Goal: Task Accomplishment & Management: Use online tool/utility

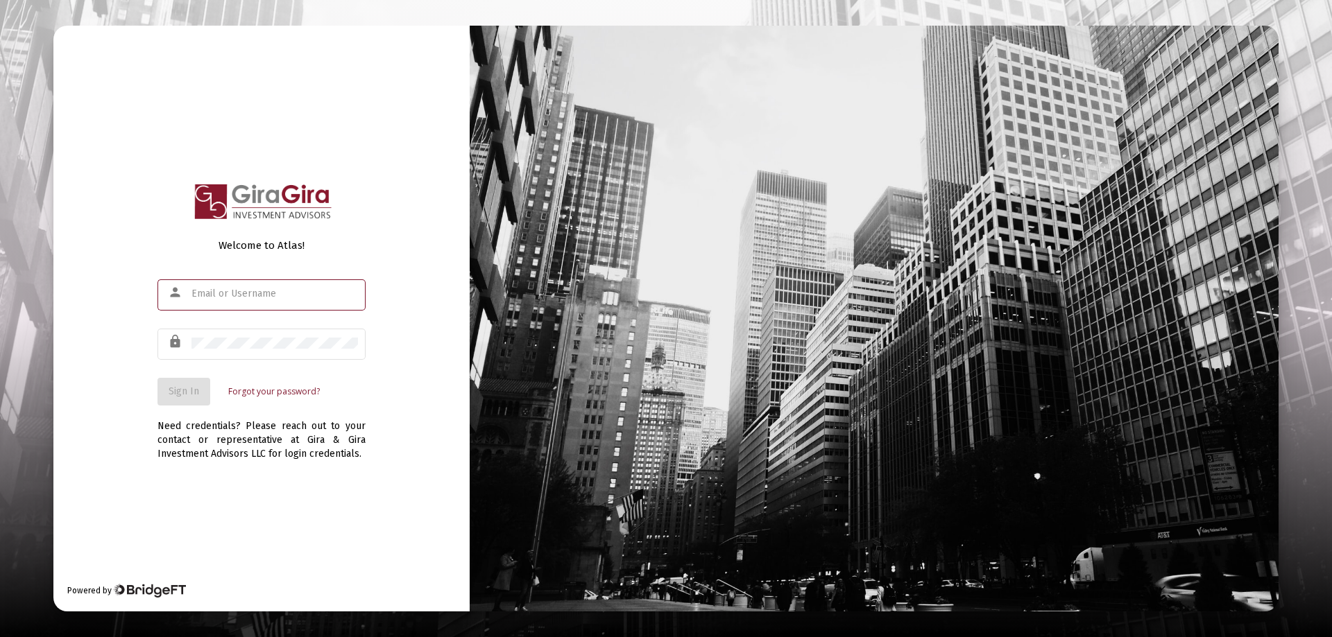
click at [229, 290] on input "text" at bounding box center [274, 294] width 166 height 11
type input "[PERSON_NAME][EMAIL_ADDRESS][DOMAIN_NAME]"
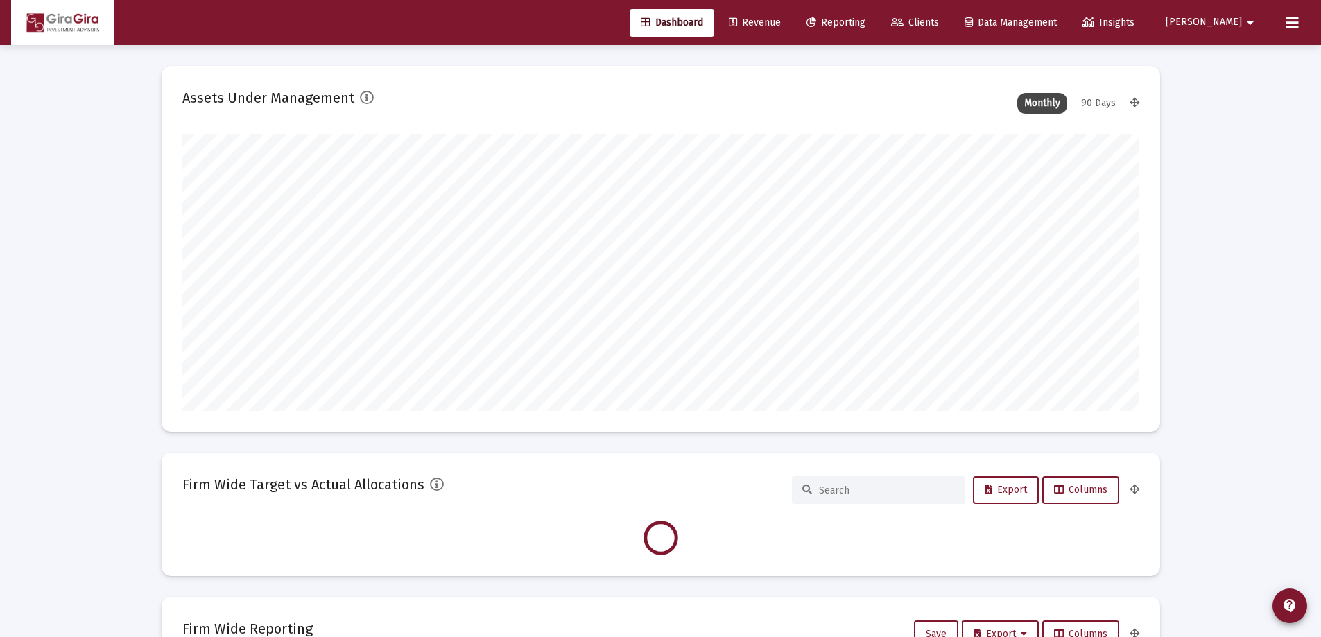
scroll to position [277, 957]
type input "[DATE]"
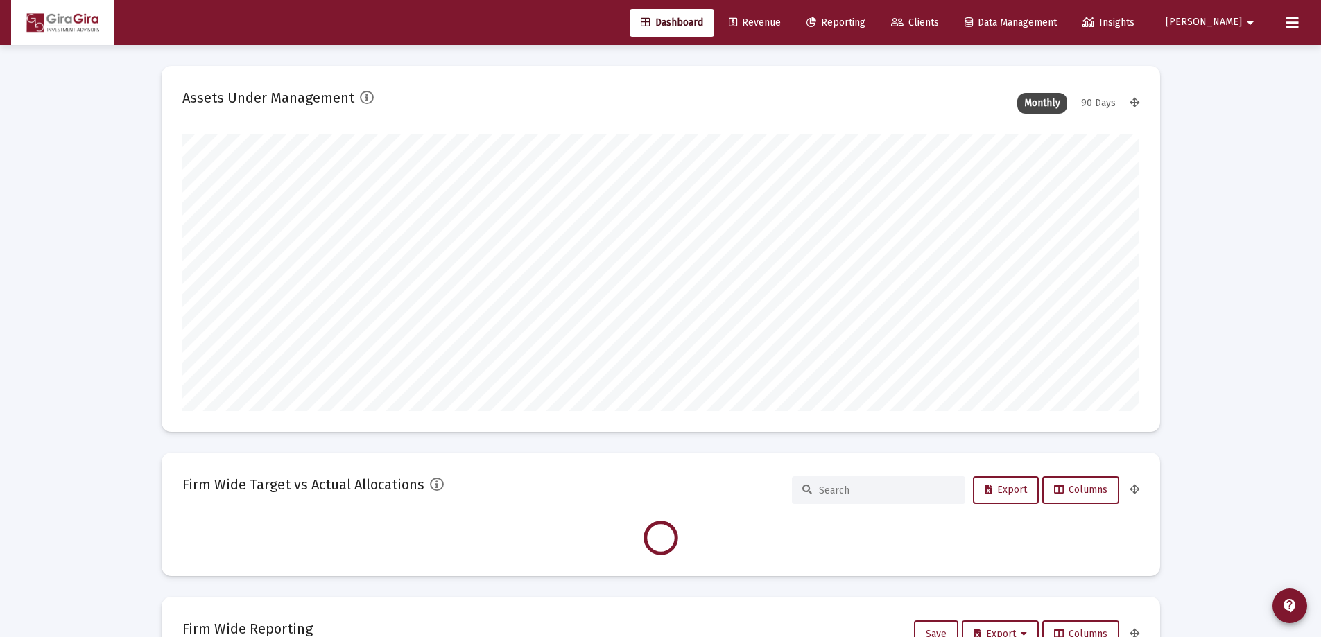
click at [866, 21] on span "Reporting" at bounding box center [836, 23] width 59 height 12
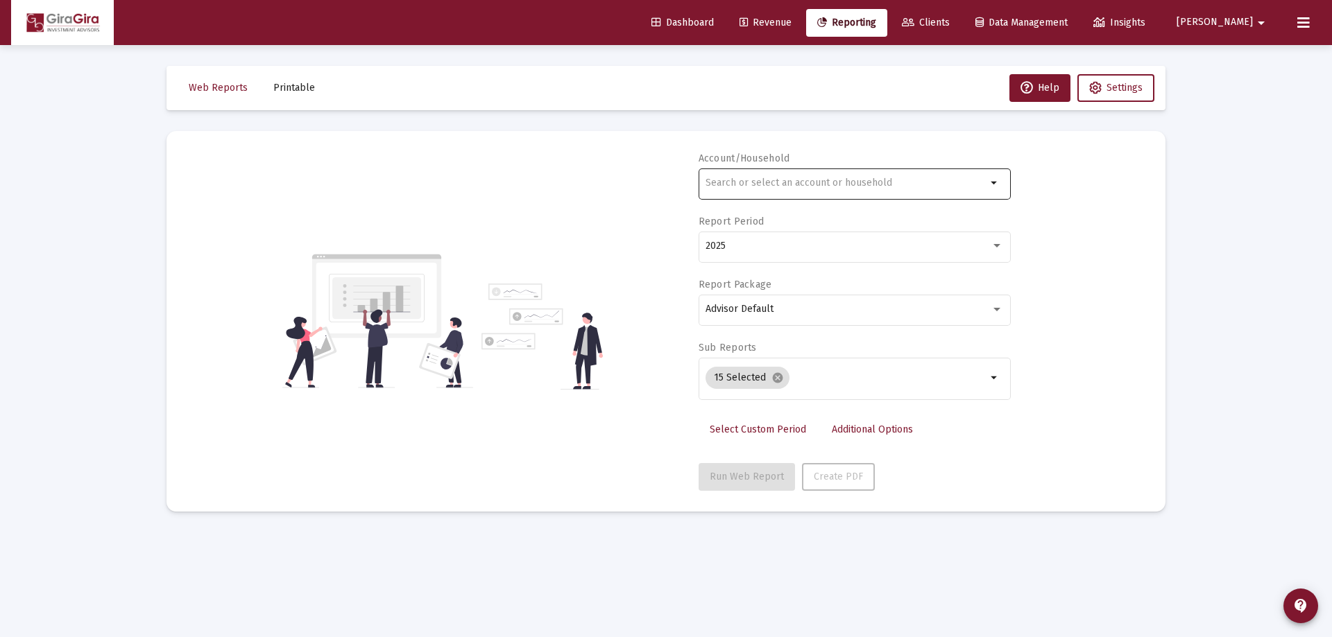
click at [736, 181] on input "text" at bounding box center [845, 183] width 281 height 11
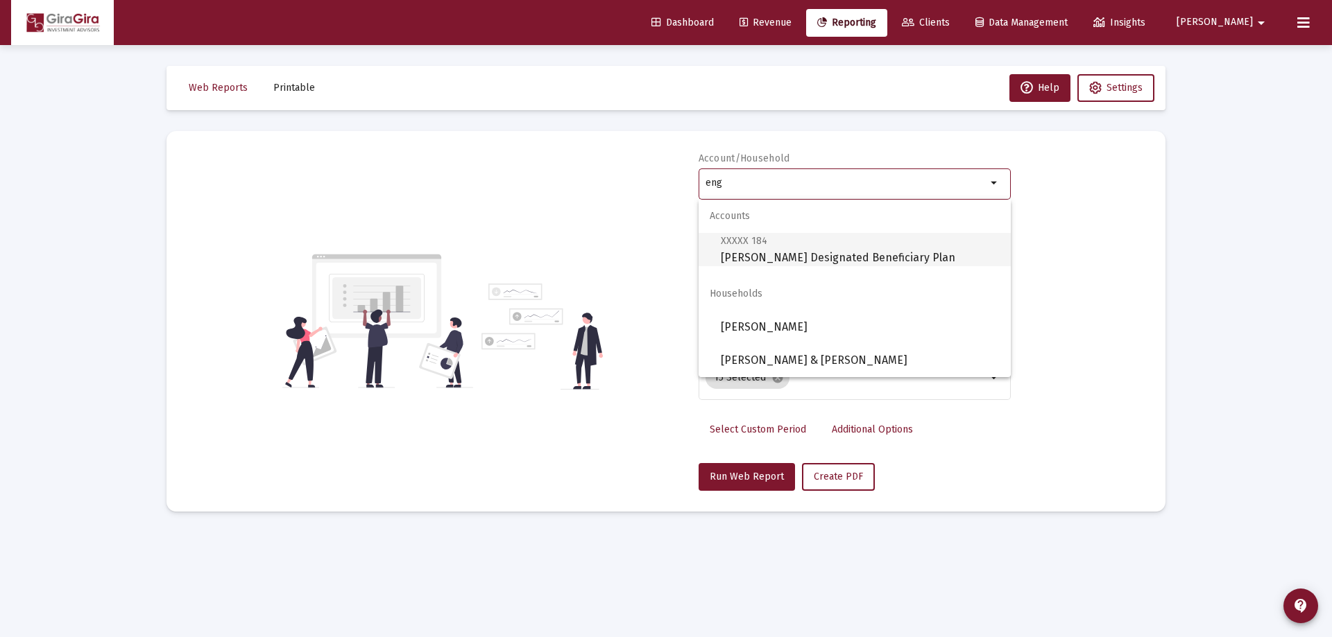
click at [764, 239] on span "XXXXX 184" at bounding box center [744, 241] width 46 height 12
type input "[PERSON_NAME] Designated Beneficiary Plan"
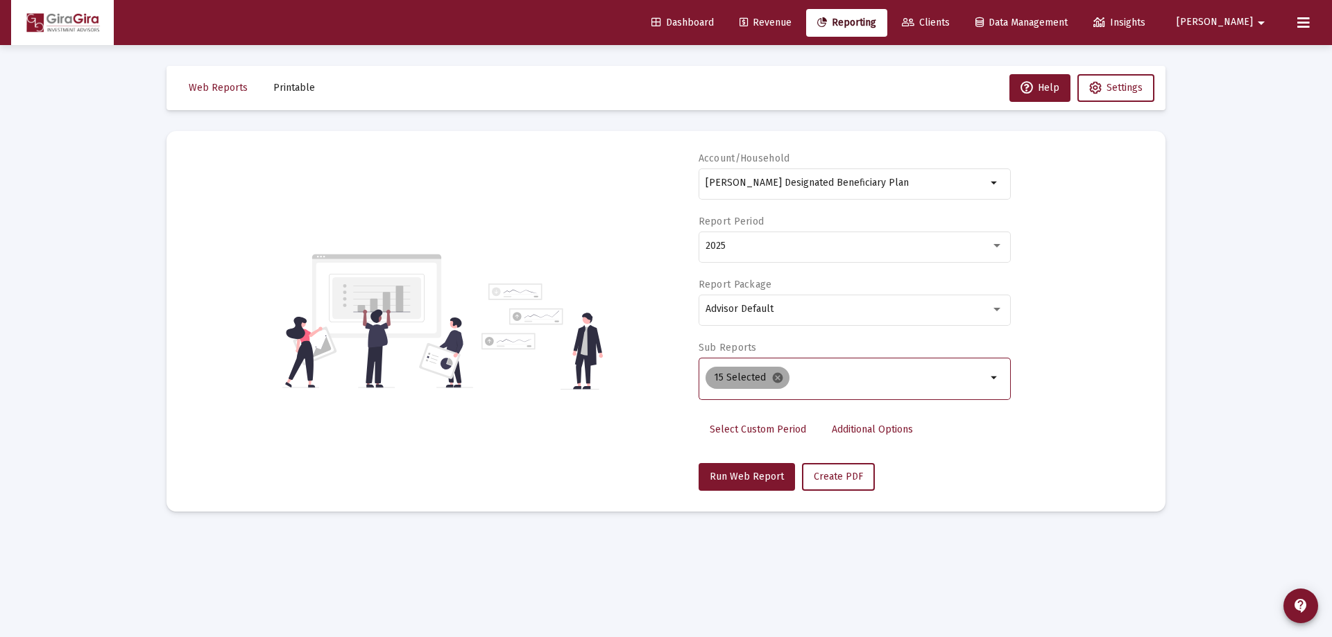
click at [775, 377] on mat-icon "cancel" at bounding box center [777, 378] width 12 height 12
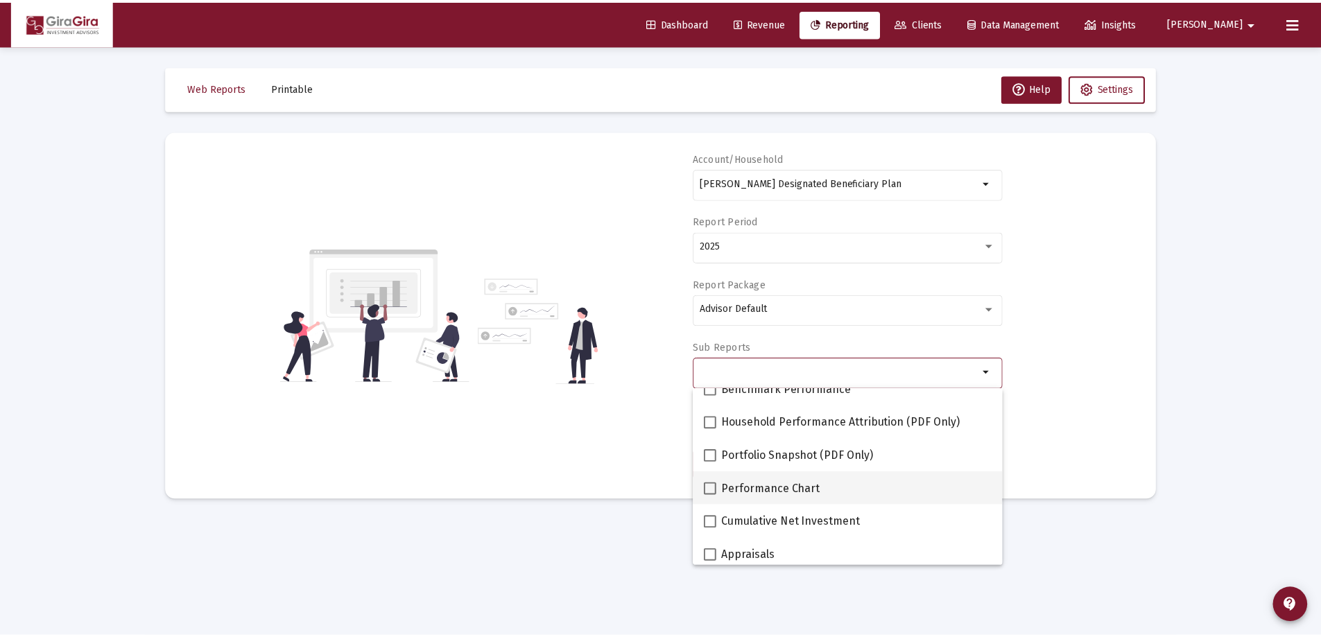
scroll to position [139, 0]
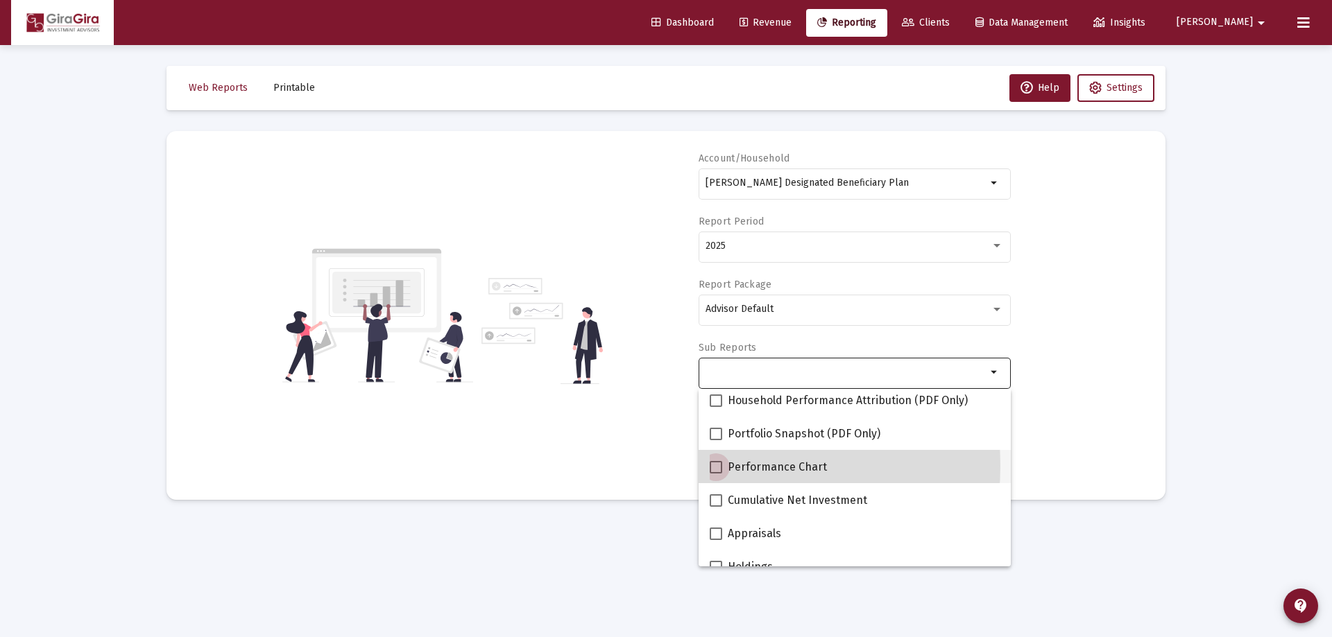
click at [716, 466] on span at bounding box center [715, 467] width 12 height 12
click at [716, 474] on input "Performance Chart" at bounding box center [715, 474] width 1 height 1
checkbox input "true"
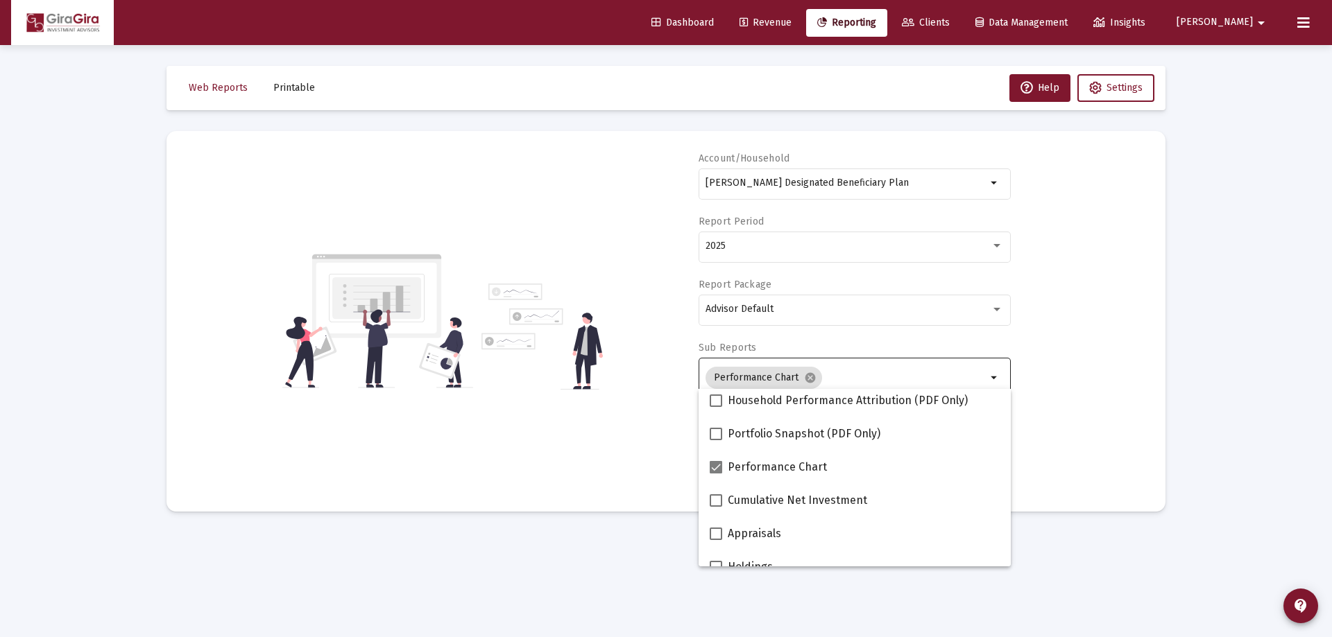
click at [1071, 426] on div "Account/[PERSON_NAME] Designated Beneficiary Plan arrow_drop_down Report Period…" at bounding box center [665, 321] width 957 height 339
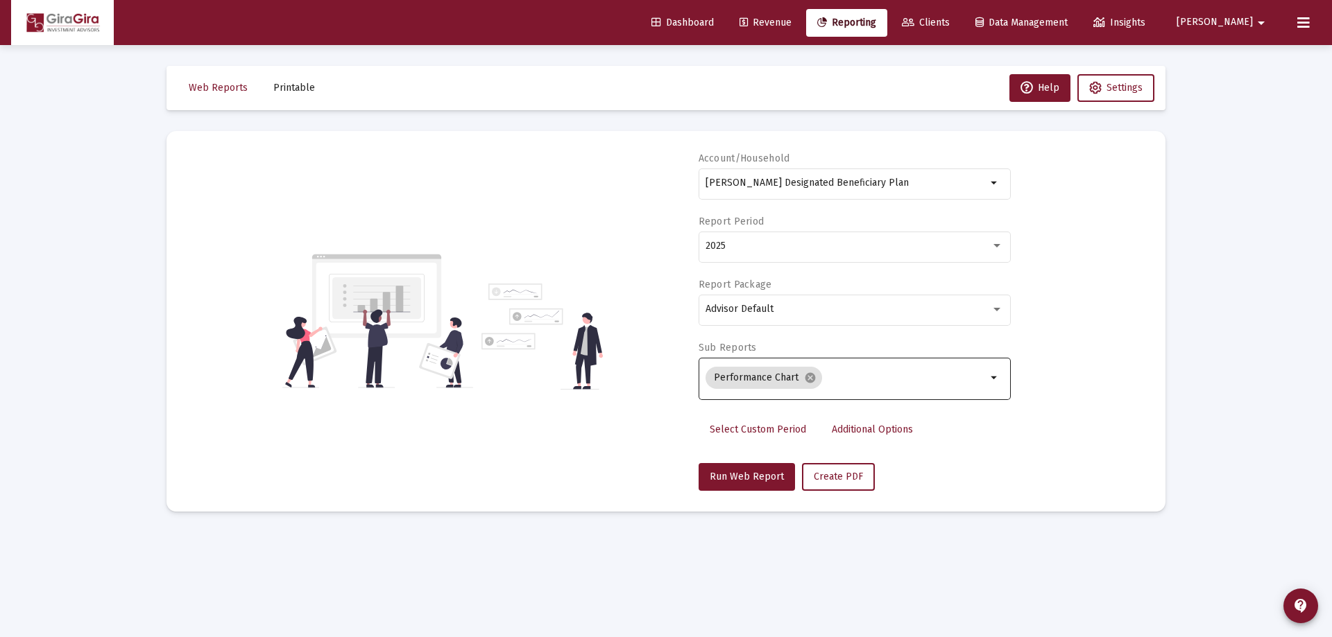
click at [866, 428] on span "Additional Options" at bounding box center [872, 430] width 81 height 12
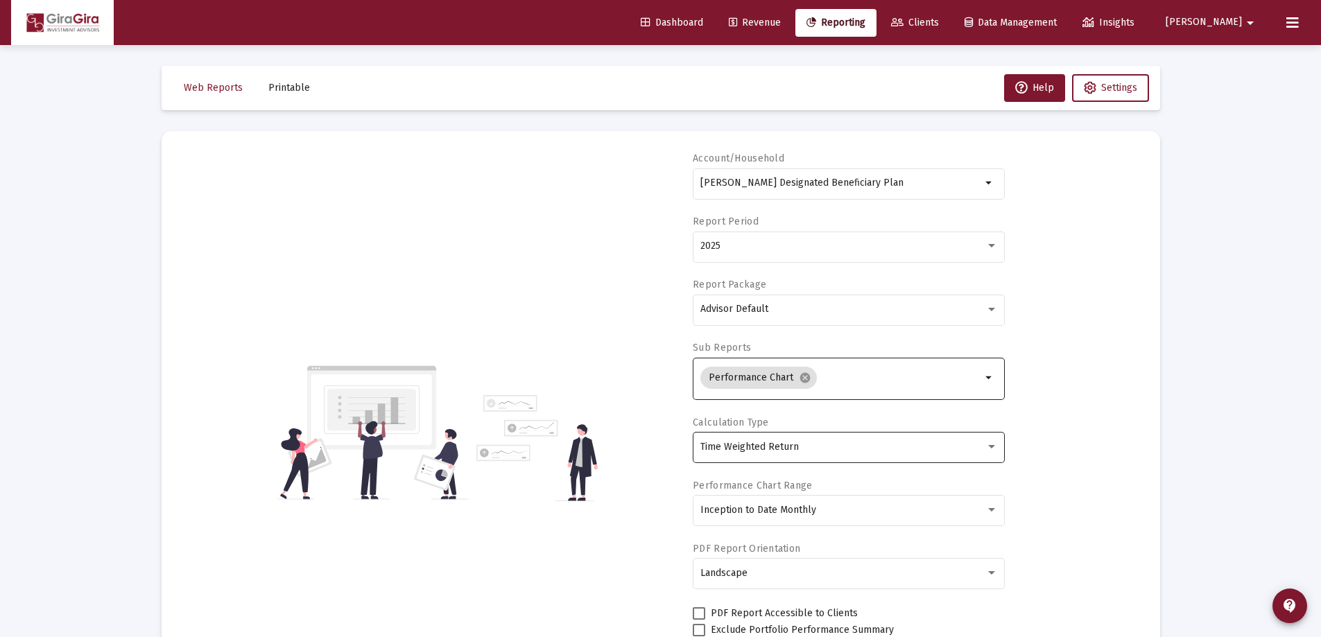
click at [797, 454] on div "Time Weighted Return" at bounding box center [849, 447] width 298 height 34
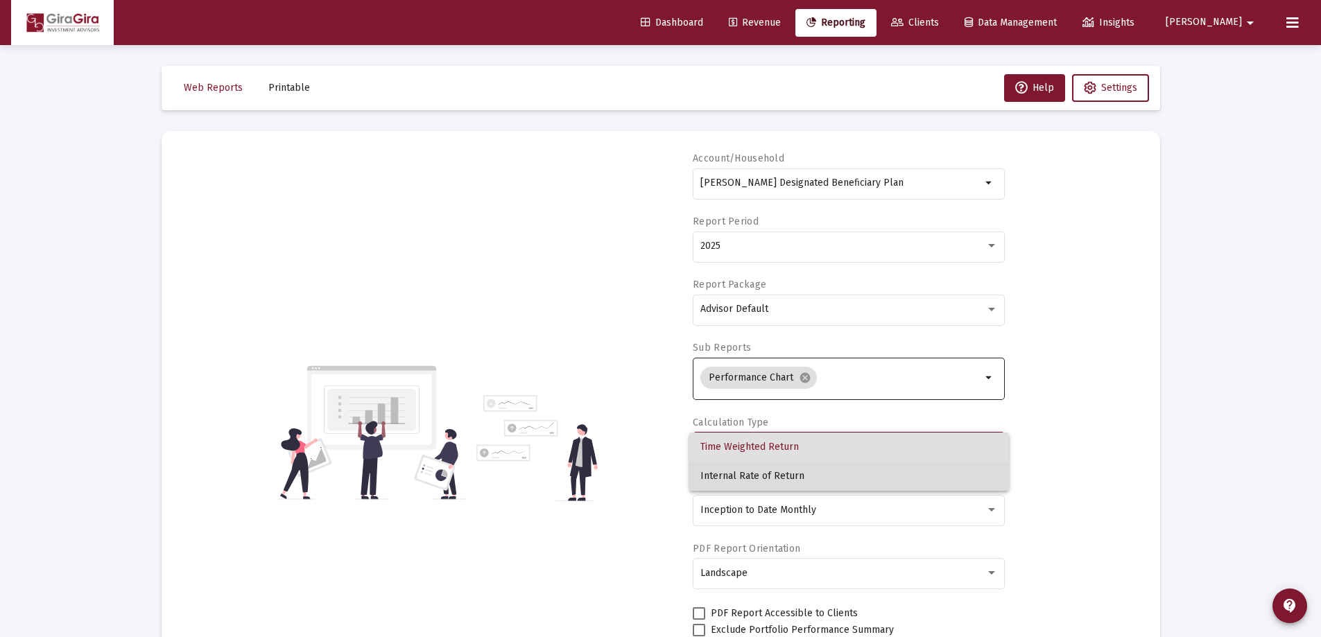
click at [782, 471] on span "Internal Rate of Return" at bounding box center [849, 476] width 298 height 29
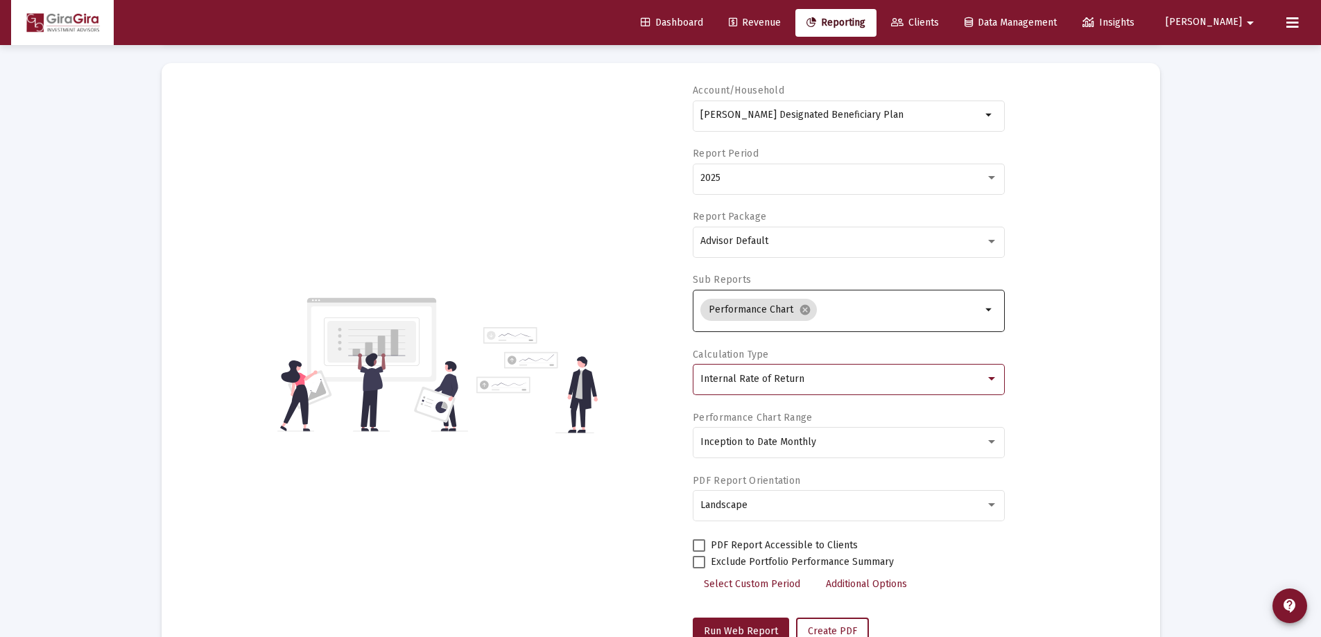
scroll to position [118, 0]
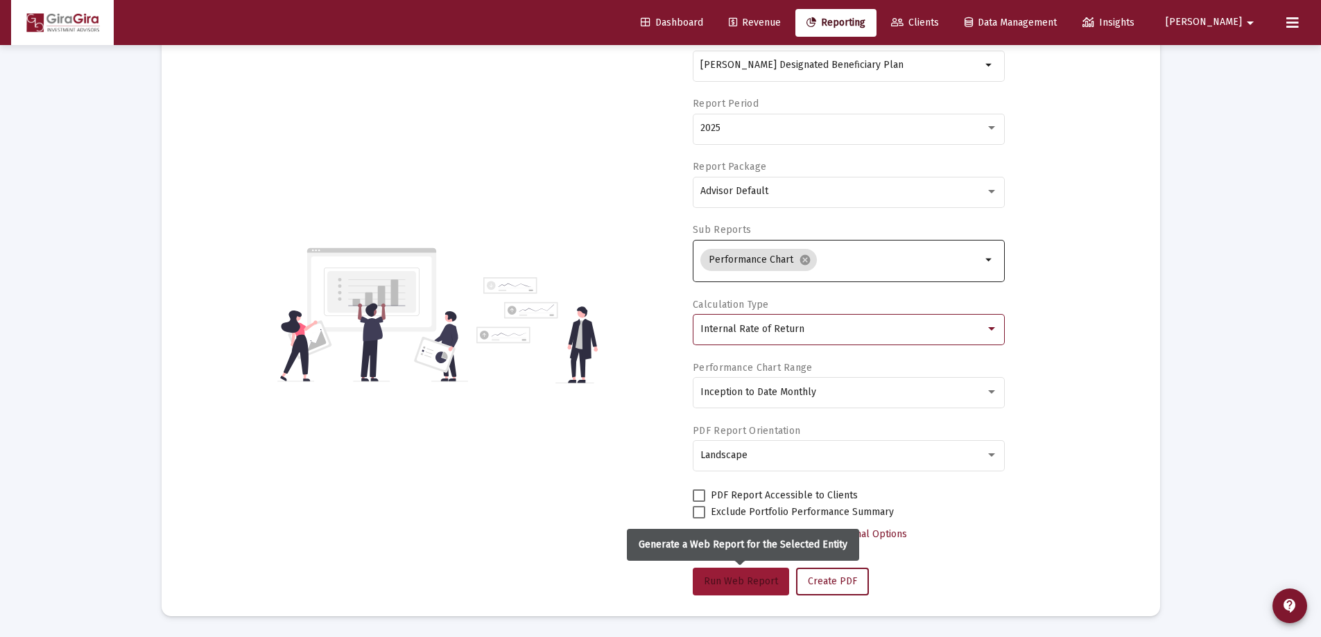
click at [750, 580] on span "Run Web Report" at bounding box center [741, 582] width 74 height 12
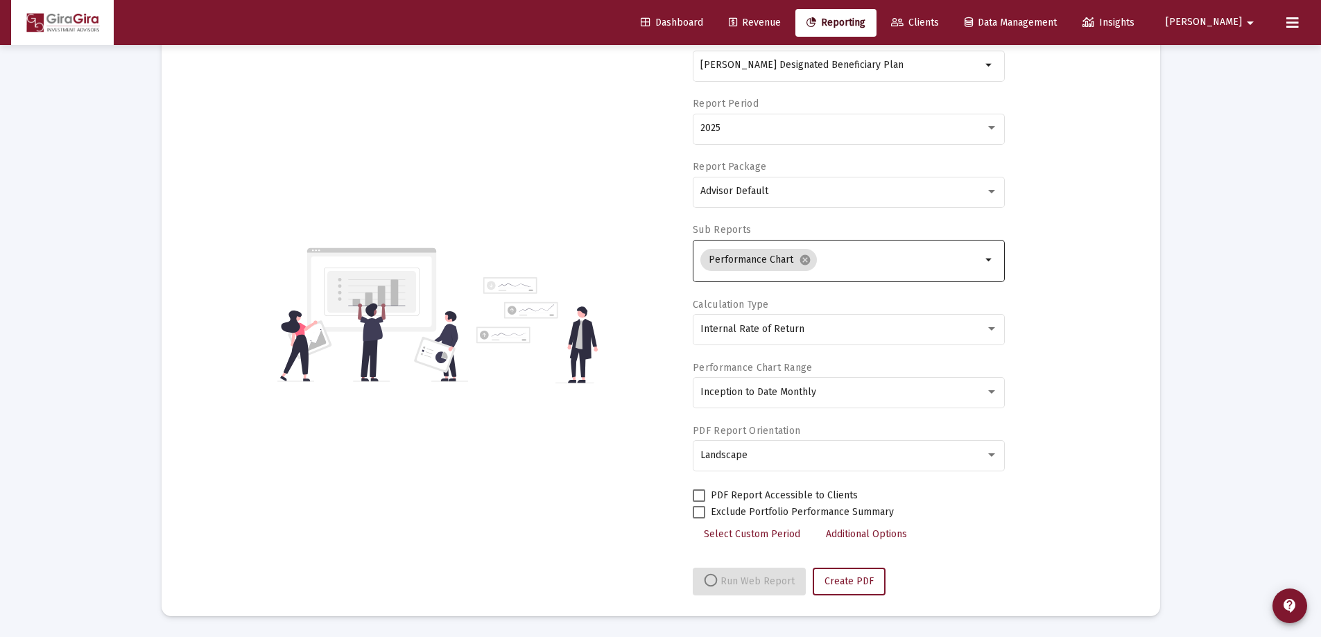
select select "View all"
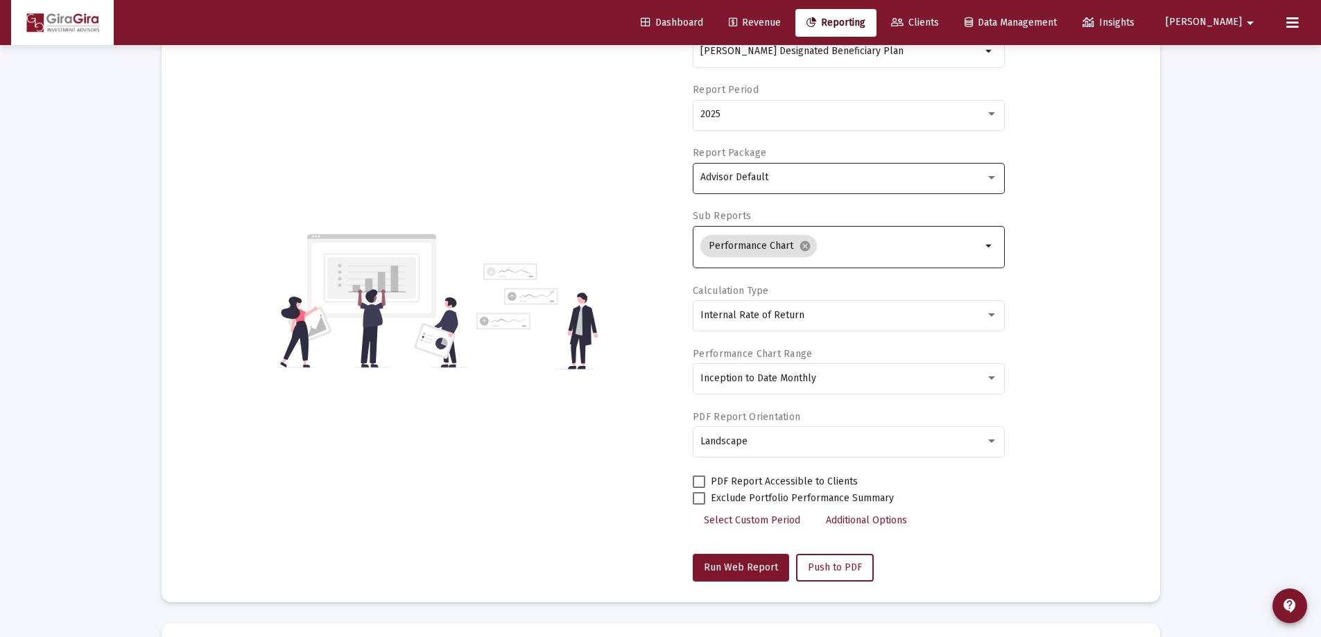
scroll to position [49, 0]
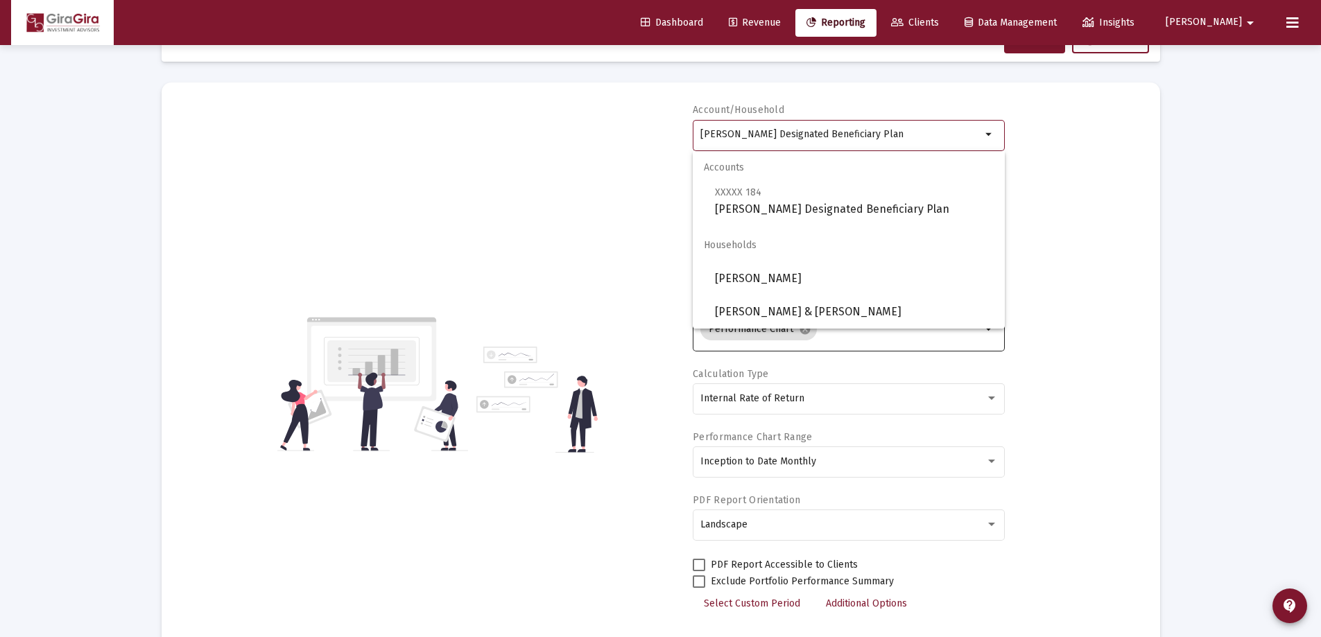
drag, startPoint x: 1145, startPoint y: 218, endPoint x: 1398, endPoint y: 238, distance: 253.9
click at [1321, 238] on html "Dashboard Revenue Reporting Clients Data Management Insights [PERSON_NAME] Inte…" at bounding box center [660, 269] width 1321 height 637
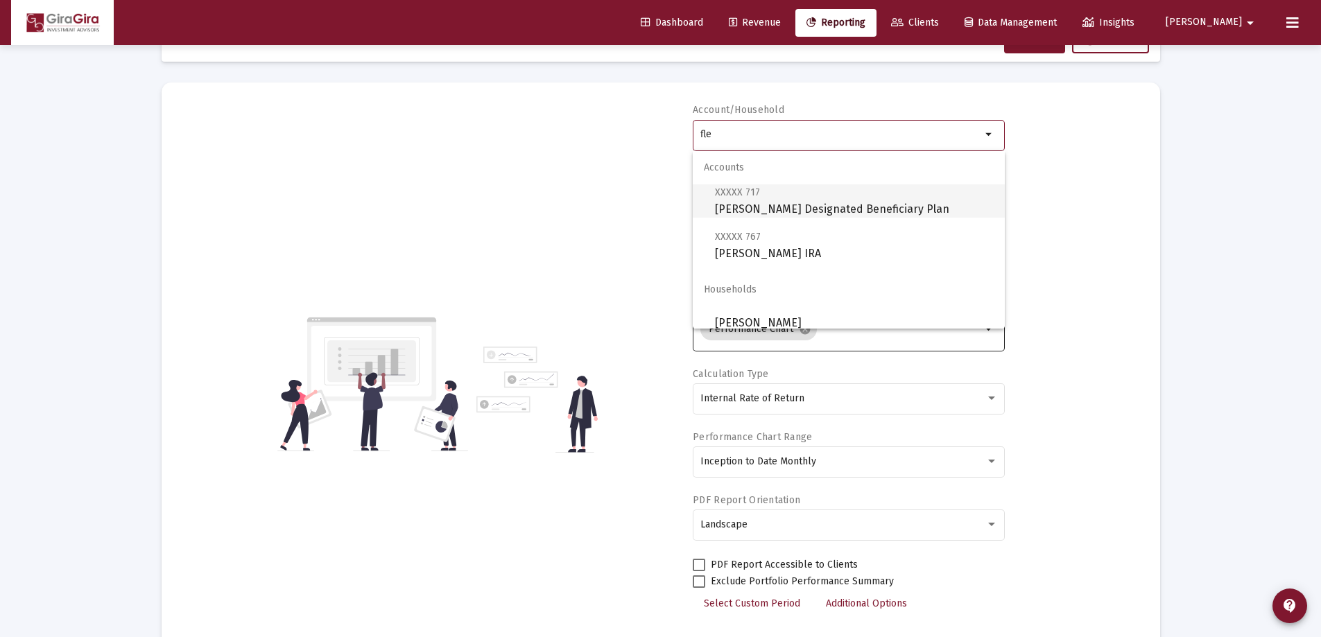
click at [789, 203] on span "XXXXX 717 [PERSON_NAME] Designated Beneficiary Plan" at bounding box center [854, 201] width 279 height 34
type input "[PERSON_NAME] Designated Beneficiary Plan"
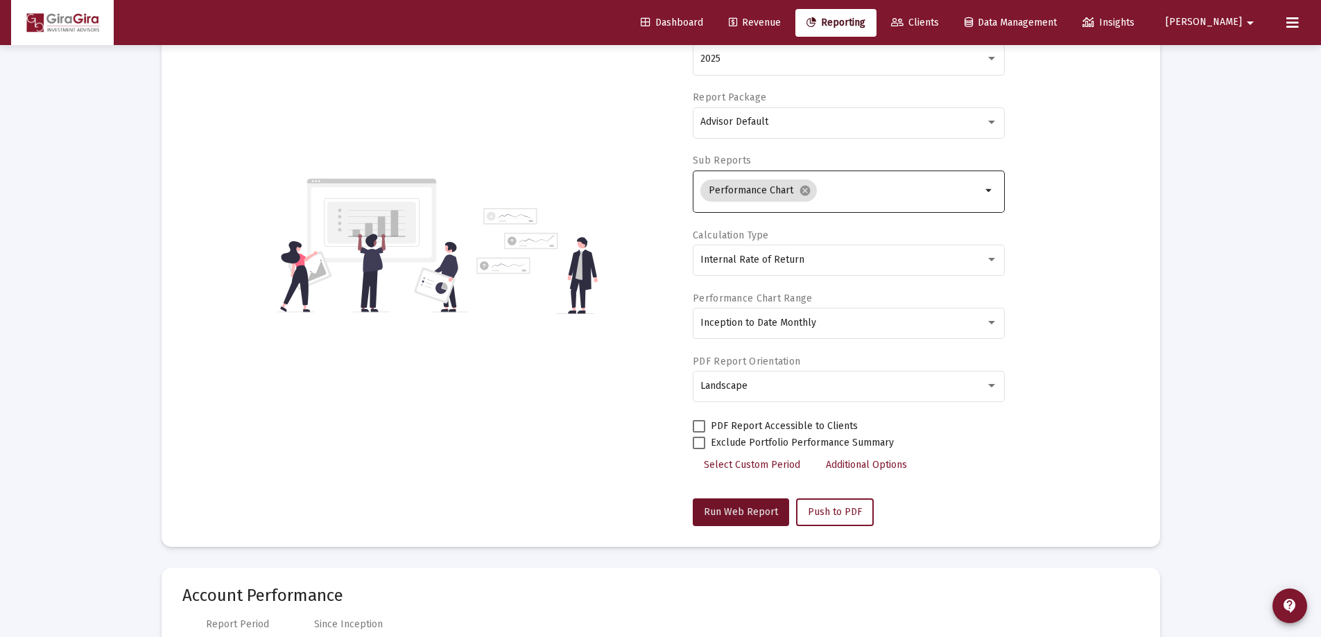
click at [748, 509] on span "Run Web Report" at bounding box center [741, 512] width 74 height 12
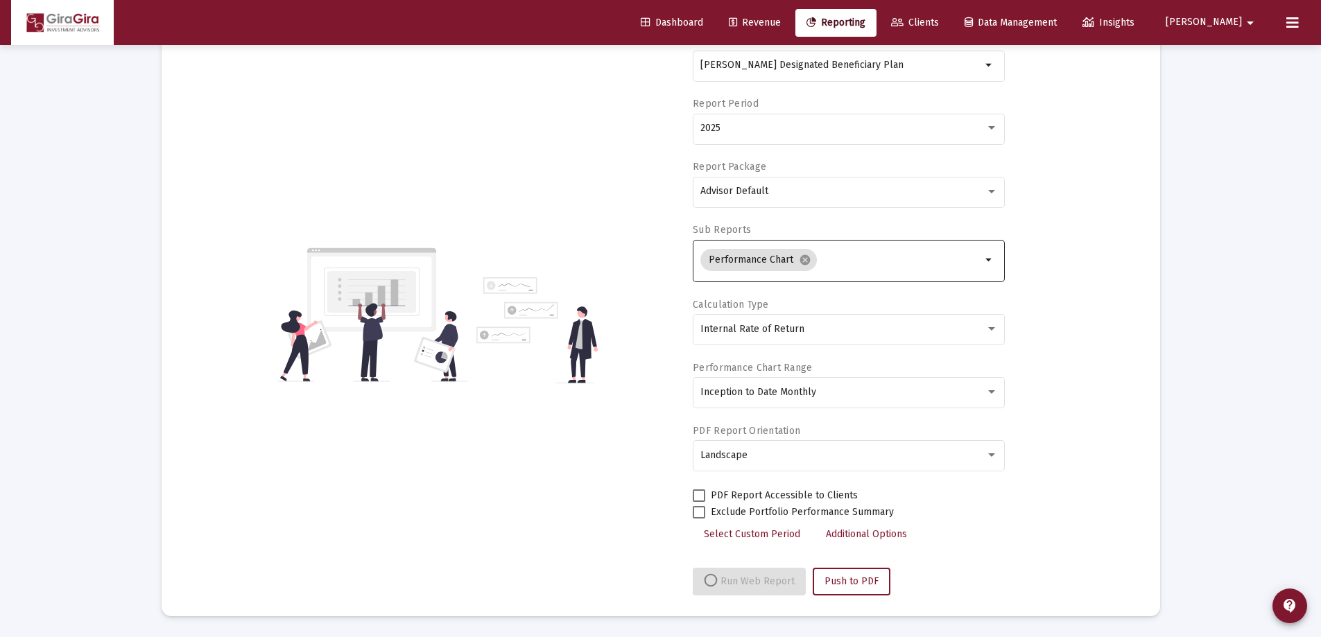
select select "View all"
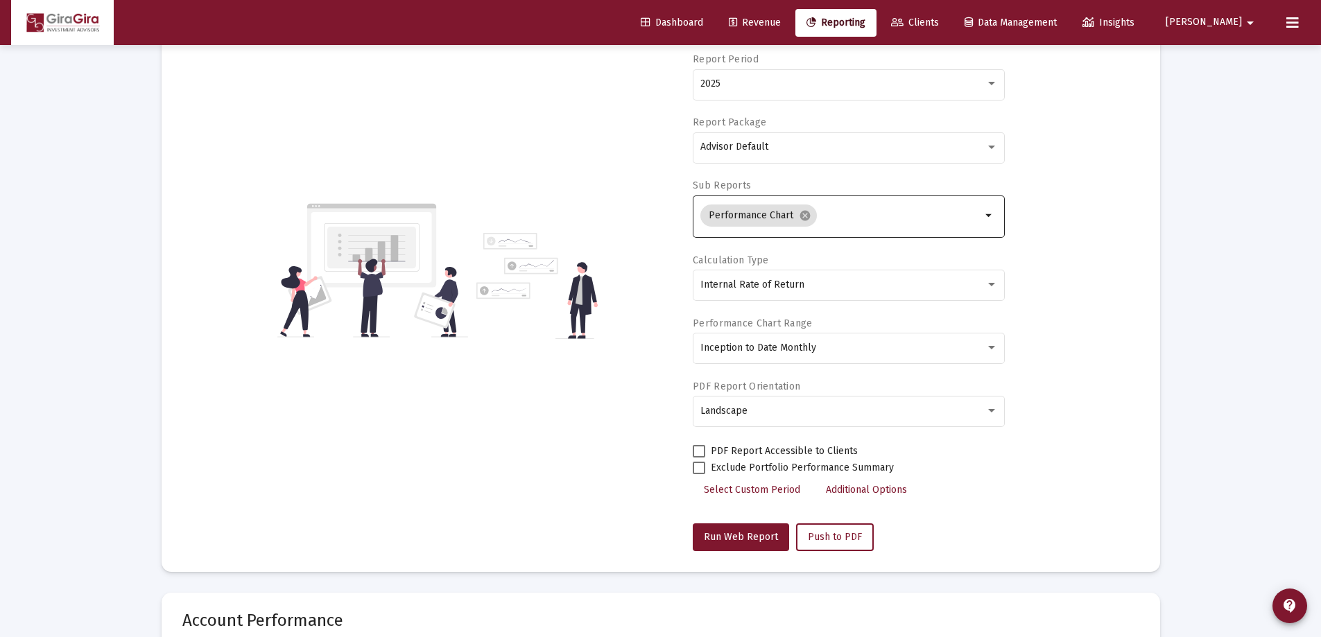
scroll to position [49, 0]
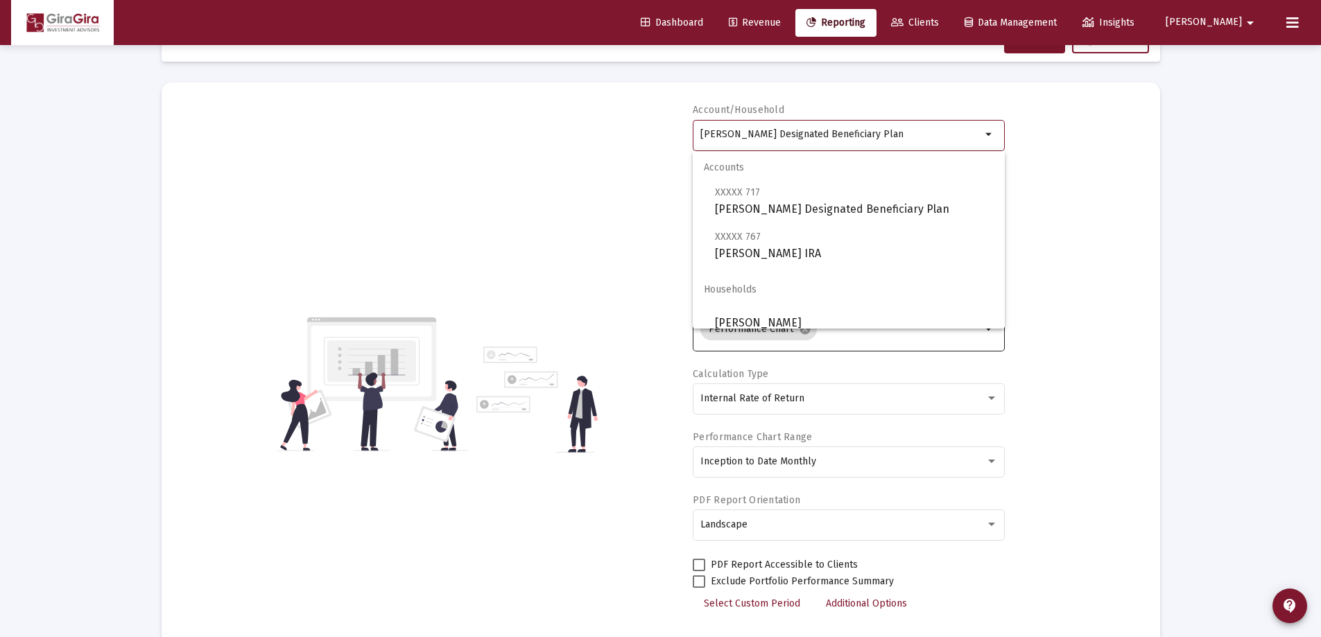
drag, startPoint x: 700, startPoint y: 130, endPoint x: 1182, endPoint y: 193, distance: 486.0
click at [1182, 193] on div "Loading... Web Reports Printable Help Settings Account/[PERSON_NAME] Designated…" at bounding box center [660, 608] width 1321 height 1314
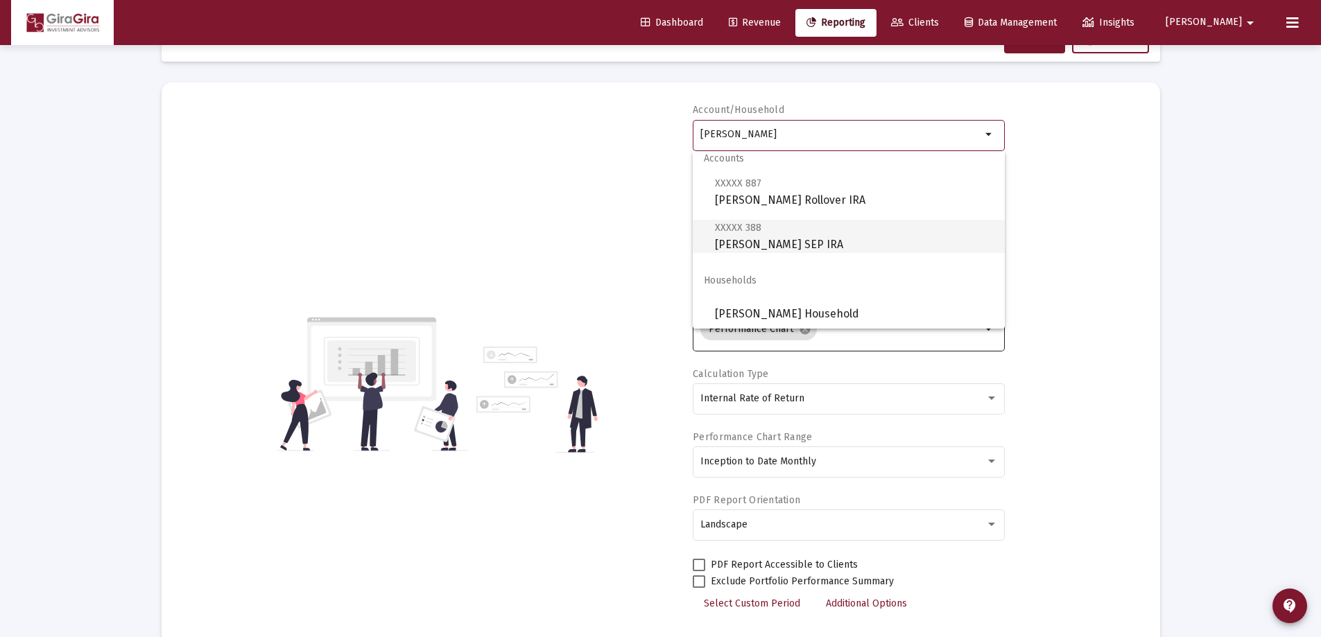
scroll to position [11, 0]
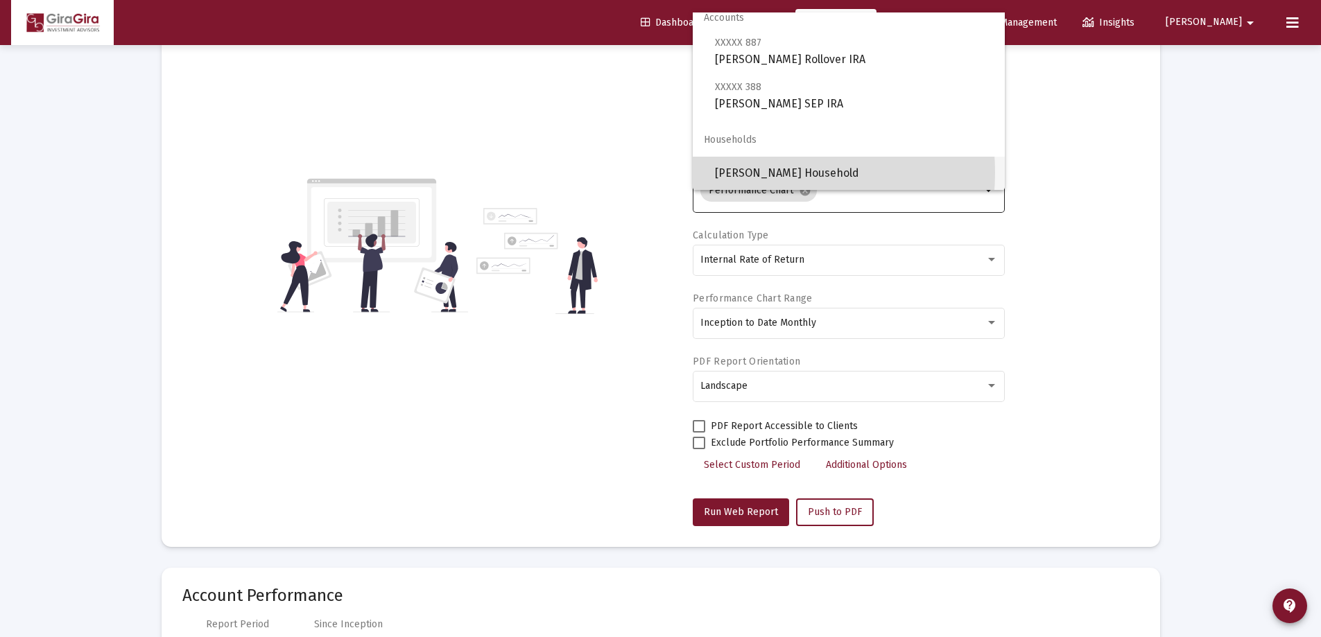
click at [753, 173] on span "[PERSON_NAME] Household" at bounding box center [854, 173] width 279 height 33
type input "[PERSON_NAME] Household"
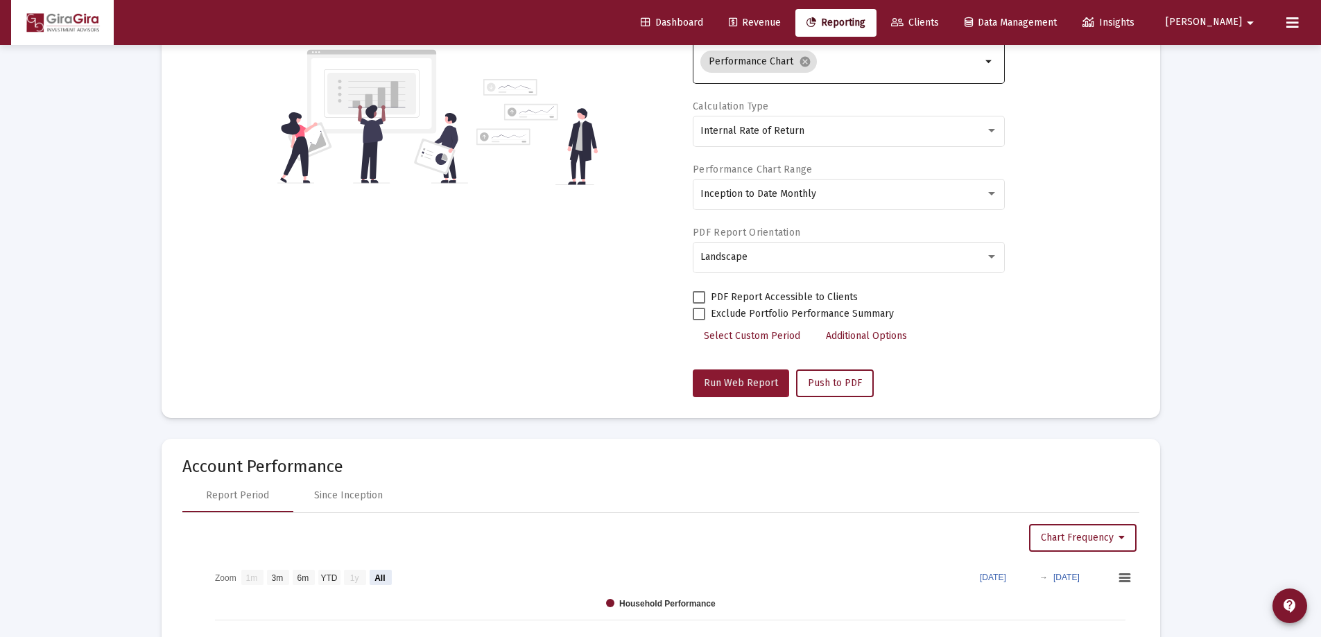
click at [720, 381] on span "Run Web Report" at bounding box center [741, 383] width 74 height 12
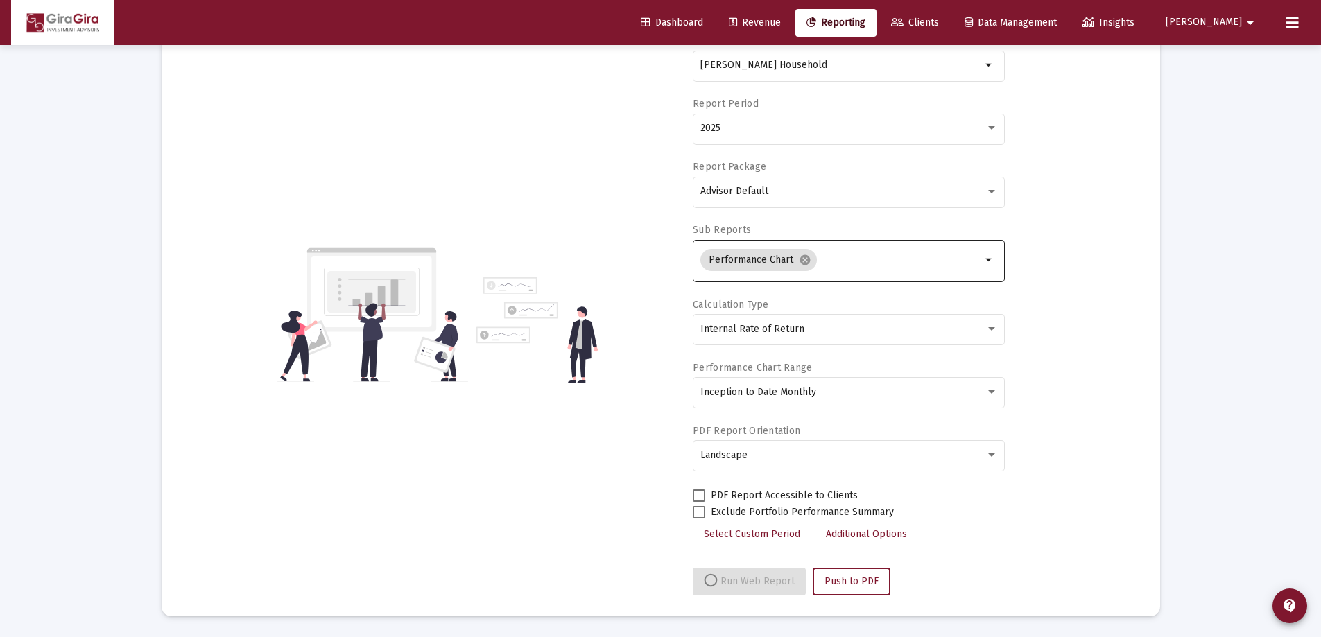
select select "View all"
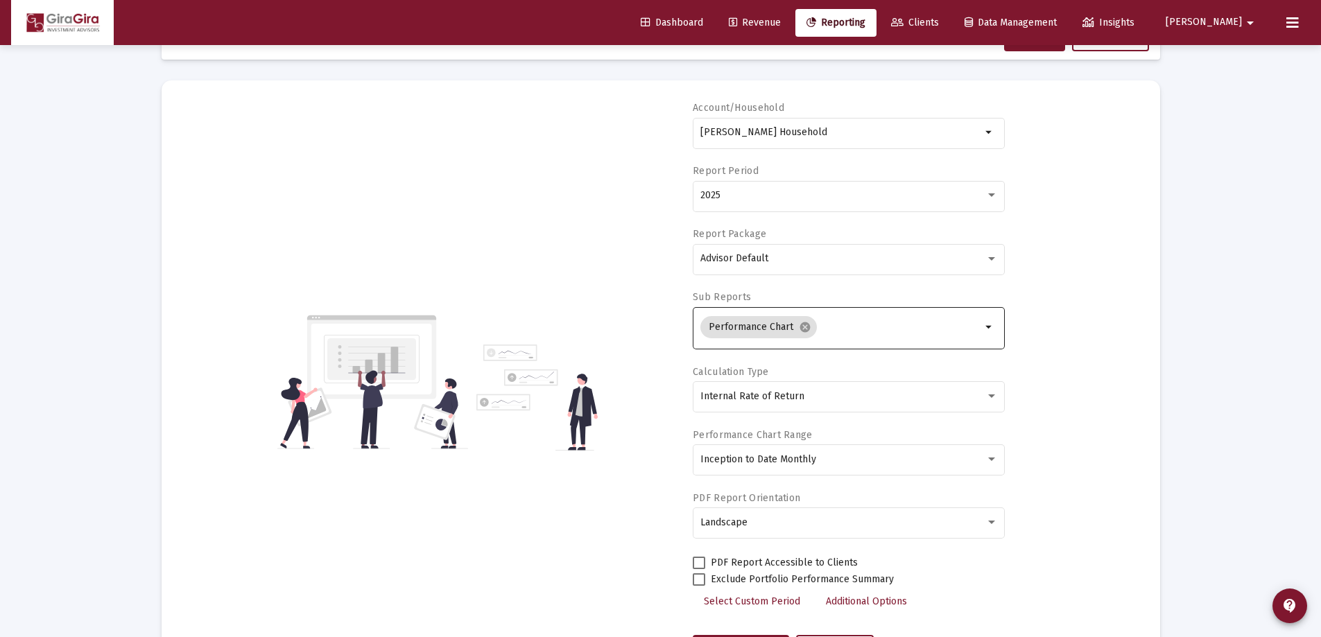
scroll to position [39, 0]
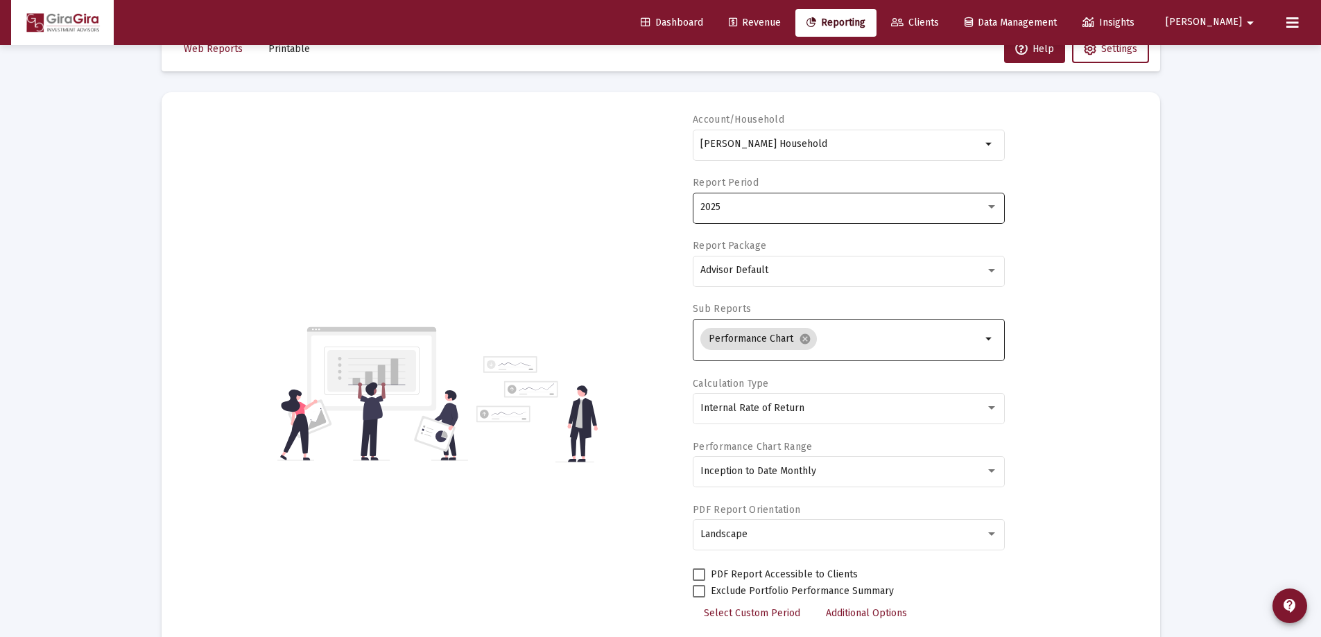
click at [725, 208] on div "2025" at bounding box center [842, 207] width 285 height 11
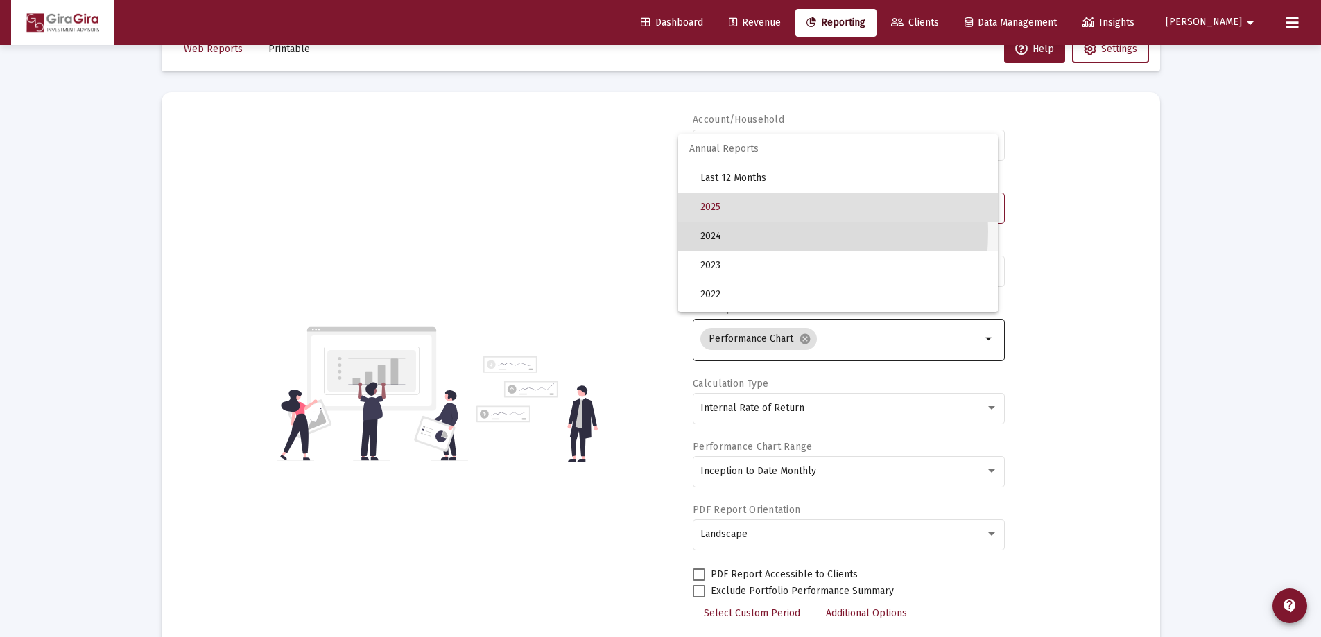
click at [723, 232] on span "2024" at bounding box center [843, 236] width 286 height 29
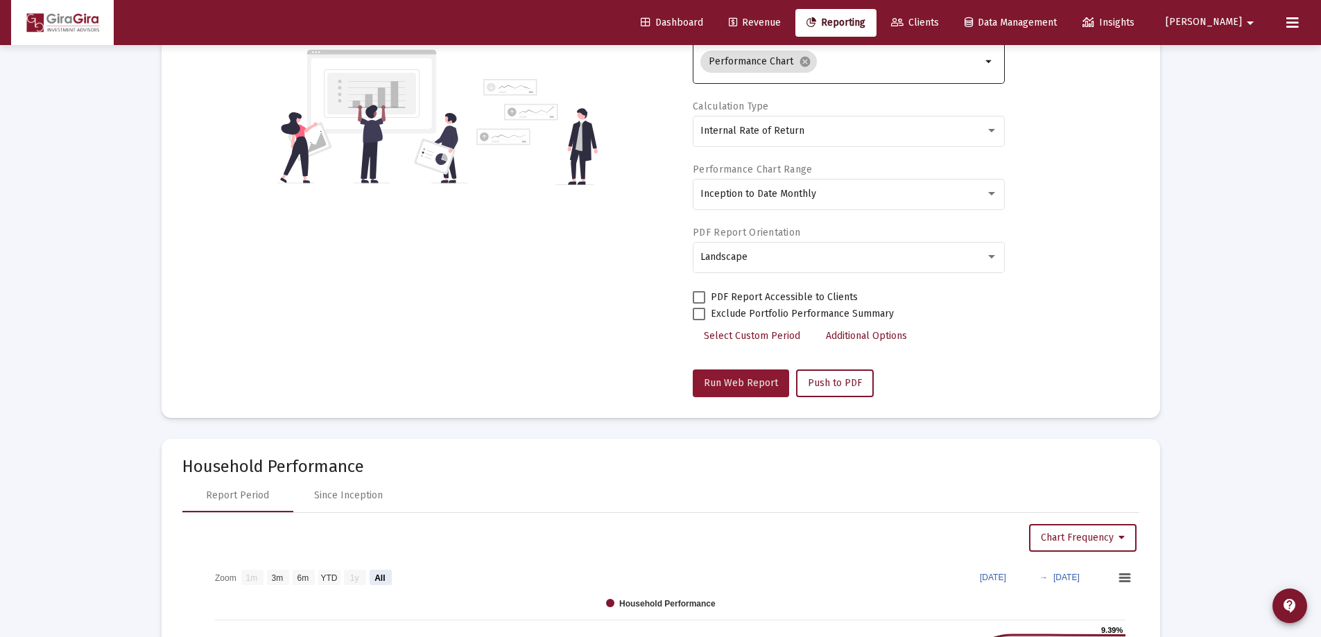
click at [754, 379] on span "Run Web Report" at bounding box center [741, 383] width 74 height 12
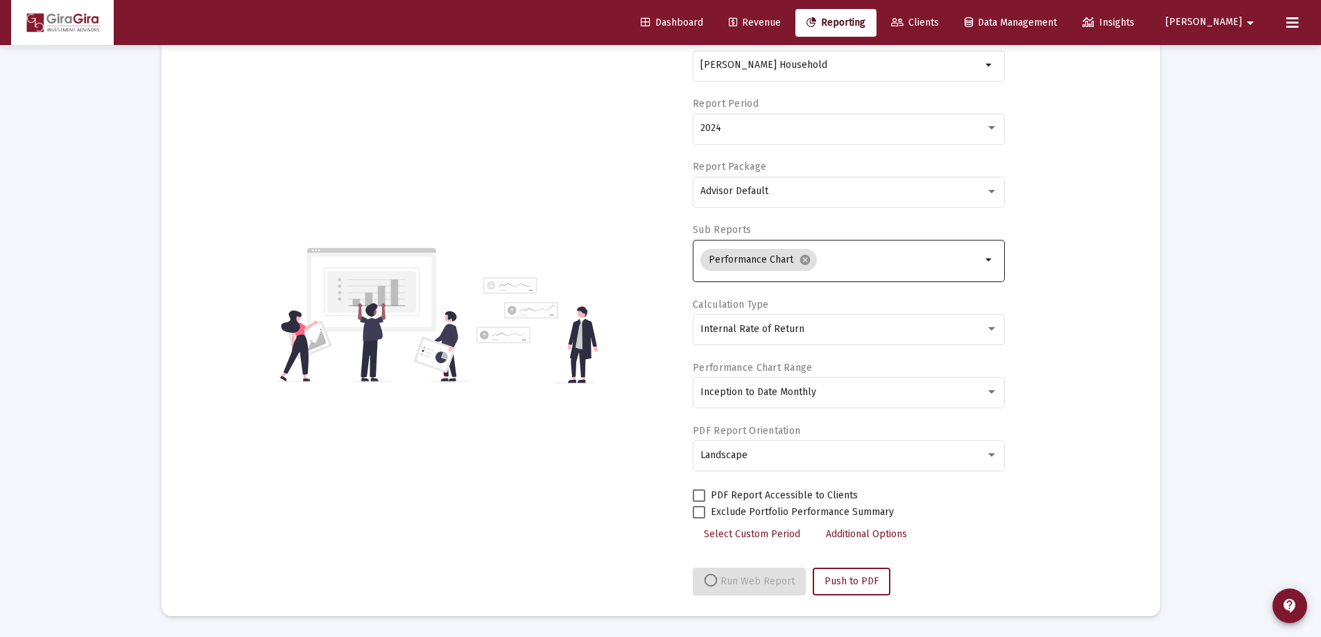
select select "View all"
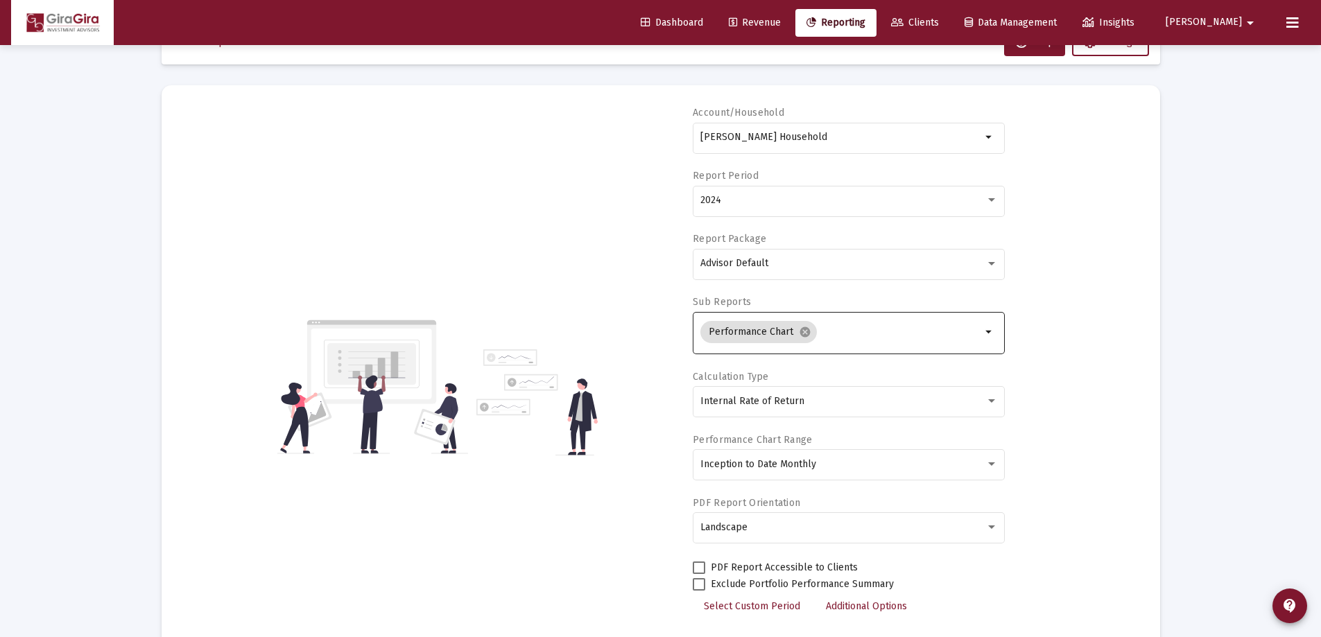
scroll to position [0, 0]
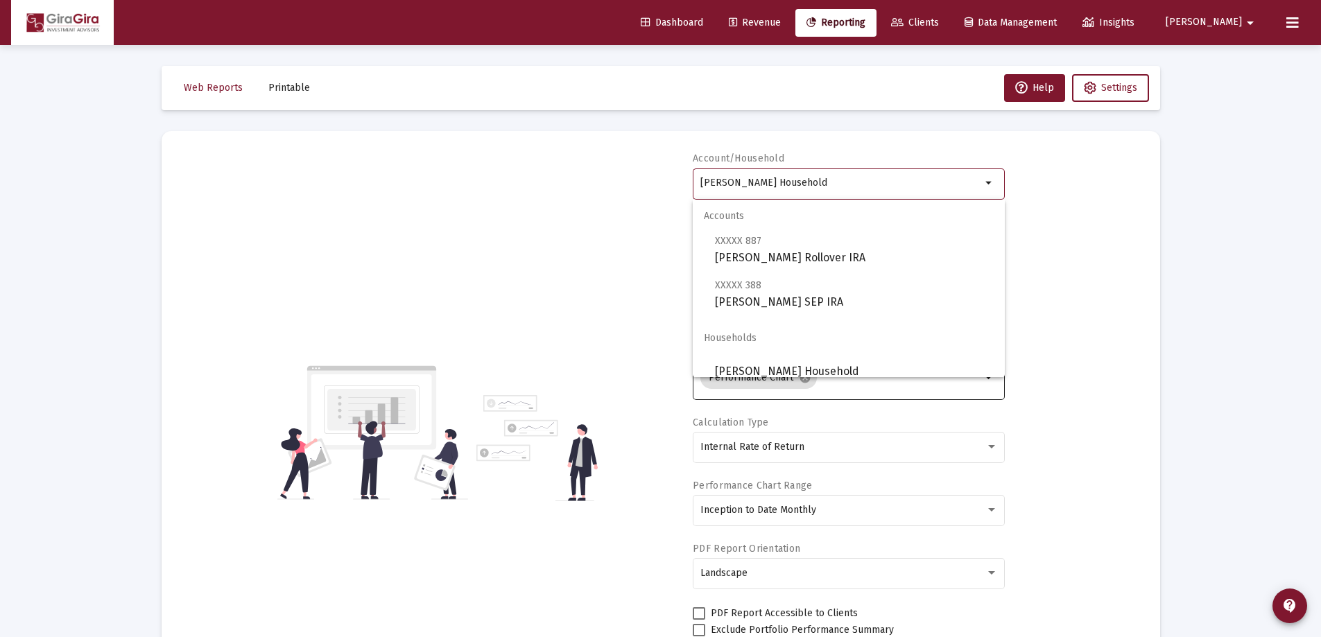
drag, startPoint x: 701, startPoint y: 180, endPoint x: 1150, endPoint y: 248, distance: 453.9
click at [1148, 249] on mat-card "Account/Household [PERSON_NAME] Household arrow_drop_down Report Period 2024 Re…" at bounding box center [661, 432] width 999 height 603
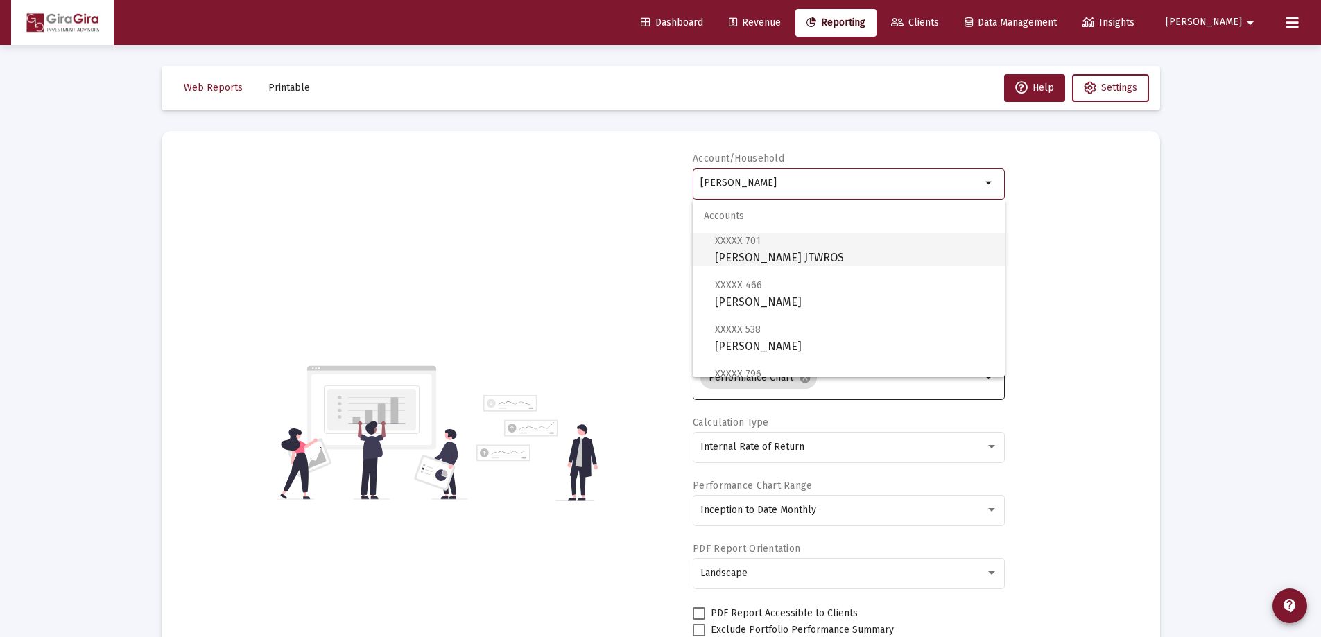
click at [780, 251] on span "XXXXX 701 [PERSON_NAME] JTWROS" at bounding box center [854, 249] width 279 height 34
type input "[PERSON_NAME] JTWROS"
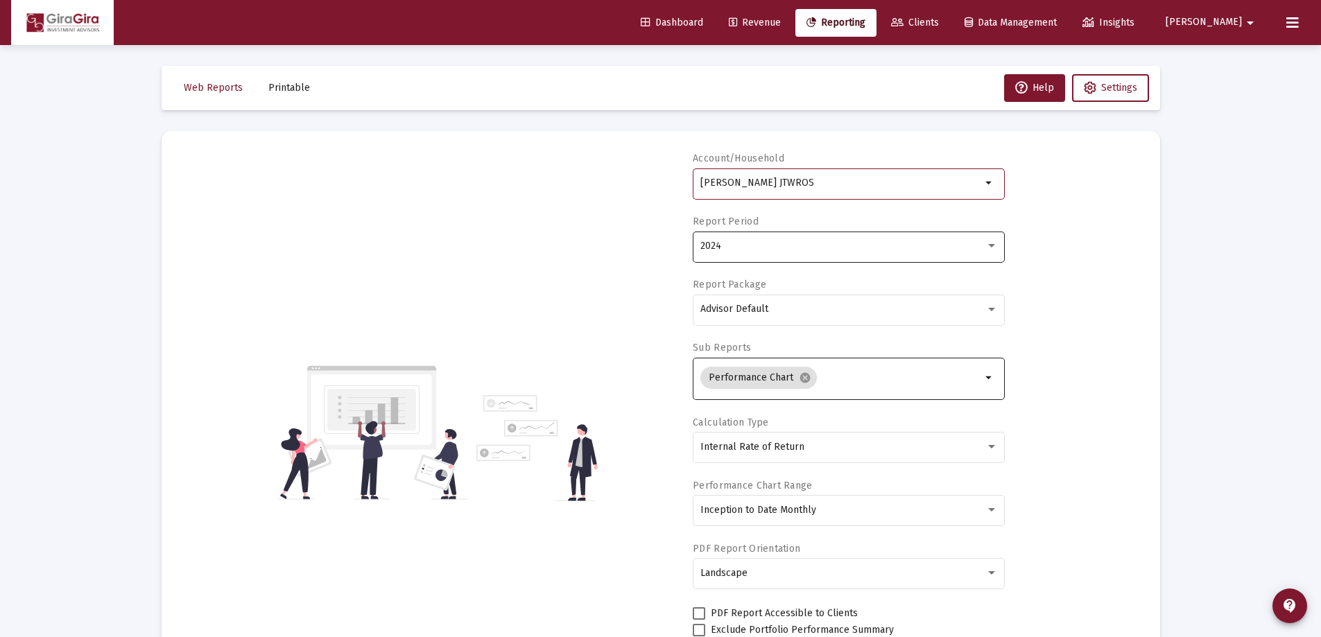
click at [749, 249] on div "2024" at bounding box center [842, 246] width 285 height 11
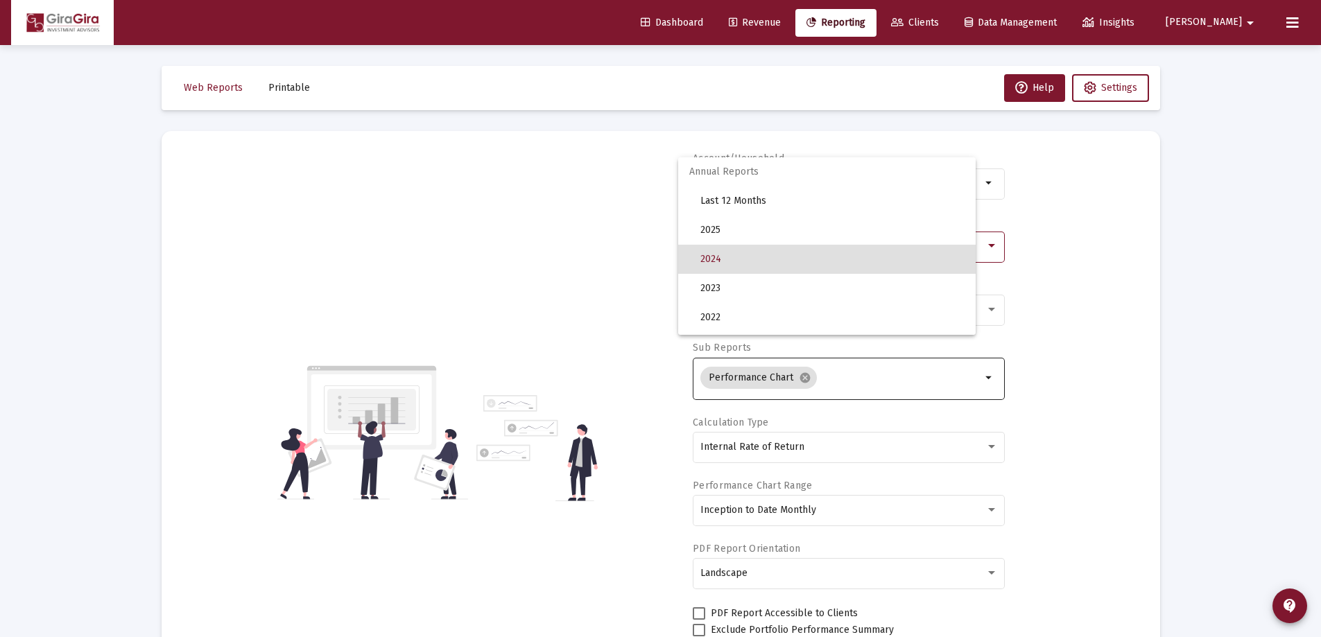
scroll to position [13, 0]
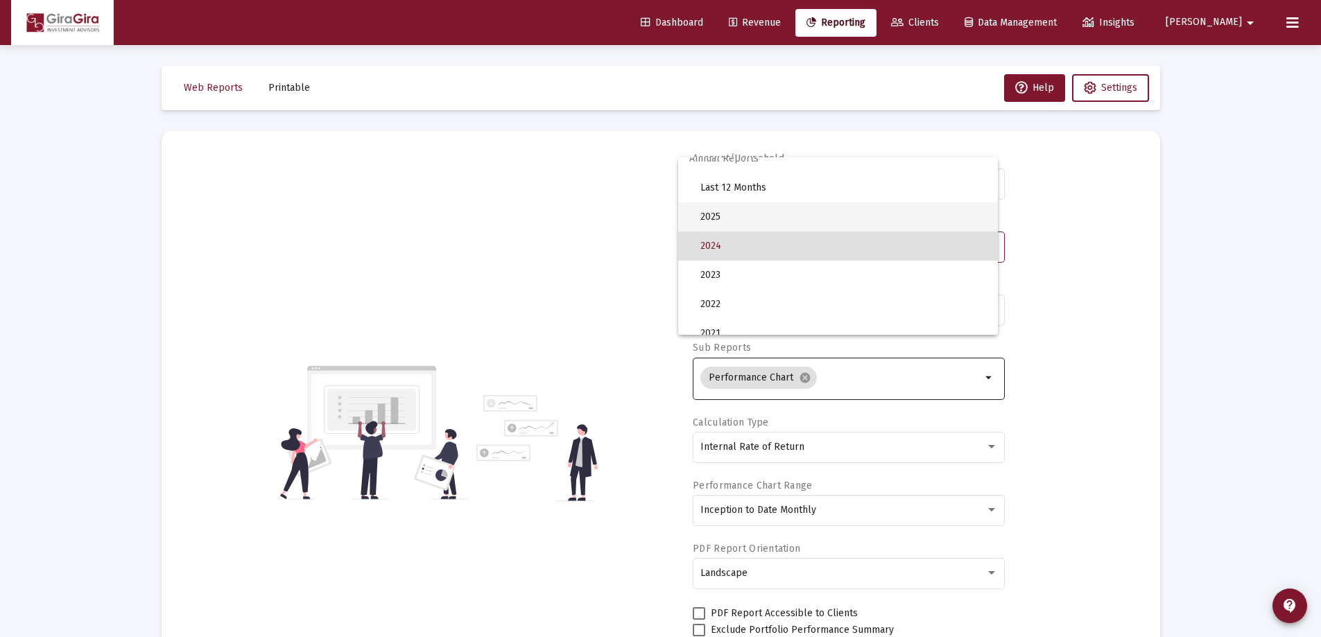
click at [740, 218] on span "2025" at bounding box center [843, 217] width 286 height 29
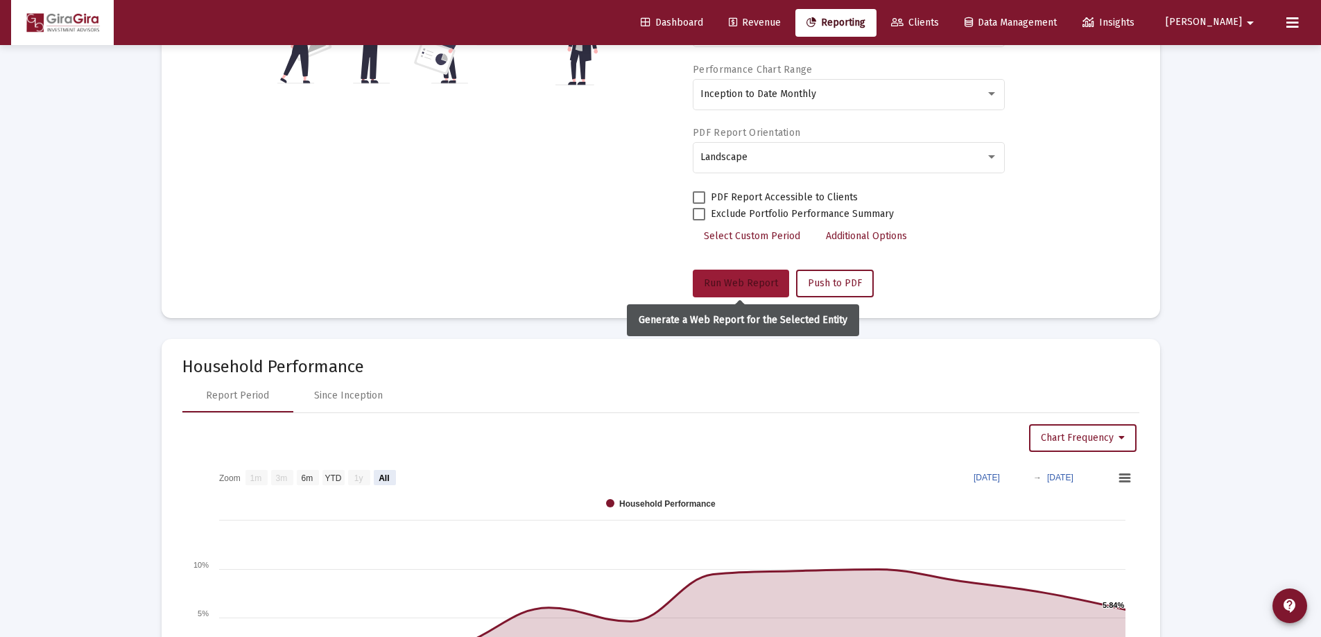
click at [745, 278] on span "Run Web Report" at bounding box center [741, 283] width 74 height 12
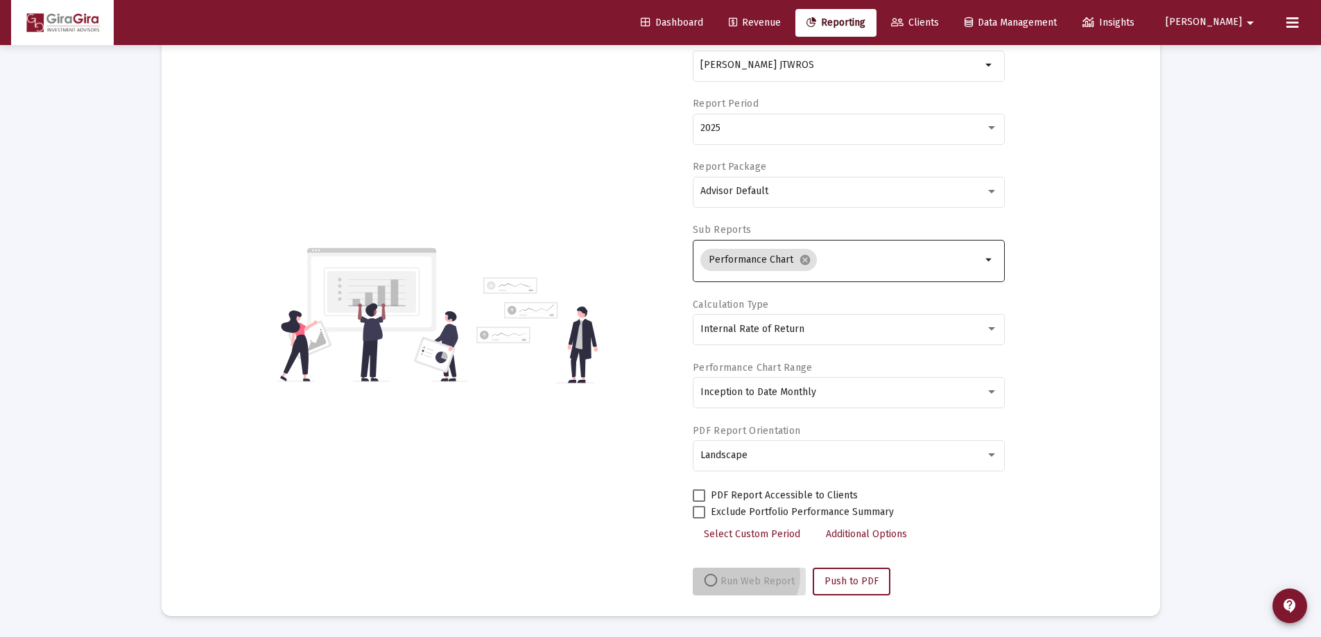
scroll to position [118, 0]
select select "View all"
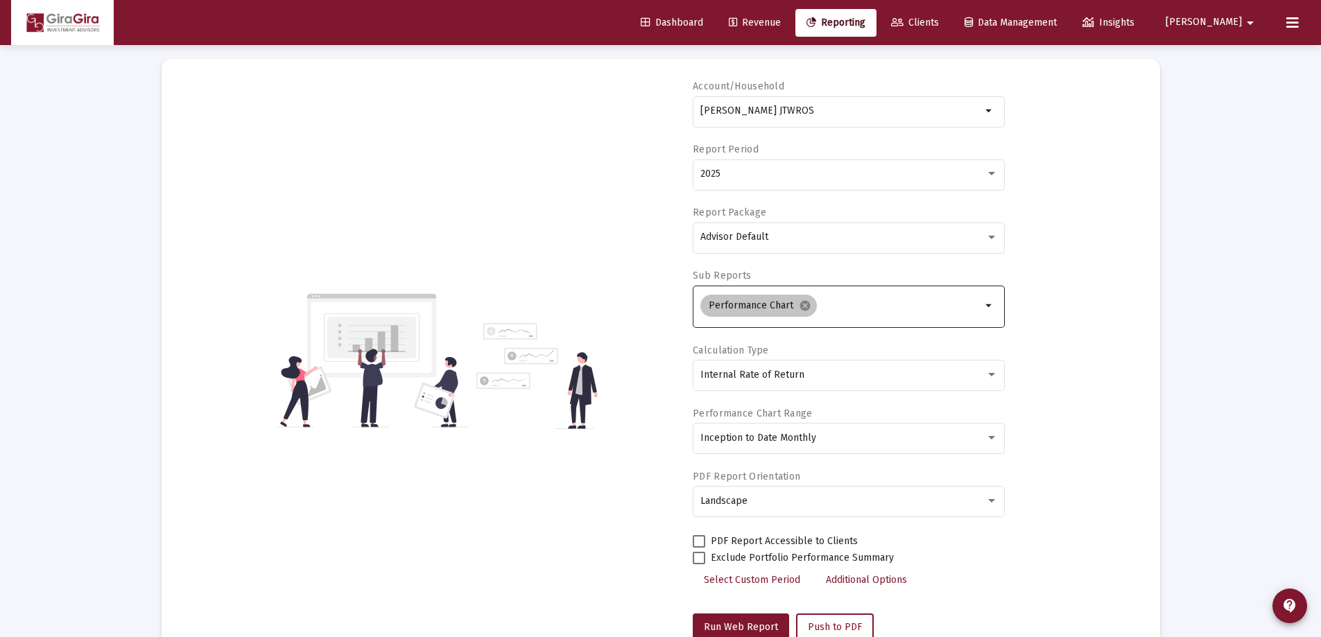
scroll to position [0, 0]
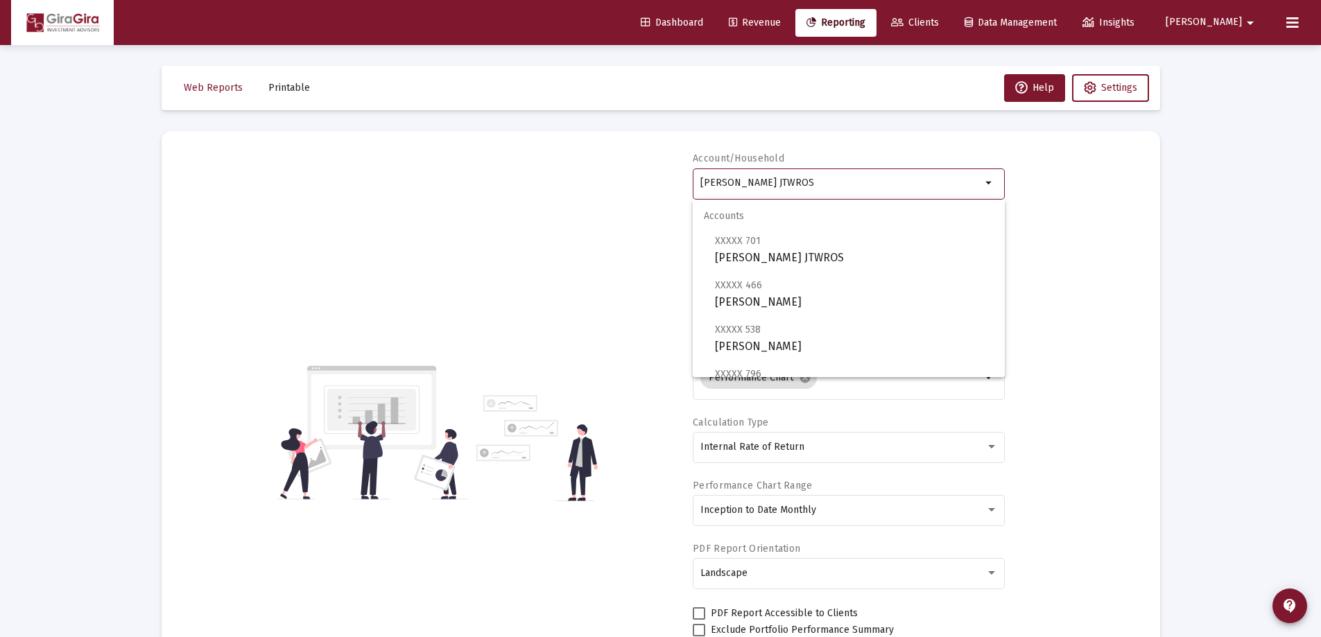
drag, startPoint x: 700, startPoint y: 182, endPoint x: 1000, endPoint y: 228, distance: 303.1
click at [1000, 228] on body "Dashboard Revenue Reporting Clients Data Management Insights [PERSON_NAME] Inte…" at bounding box center [660, 318] width 1321 height 637
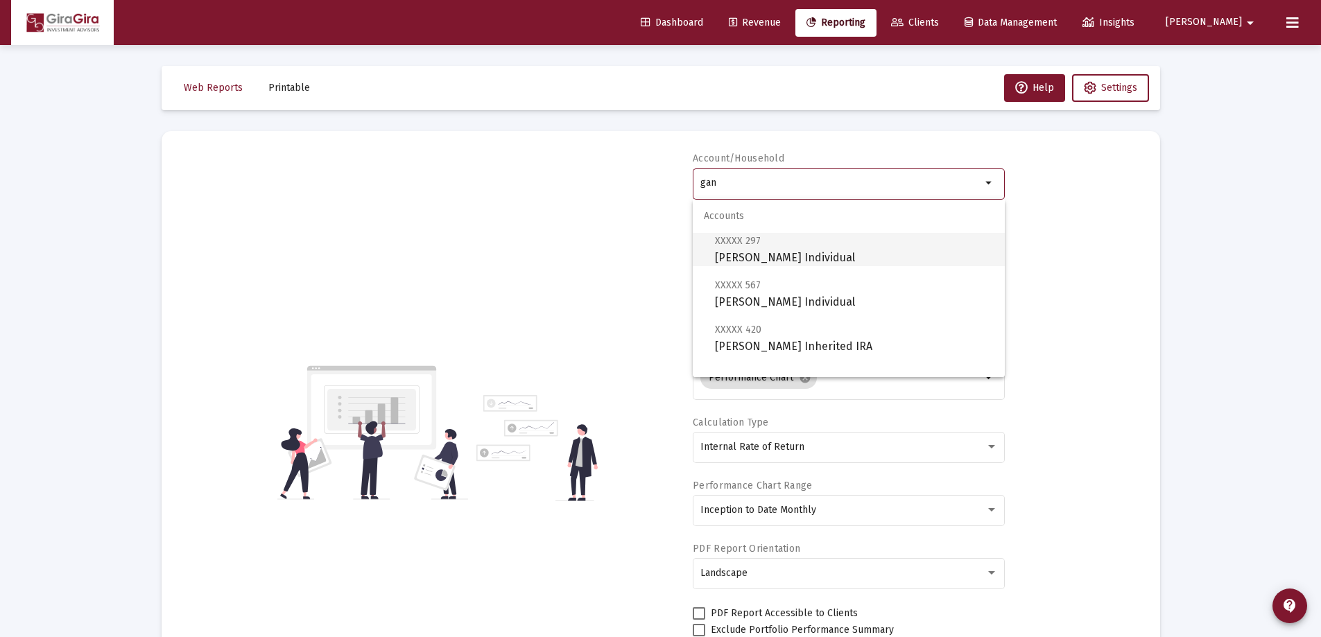
click at [786, 254] on span "XXXXX 297 [PERSON_NAME] Individual" at bounding box center [854, 249] width 279 height 34
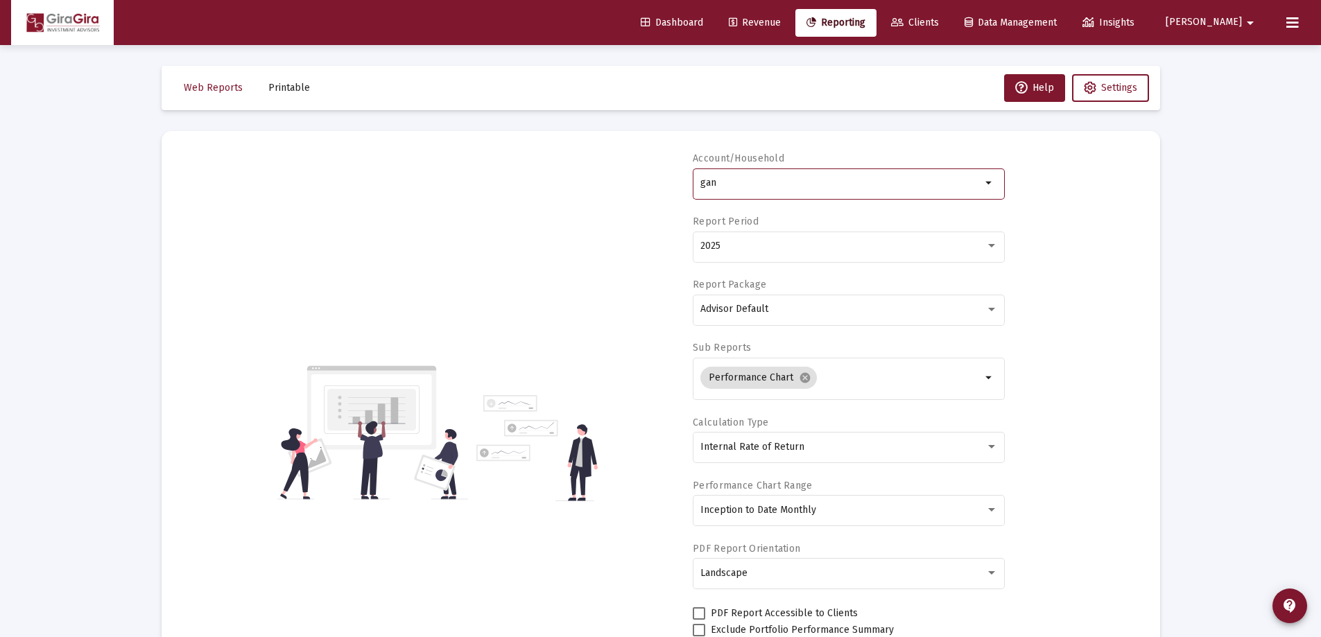
type input "[PERSON_NAME] Individual"
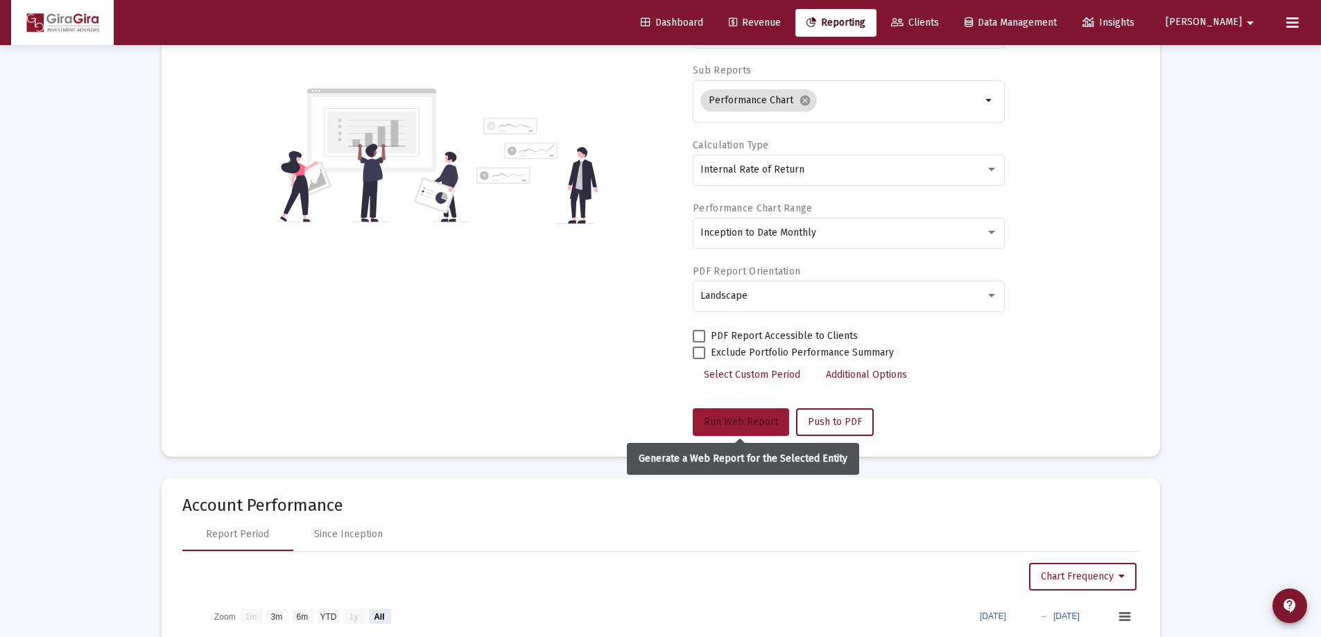
click at [766, 418] on span "Run Web Report" at bounding box center [741, 422] width 74 height 12
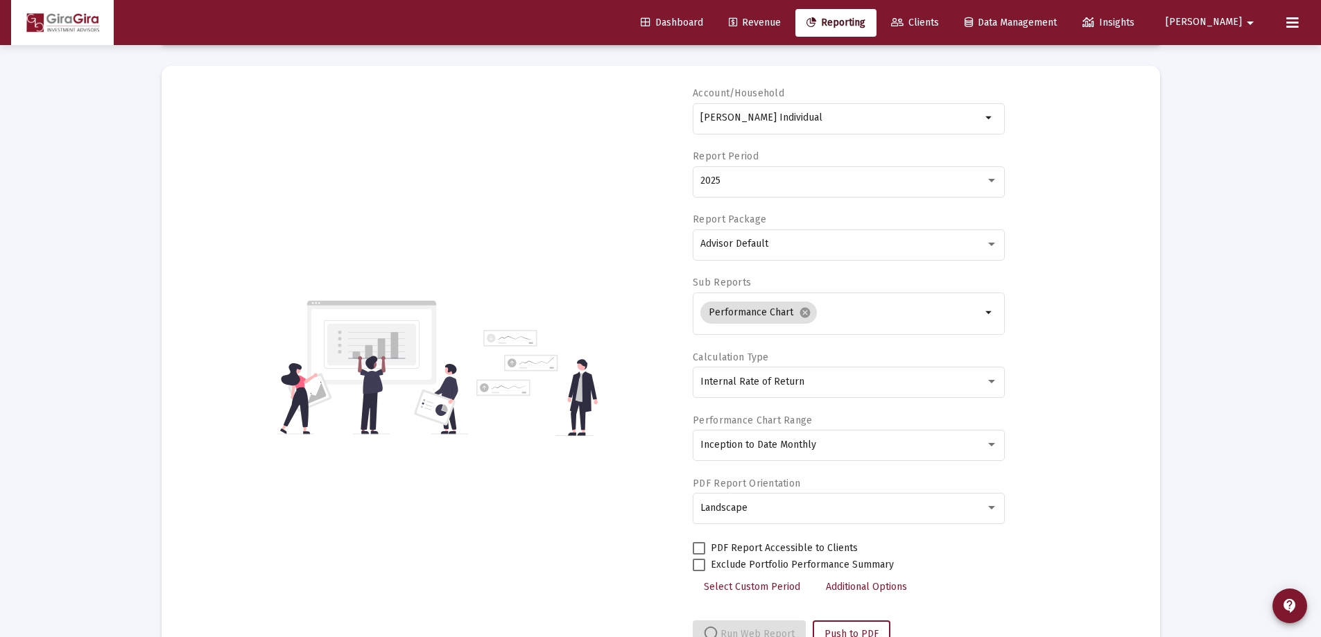
scroll to position [118, 0]
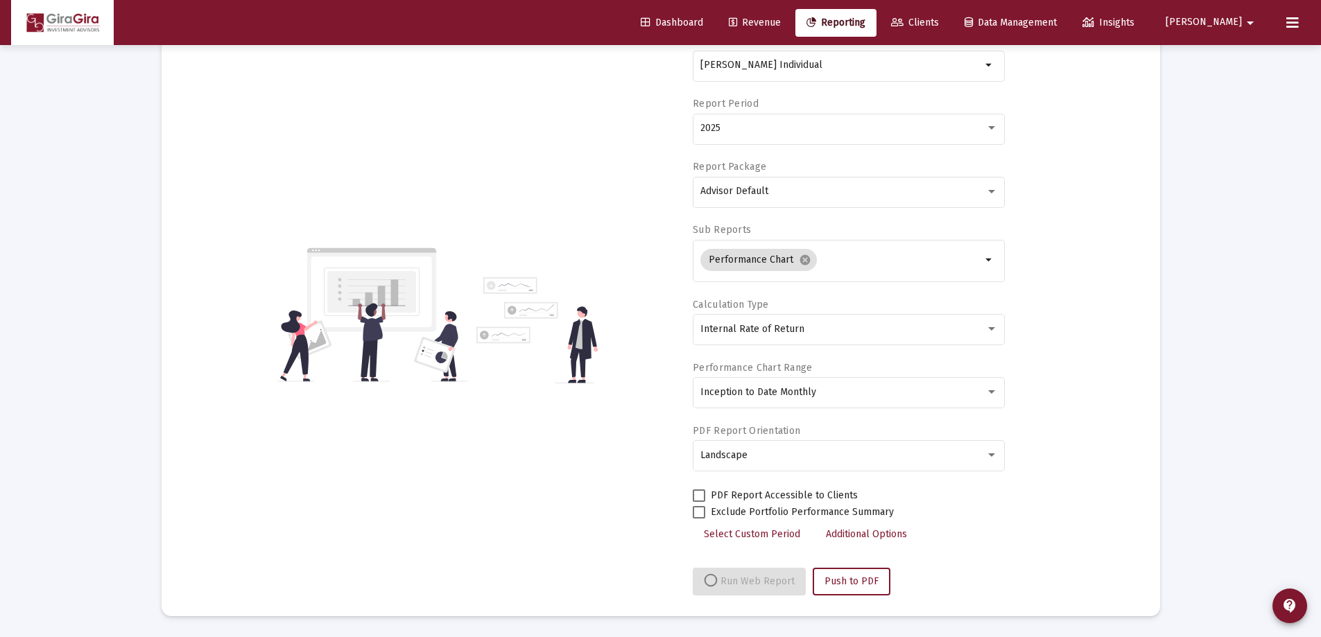
select select "View all"
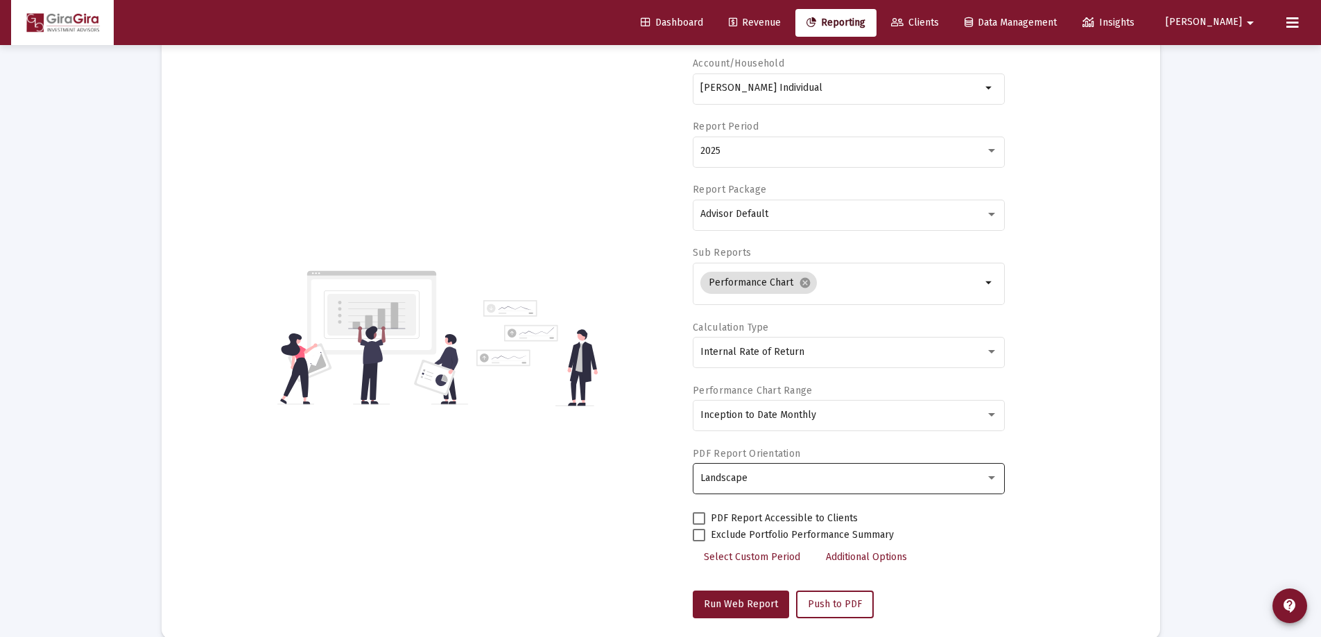
scroll to position [0, 0]
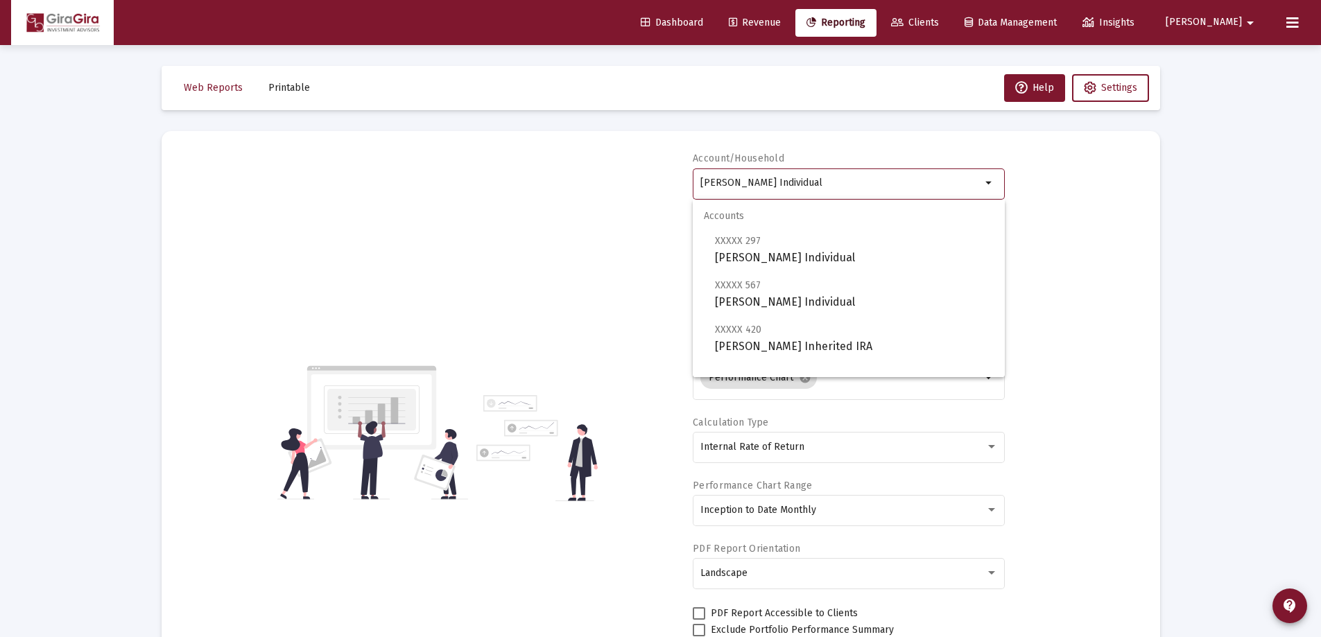
drag, startPoint x: 701, startPoint y: 181, endPoint x: 1139, endPoint y: 207, distance: 438.4
click at [1139, 207] on div "Account/Household [PERSON_NAME] Individual arrow_drop_down Report Period 2025 R…" at bounding box center [660, 433] width 957 height 562
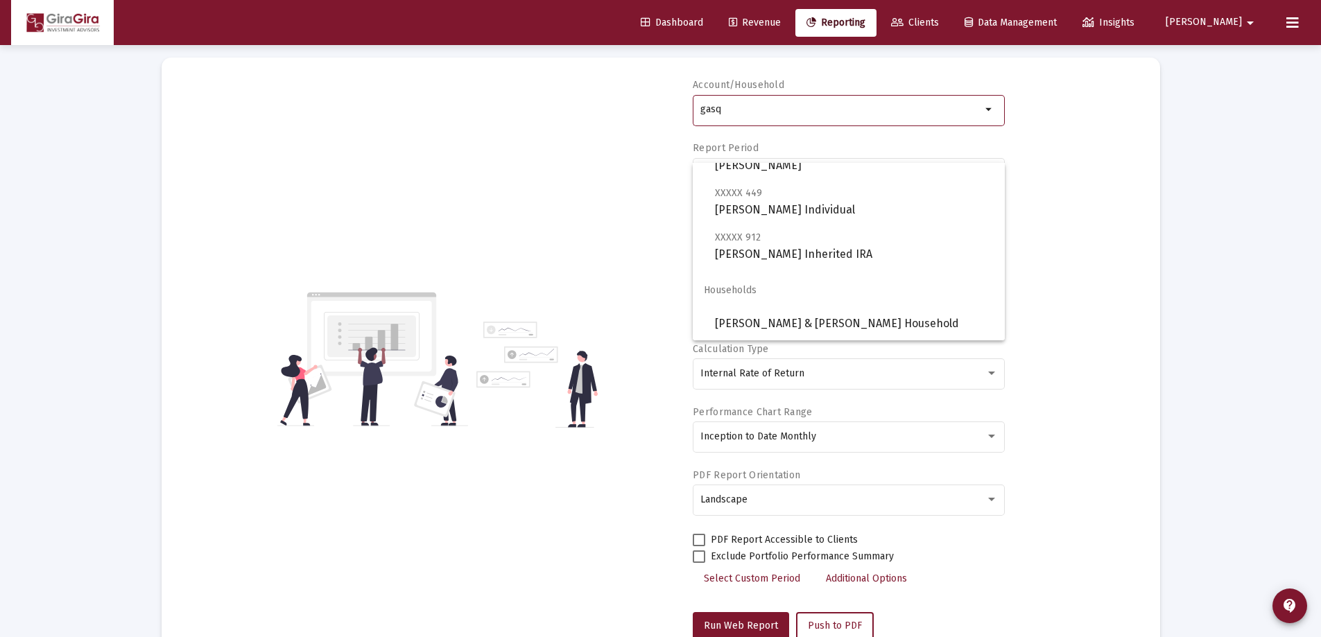
scroll to position [139, 0]
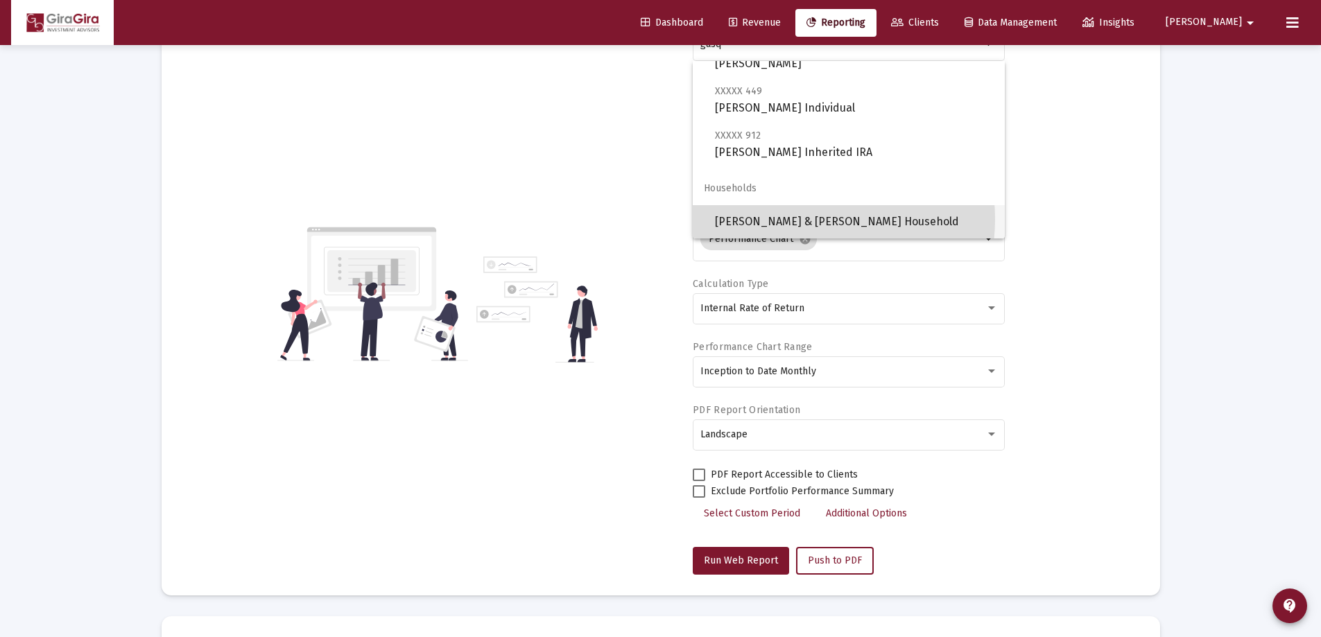
click at [793, 219] on span "[PERSON_NAME] & [PERSON_NAME] Household" at bounding box center [854, 221] width 279 height 33
type input "[PERSON_NAME] & [PERSON_NAME] Household"
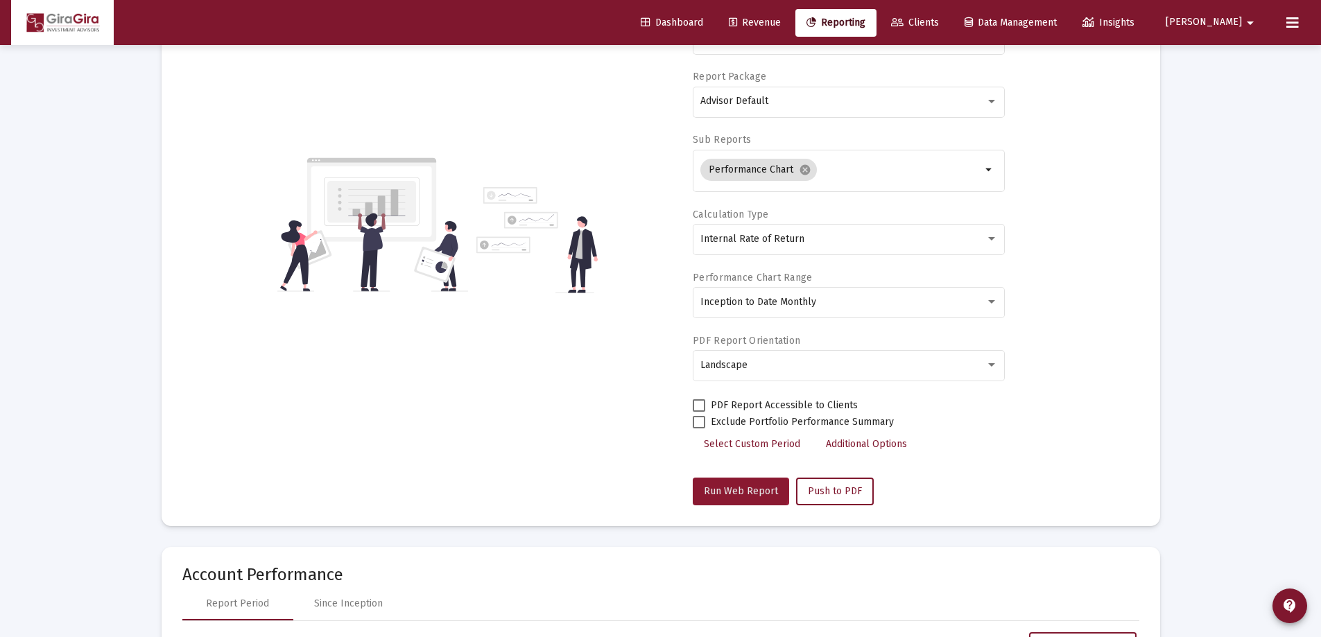
click at [739, 490] on span "Run Web Report" at bounding box center [741, 491] width 74 height 12
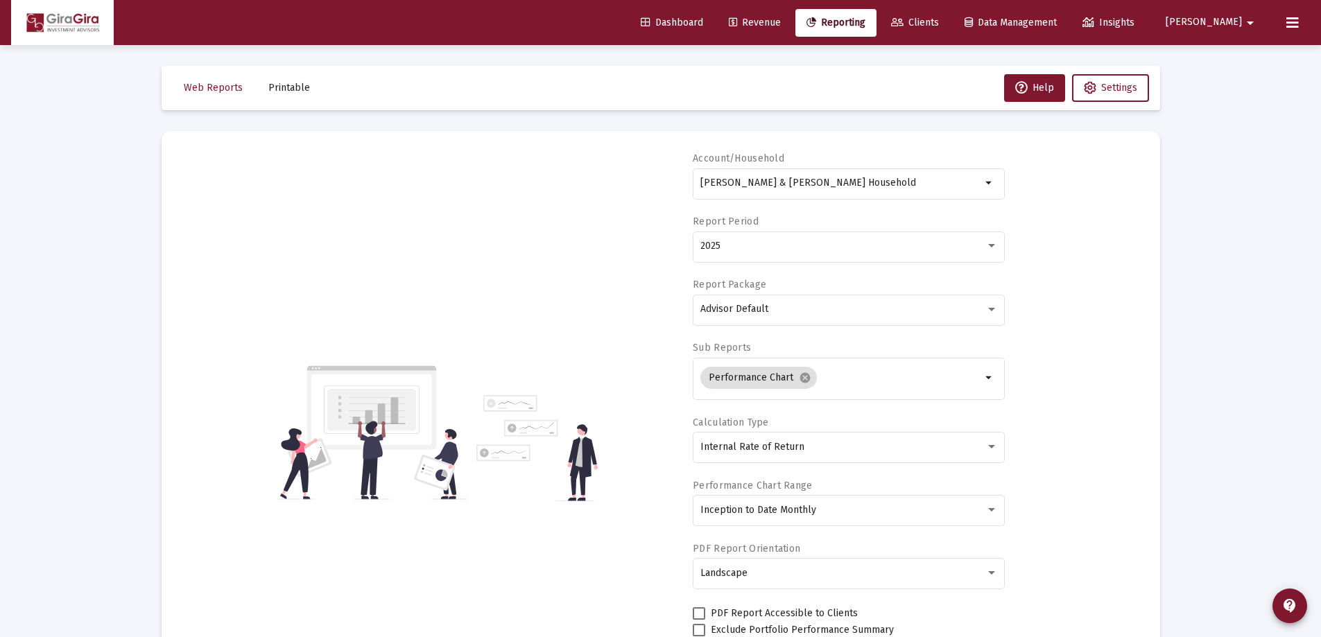
scroll to position [118, 0]
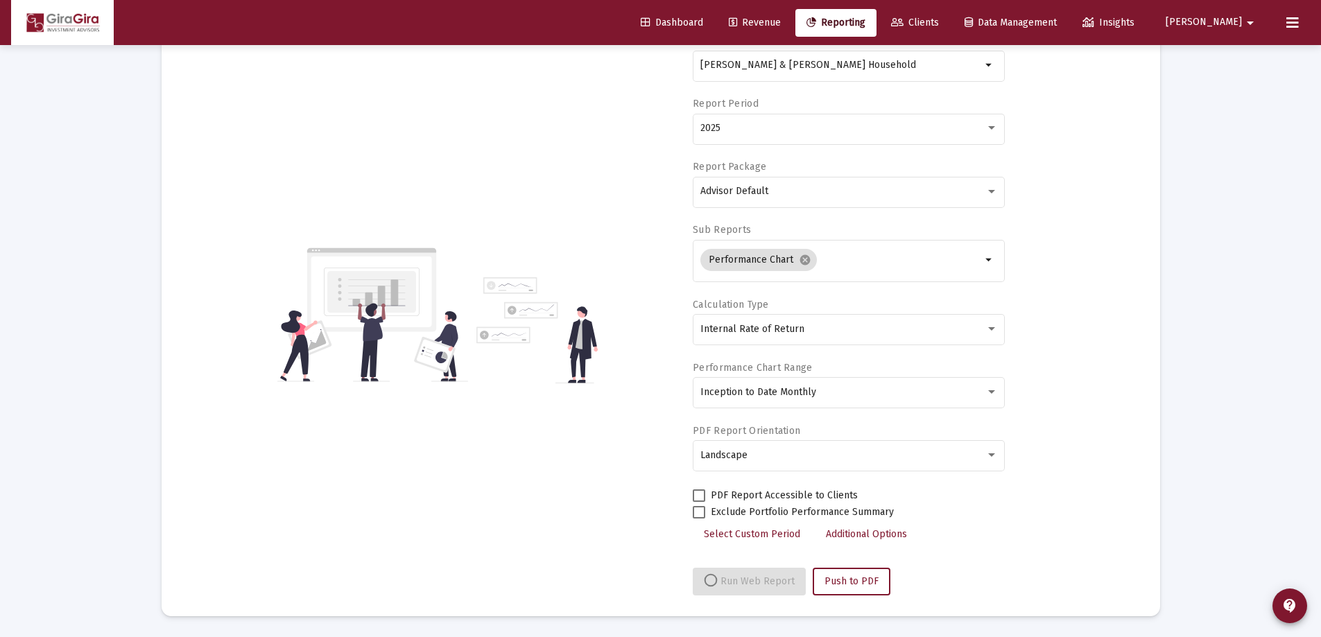
select select "View all"
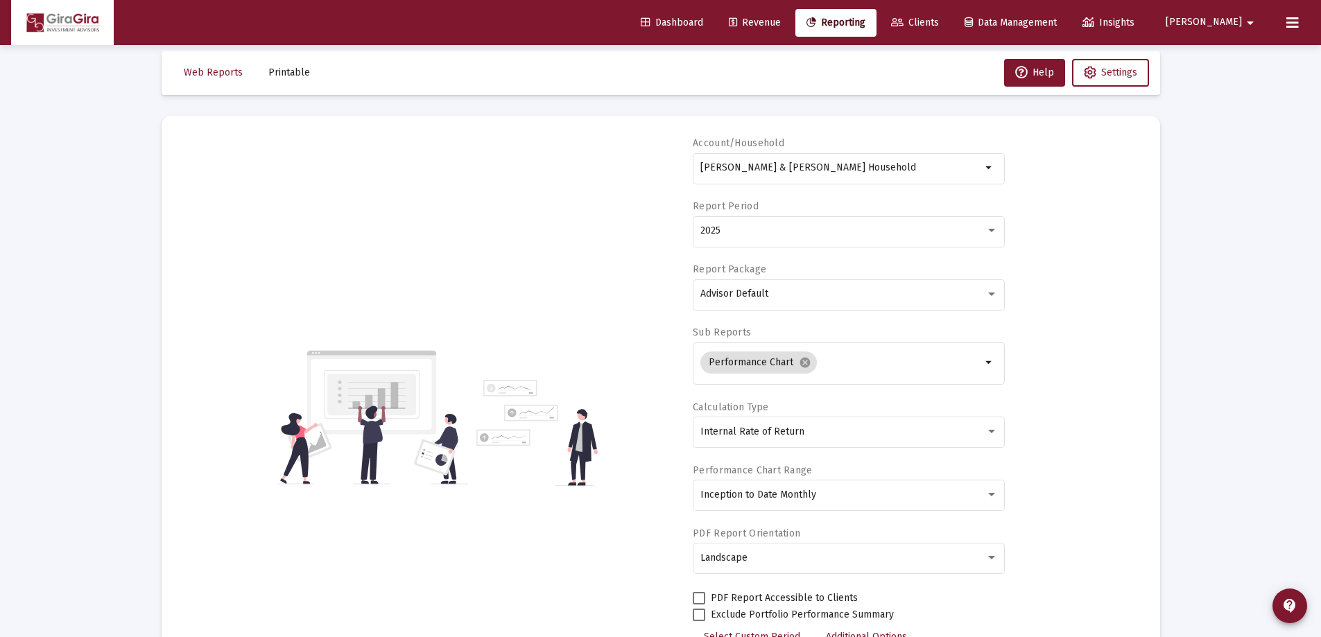
scroll to position [0, 0]
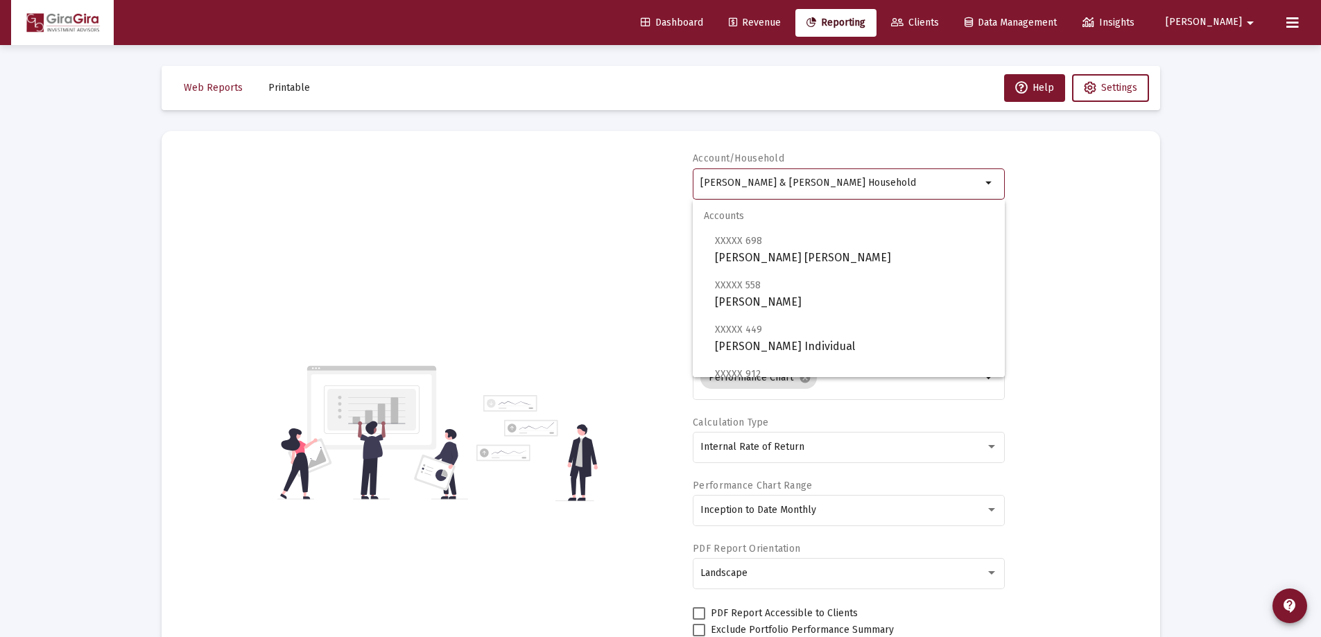
drag, startPoint x: 702, startPoint y: 178, endPoint x: 1369, endPoint y: 250, distance: 671.1
click at [1321, 250] on html "Dashboard Revenue Reporting Clients Data Management Insights [PERSON_NAME] Inte…" at bounding box center [660, 318] width 1321 height 637
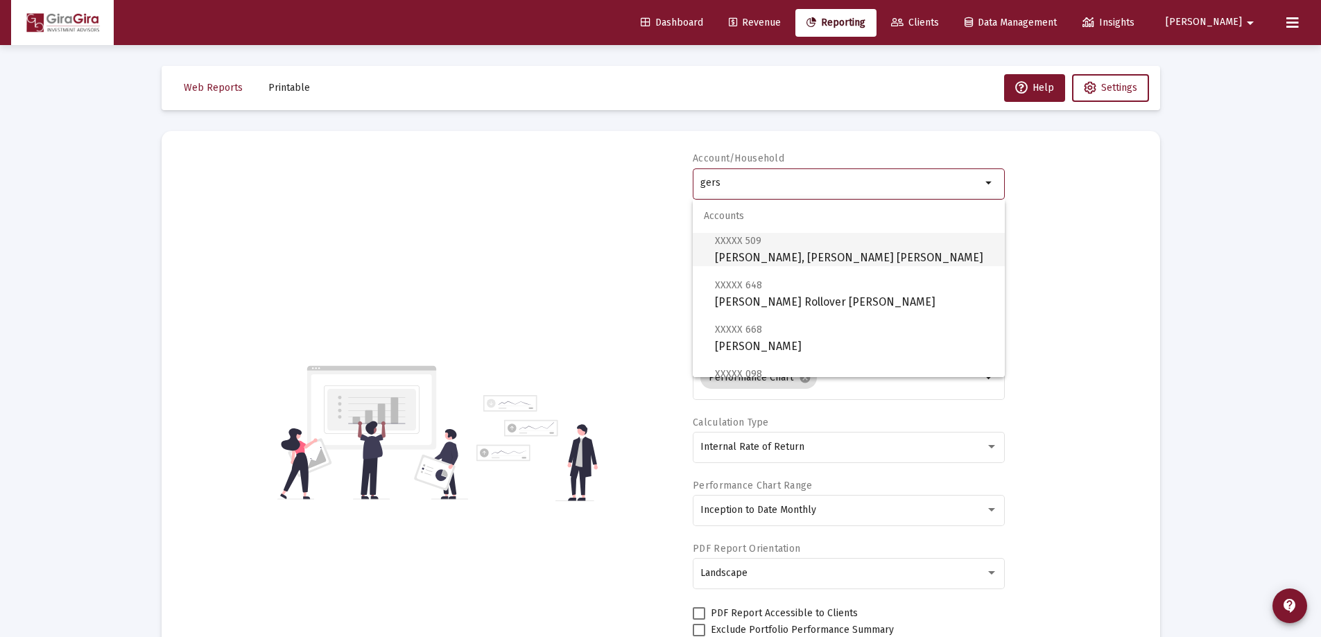
click at [758, 246] on span "XXXXX 509" at bounding box center [738, 241] width 46 height 12
type input "[PERSON_NAME], [PERSON_NAME] [PERSON_NAME]"
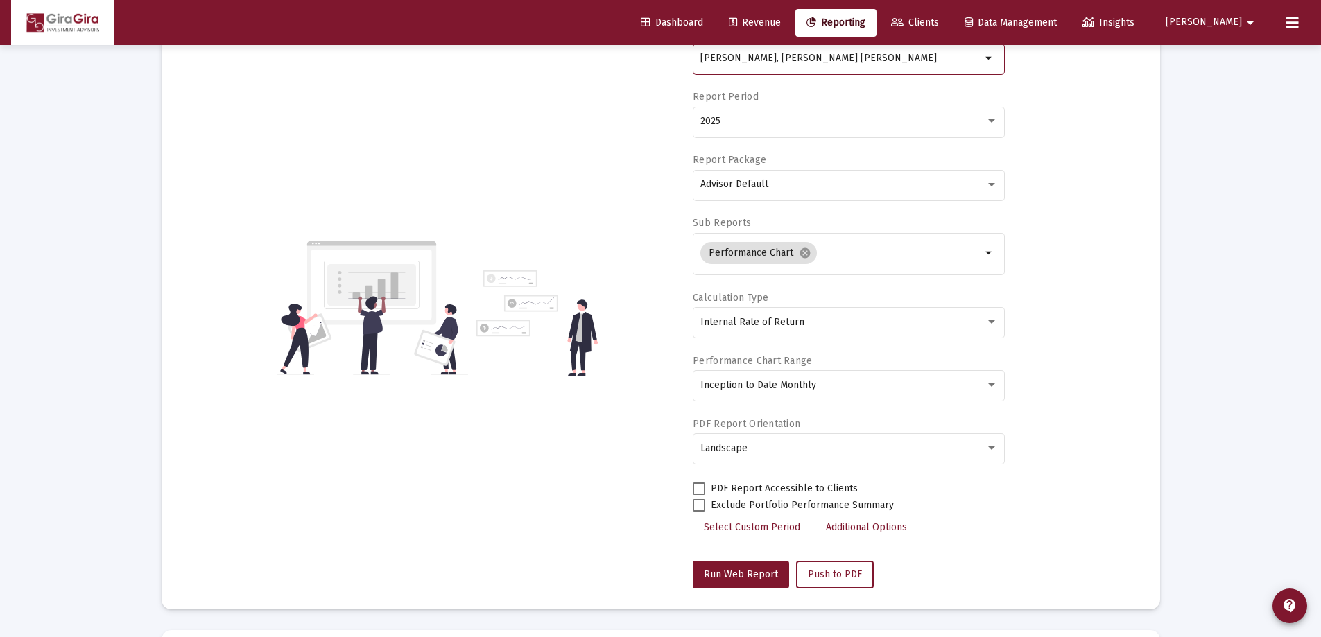
scroll to position [208, 0]
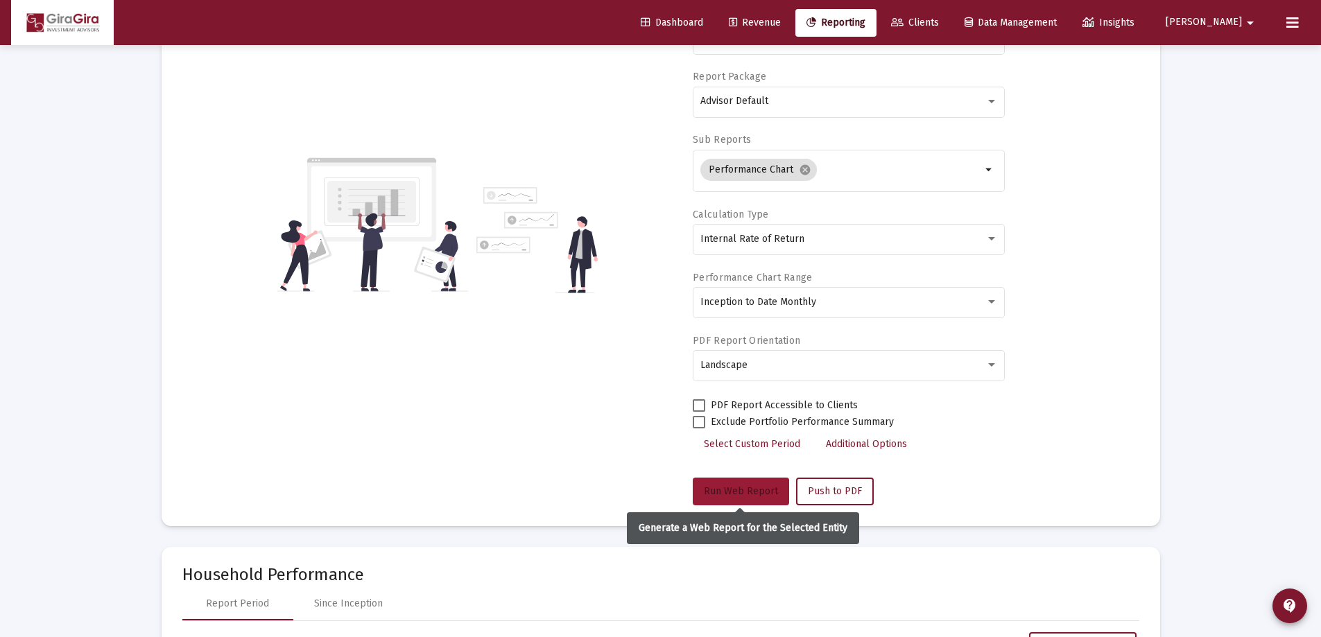
click at [734, 490] on span "Run Web Report" at bounding box center [741, 491] width 74 height 12
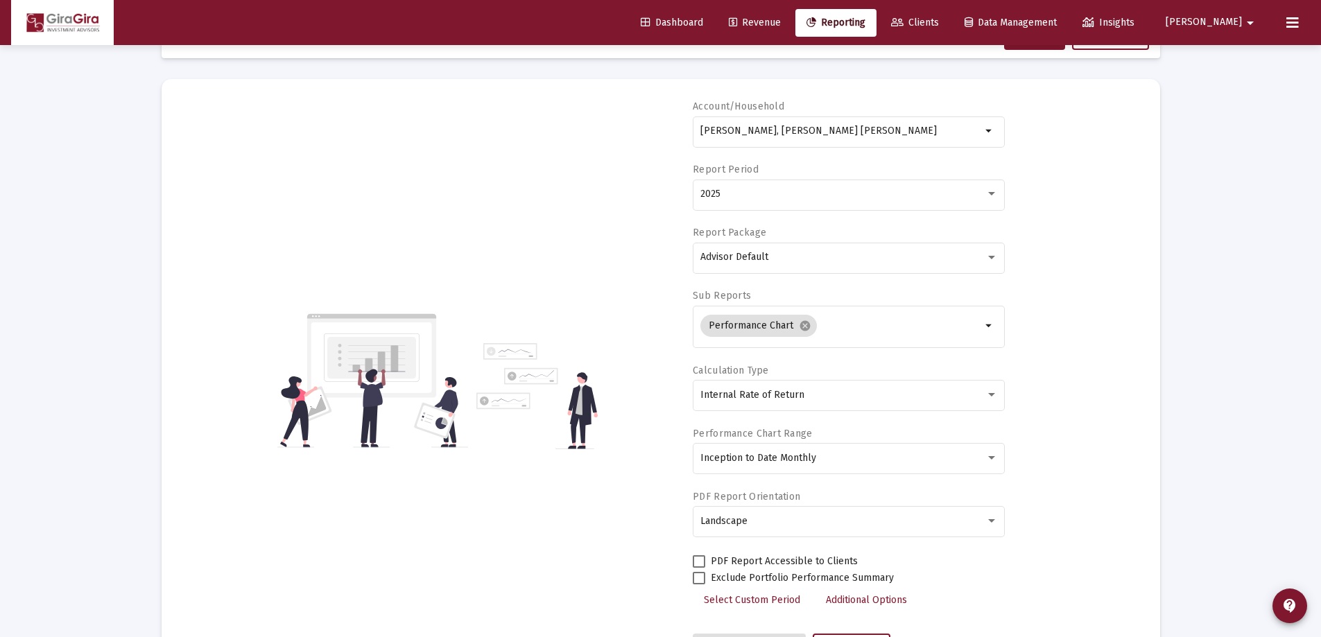
scroll to position [118, 0]
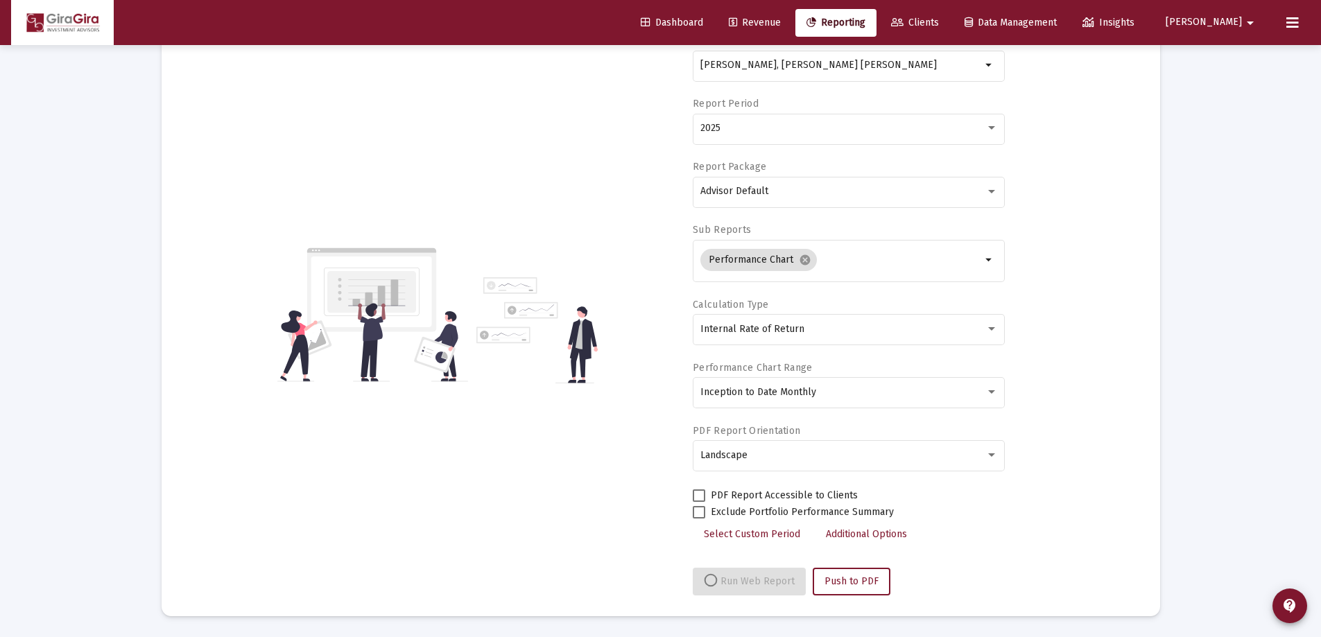
select select "View all"
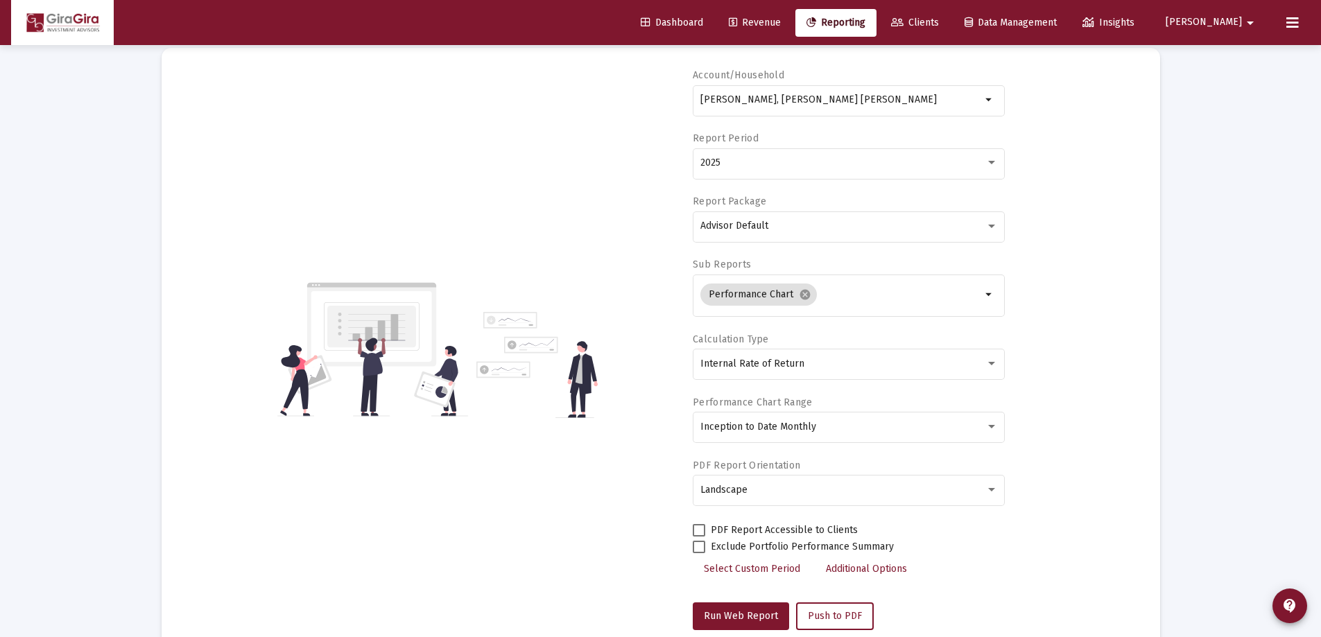
scroll to position [0, 0]
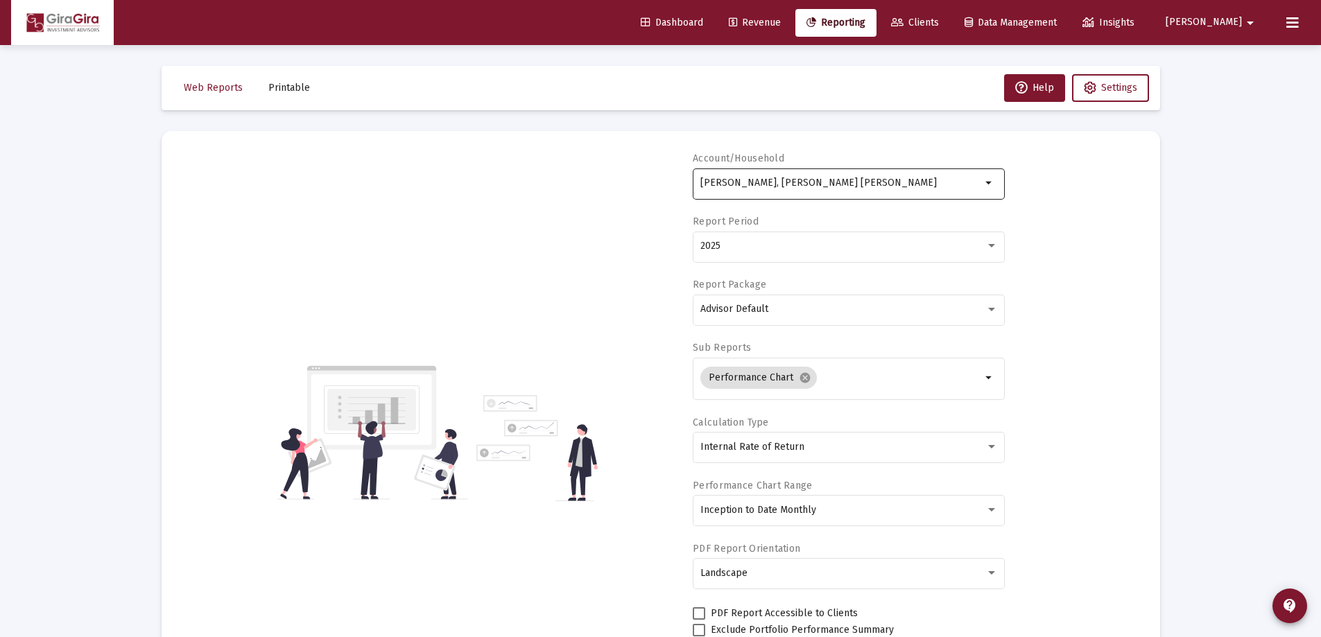
click at [769, 184] on input "[PERSON_NAME], [PERSON_NAME] [PERSON_NAME]" at bounding box center [840, 183] width 281 height 11
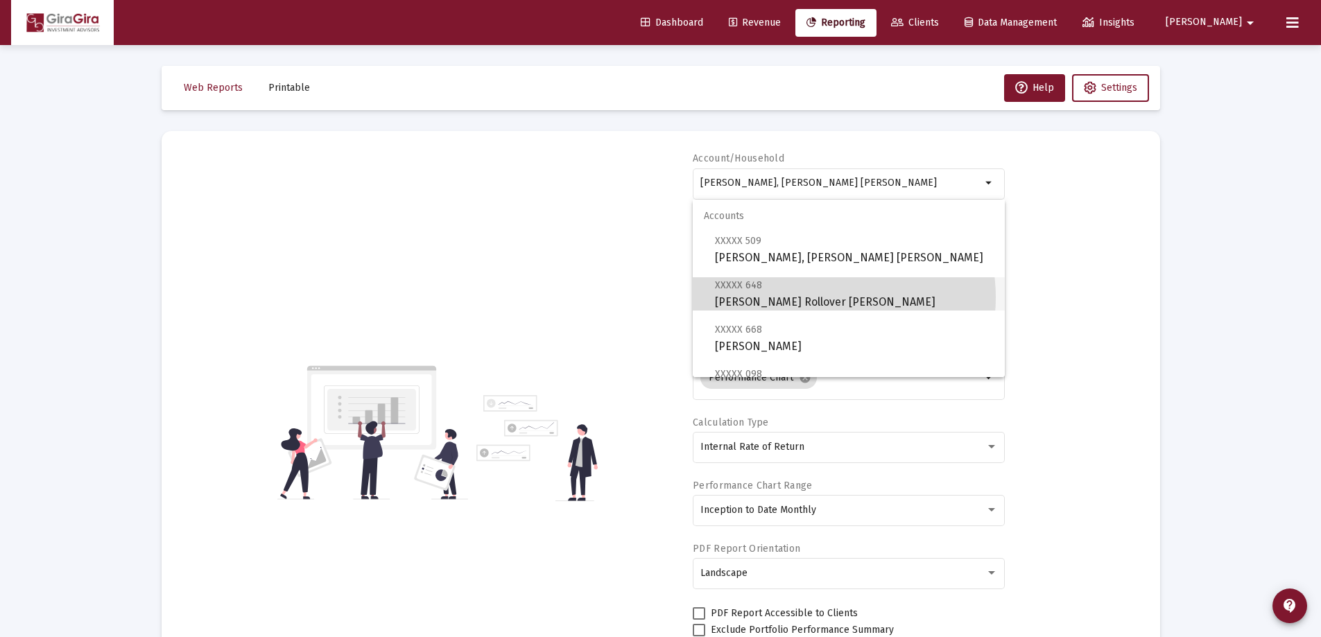
click at [818, 298] on span "XXXXX 648 [PERSON_NAME] Rollover [PERSON_NAME]" at bounding box center [854, 294] width 279 height 34
type input "[PERSON_NAME] Rollover [PERSON_NAME]"
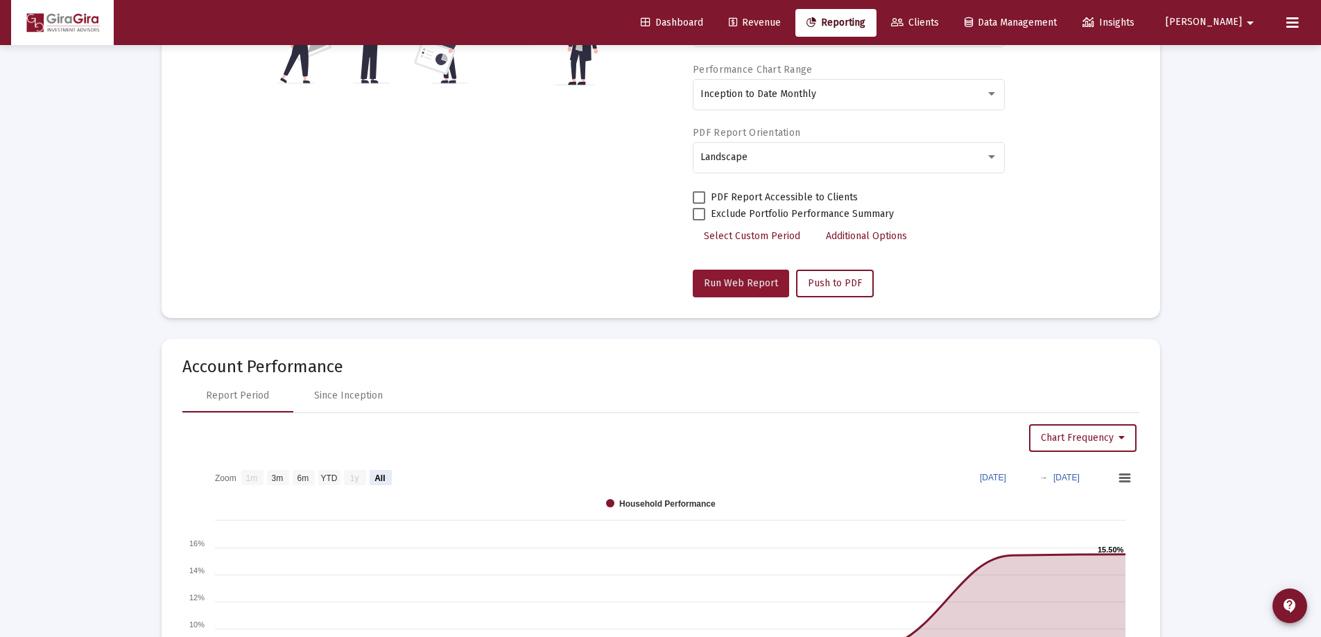
click at [751, 281] on span "Run Web Report" at bounding box center [741, 283] width 74 height 12
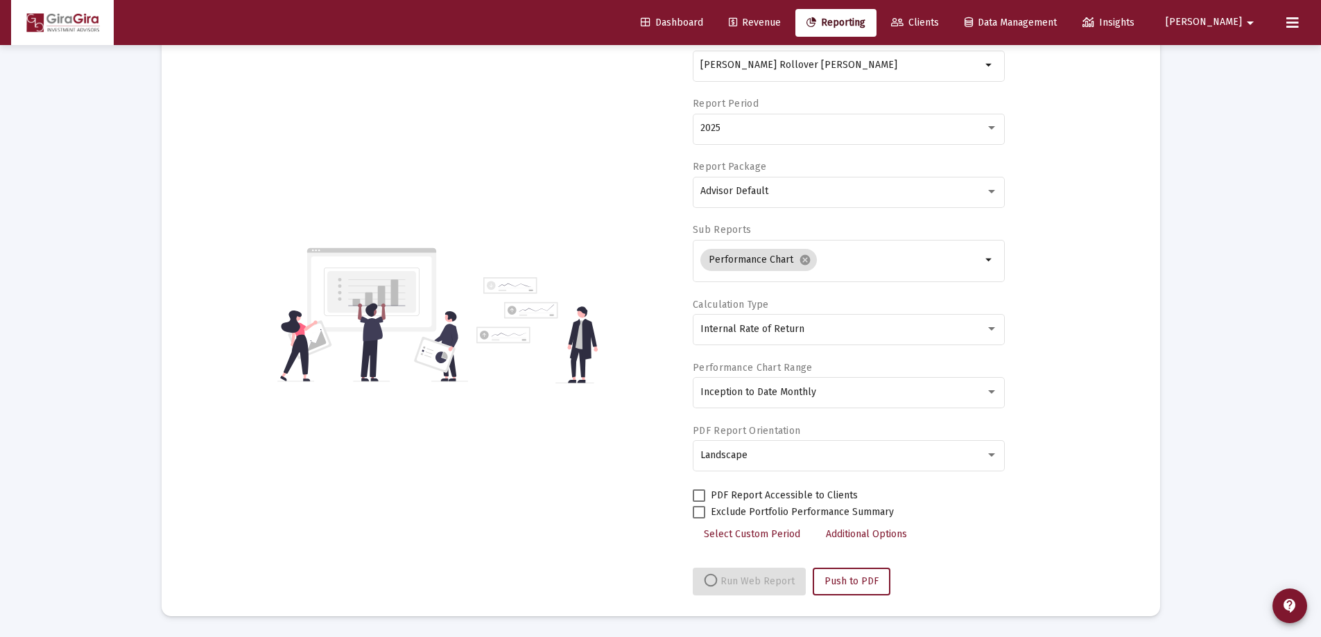
select select "View all"
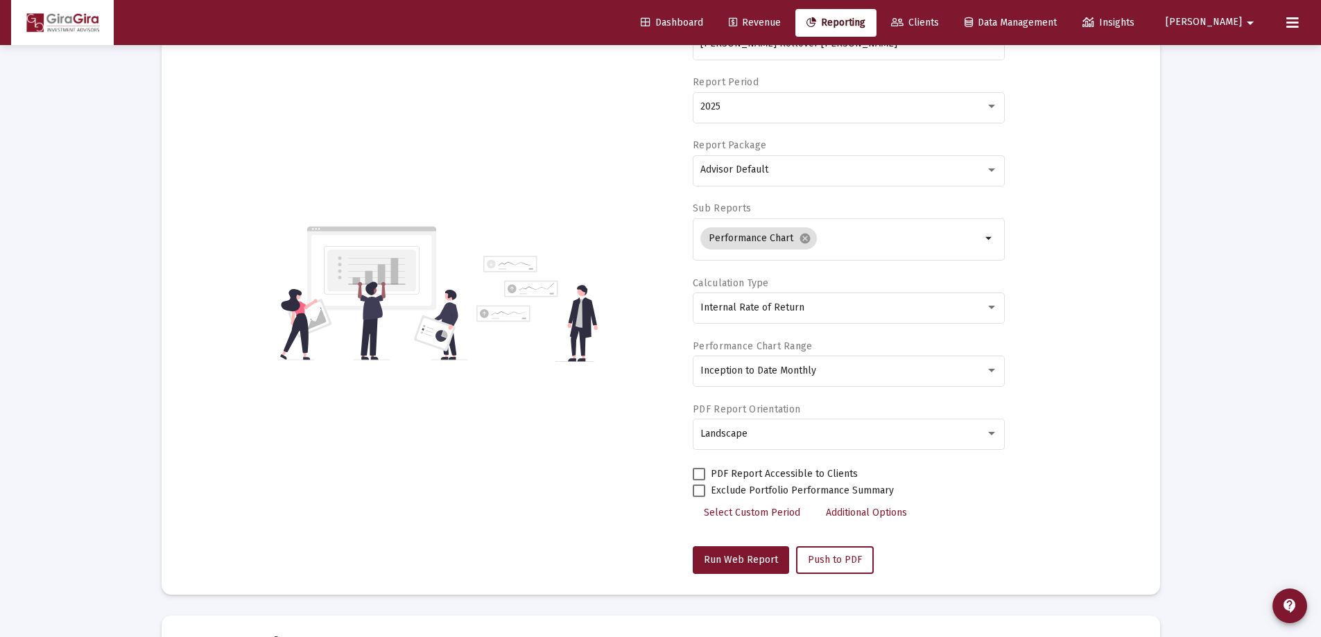
scroll to position [0, 0]
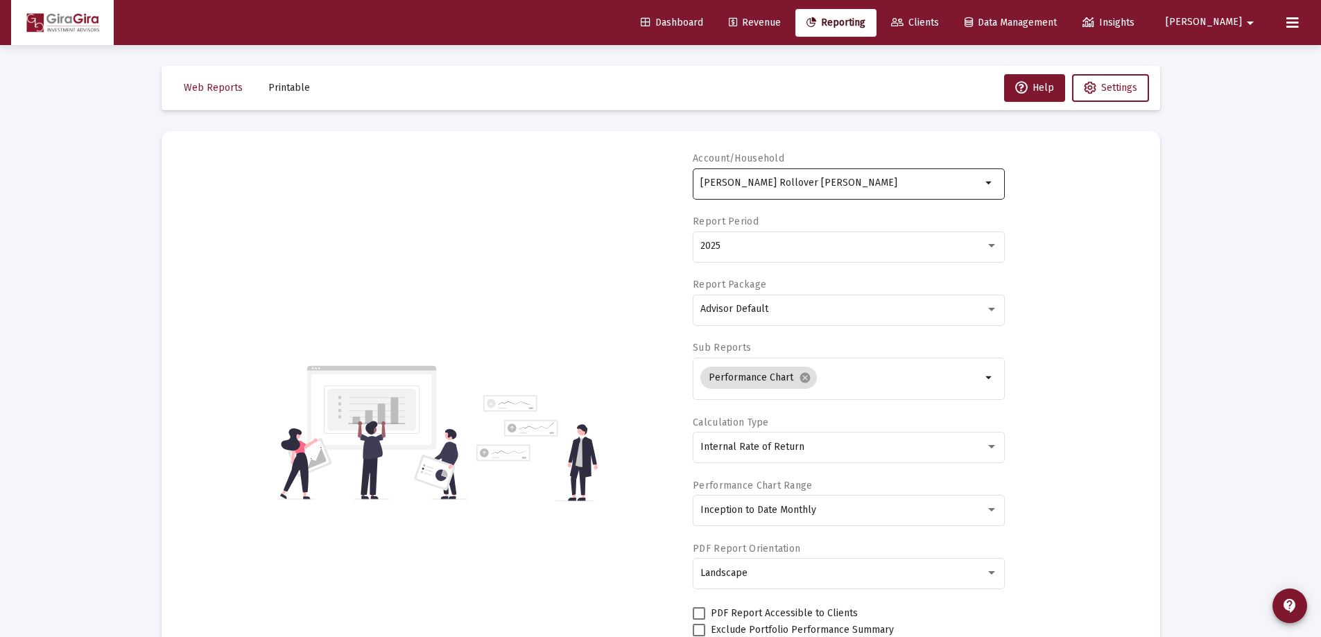
click at [727, 184] on input "[PERSON_NAME] Rollover [PERSON_NAME]" at bounding box center [840, 183] width 281 height 11
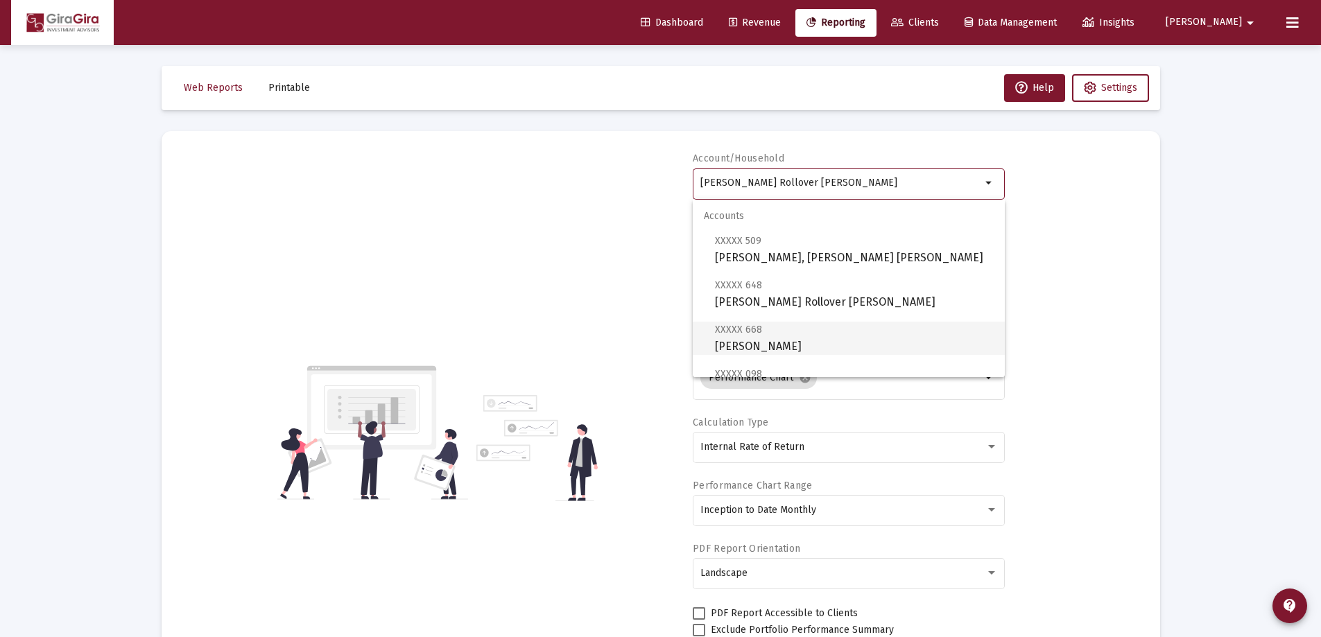
click at [792, 341] on span "XXXXX 668 [PERSON_NAME]" at bounding box center [854, 338] width 279 height 34
type input "[PERSON_NAME]"
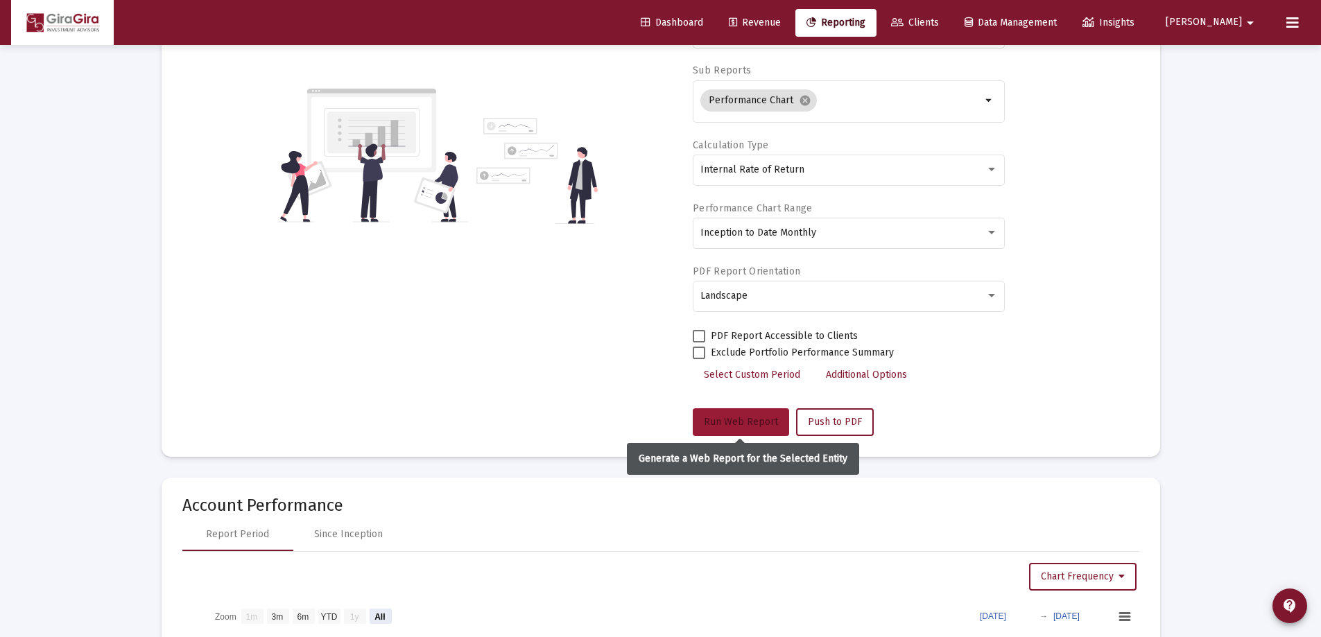
click at [771, 422] on span "Run Web Report" at bounding box center [741, 422] width 74 height 12
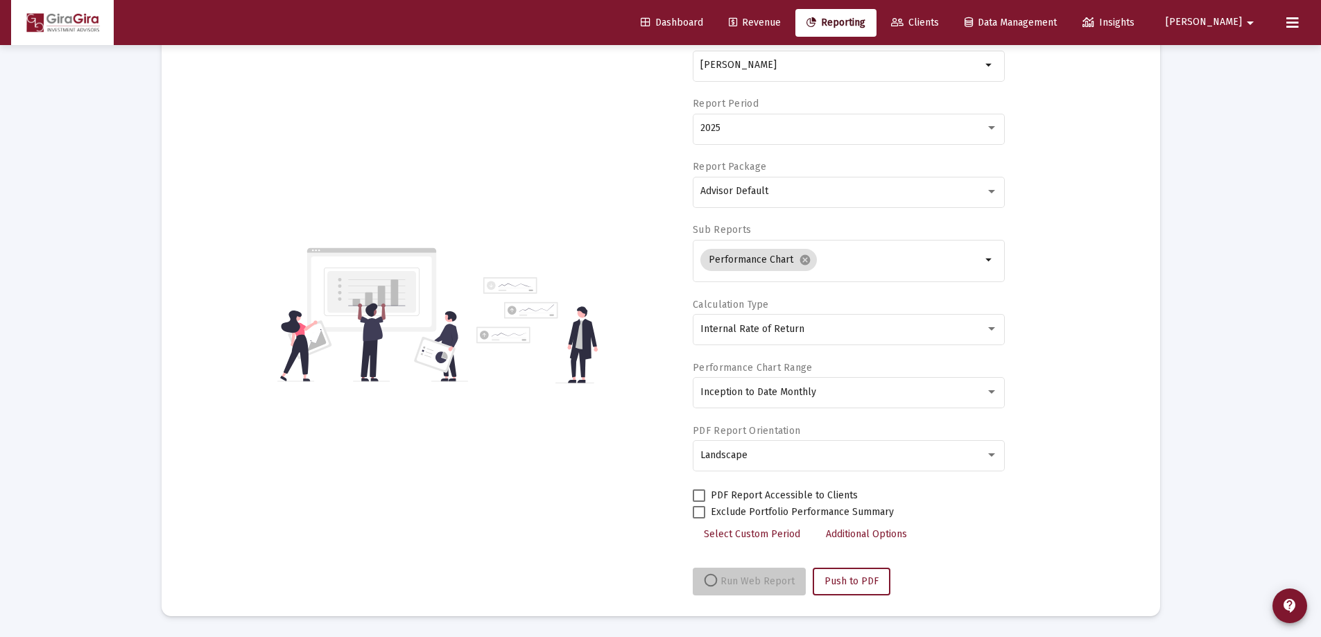
scroll to position [118, 0]
select select "View all"
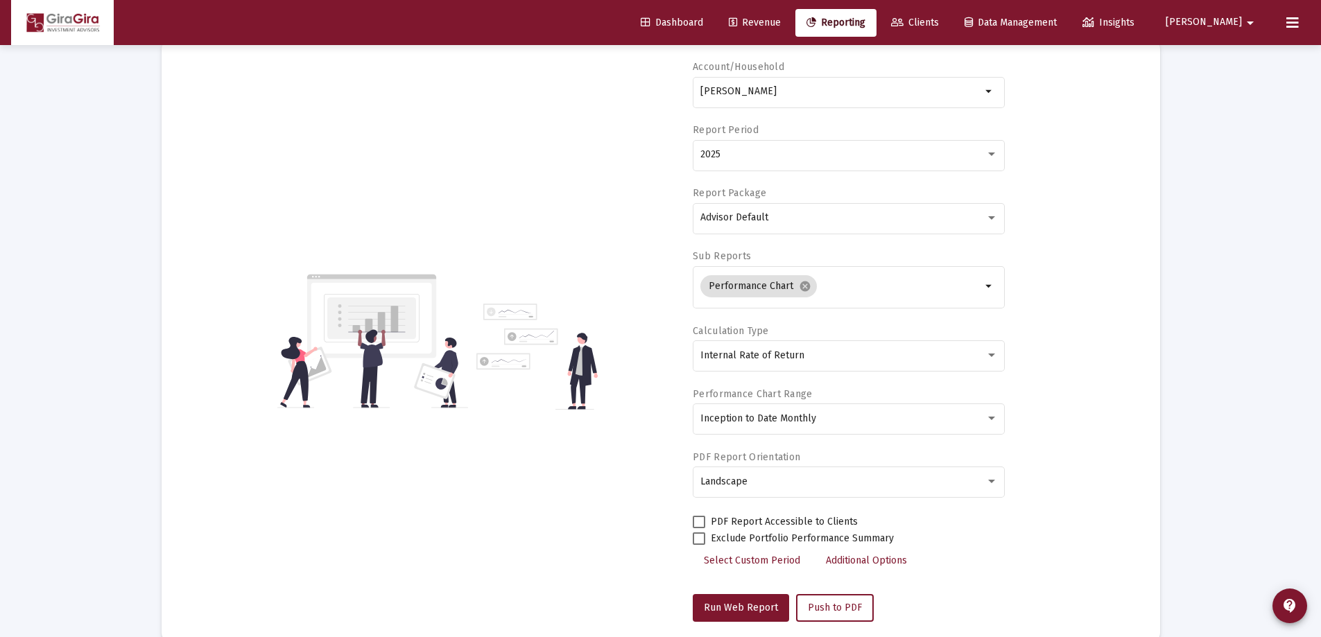
scroll to position [0, 0]
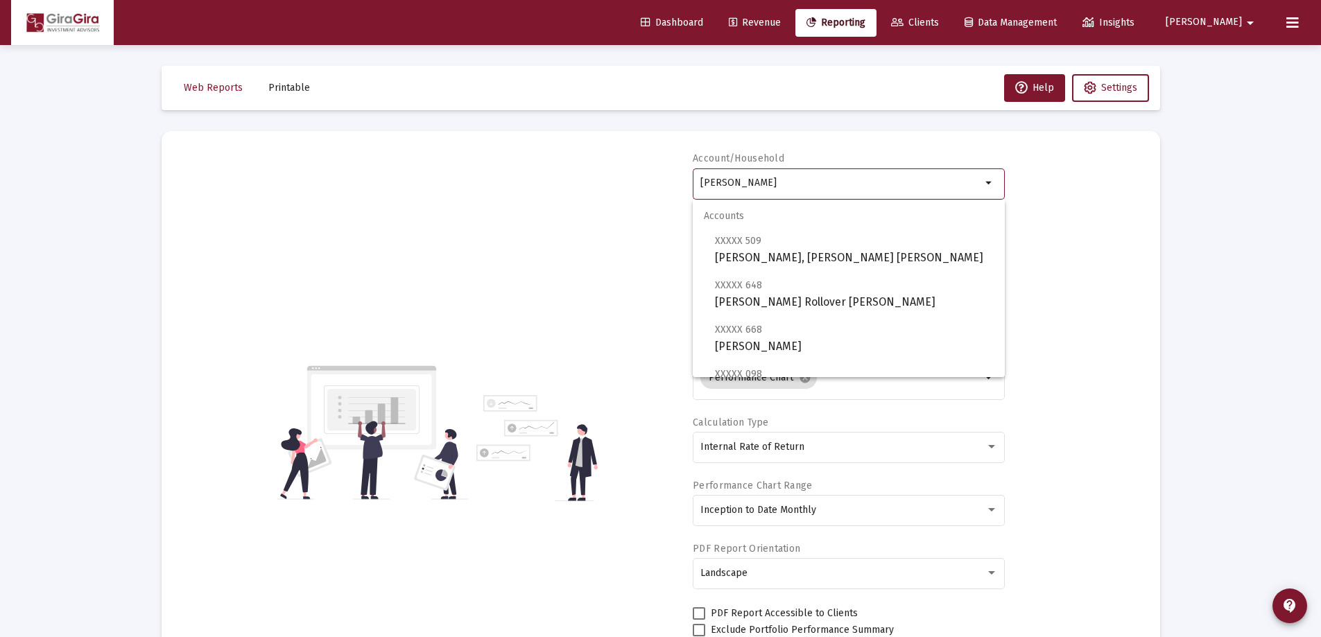
drag, startPoint x: 700, startPoint y: 180, endPoint x: 931, endPoint y: 196, distance: 231.5
click at [931, 196] on div "[PERSON_NAME]" at bounding box center [840, 183] width 281 height 34
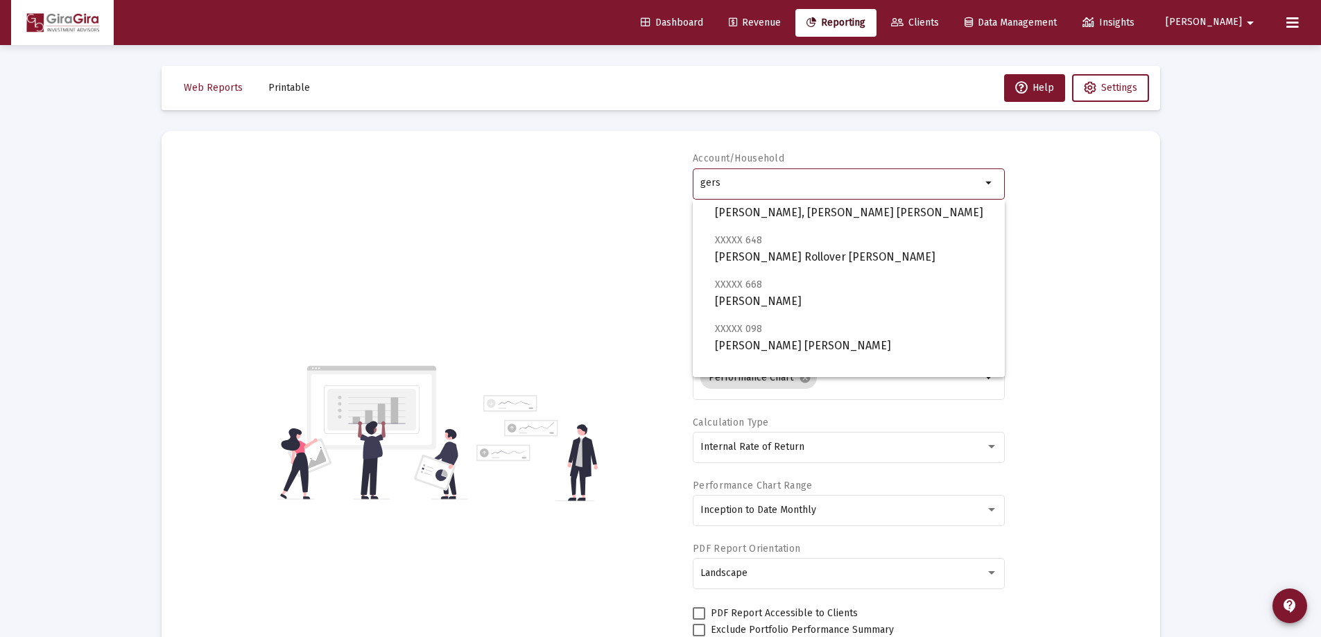
scroll to position [69, 0]
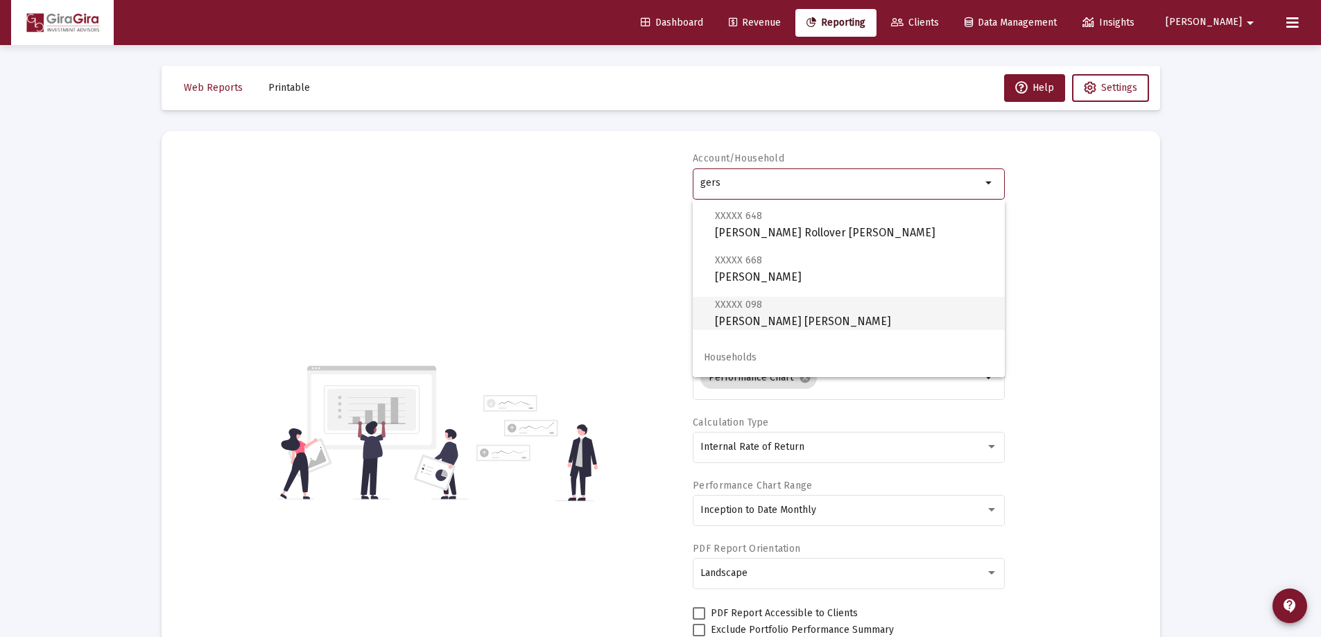
click at [799, 314] on span "XXXXX 098 [PERSON_NAME] [PERSON_NAME]" at bounding box center [854, 313] width 279 height 34
type input "[PERSON_NAME] [PERSON_NAME]"
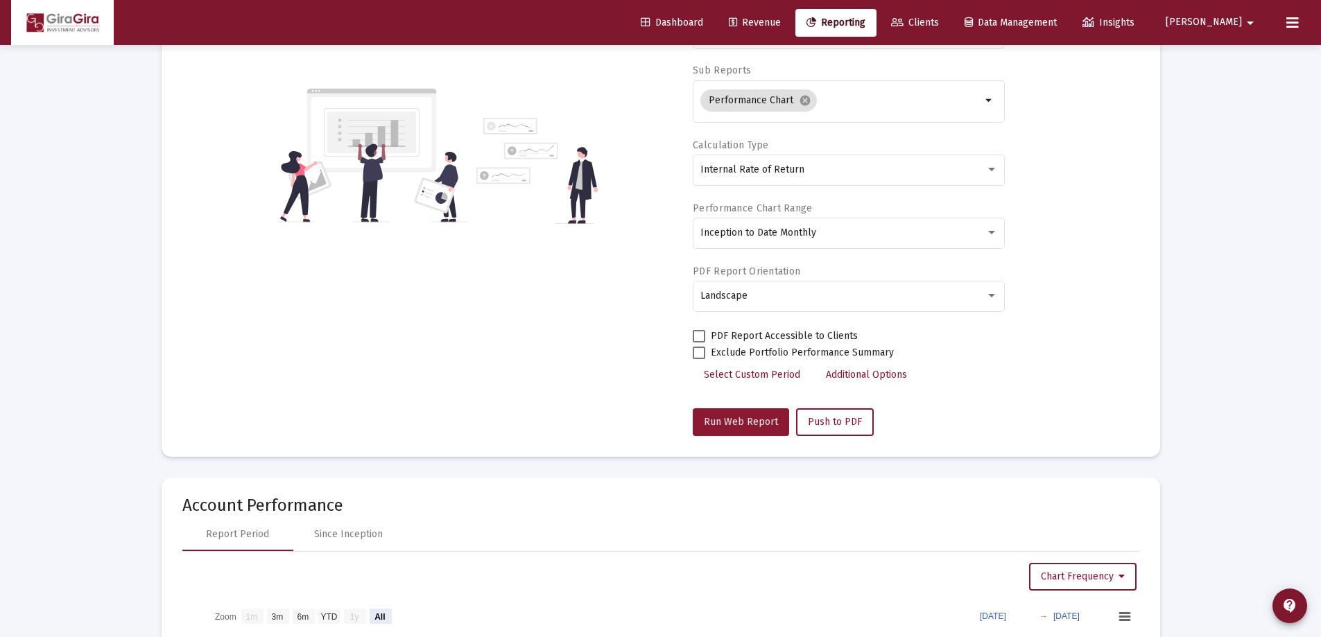
click at [744, 419] on span "Run Web Report" at bounding box center [741, 422] width 74 height 12
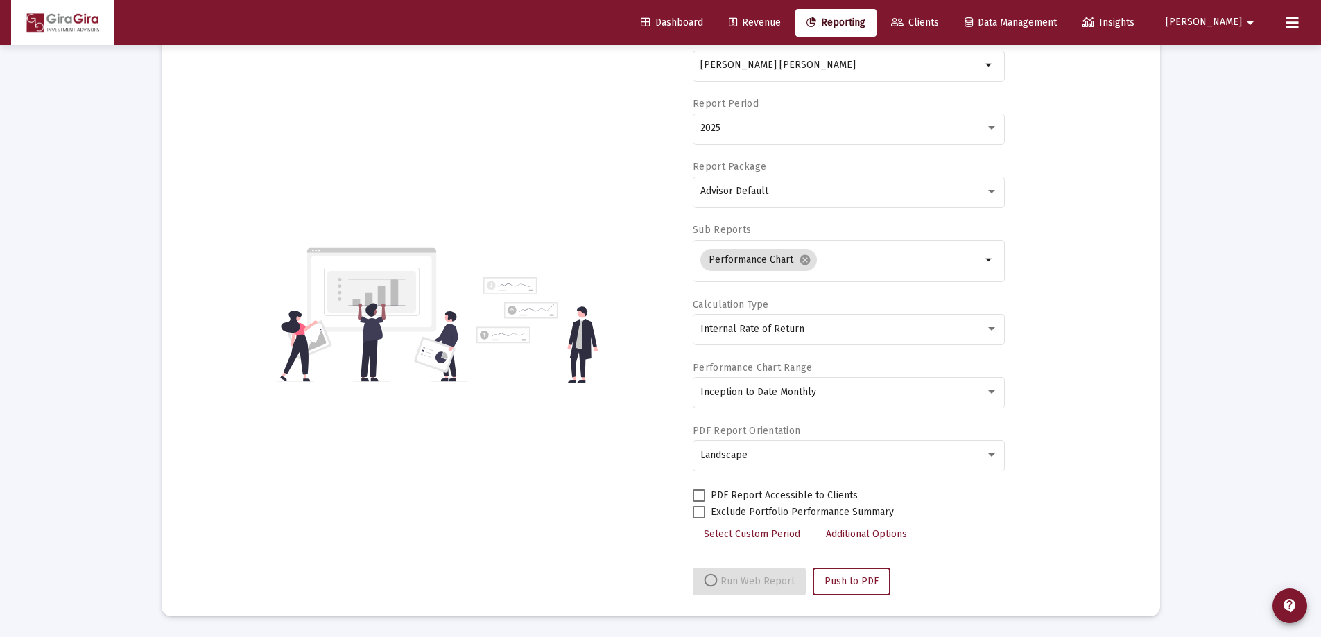
select select "View all"
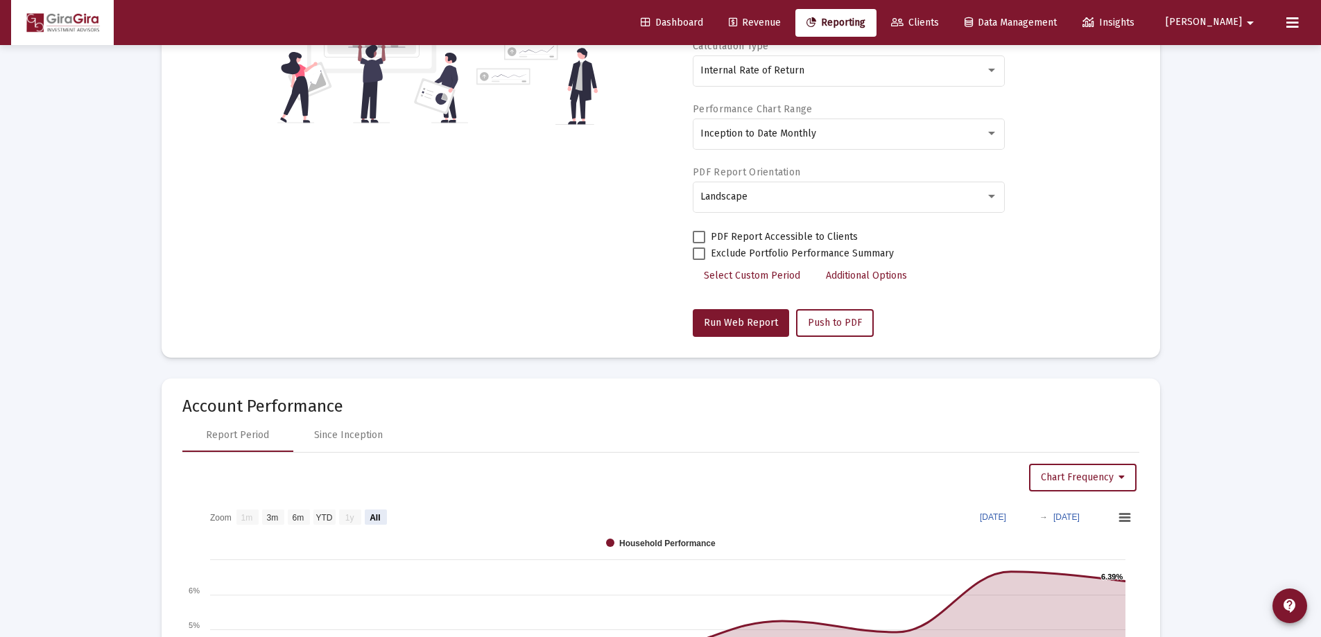
scroll to position [416, 0]
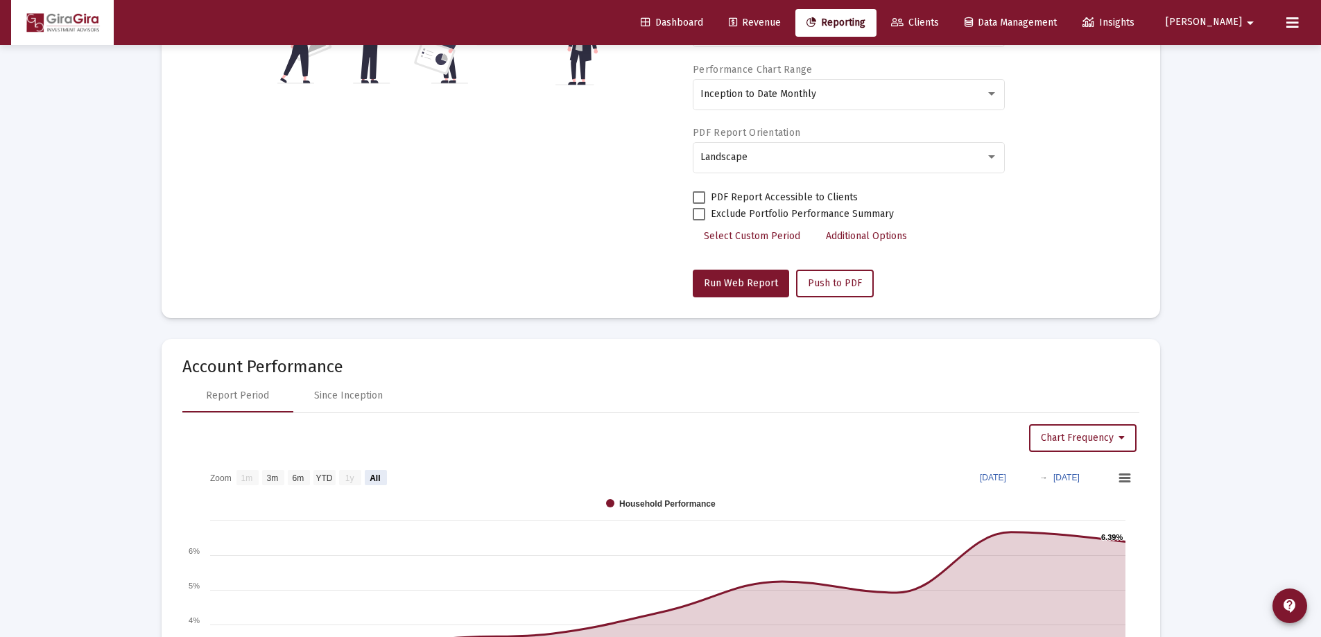
click at [936, 438] on div "Chart Frequency" at bounding box center [661, 438] width 952 height 28
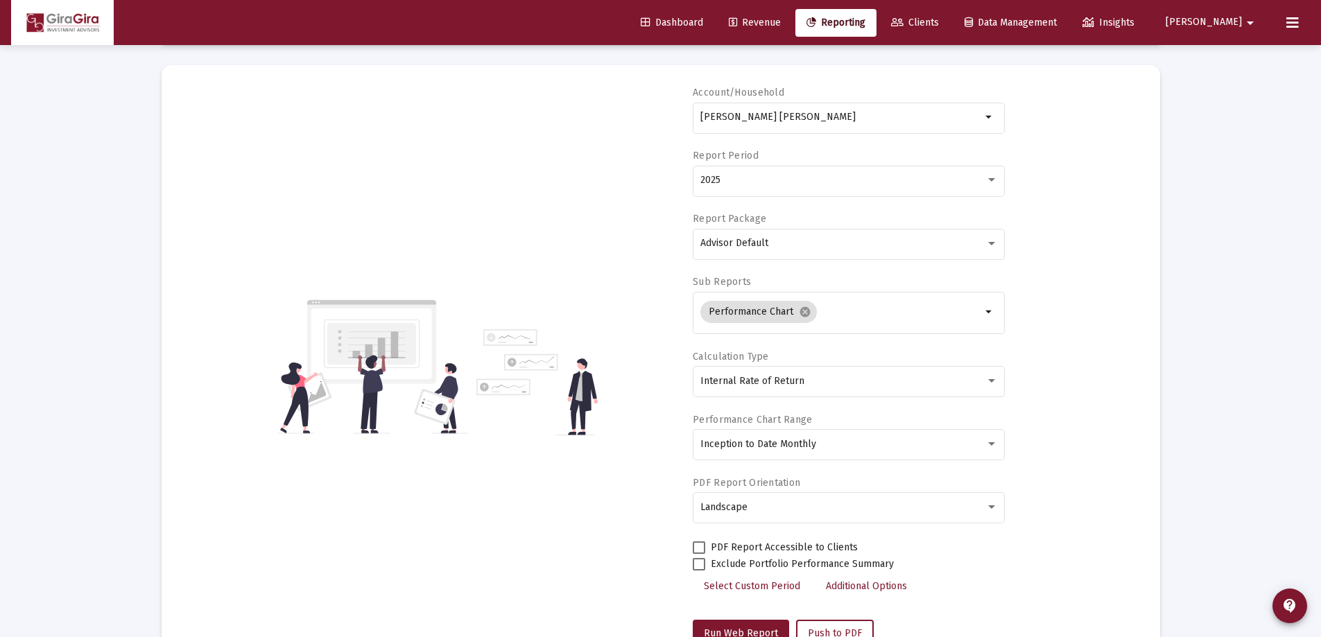
scroll to position [0, 0]
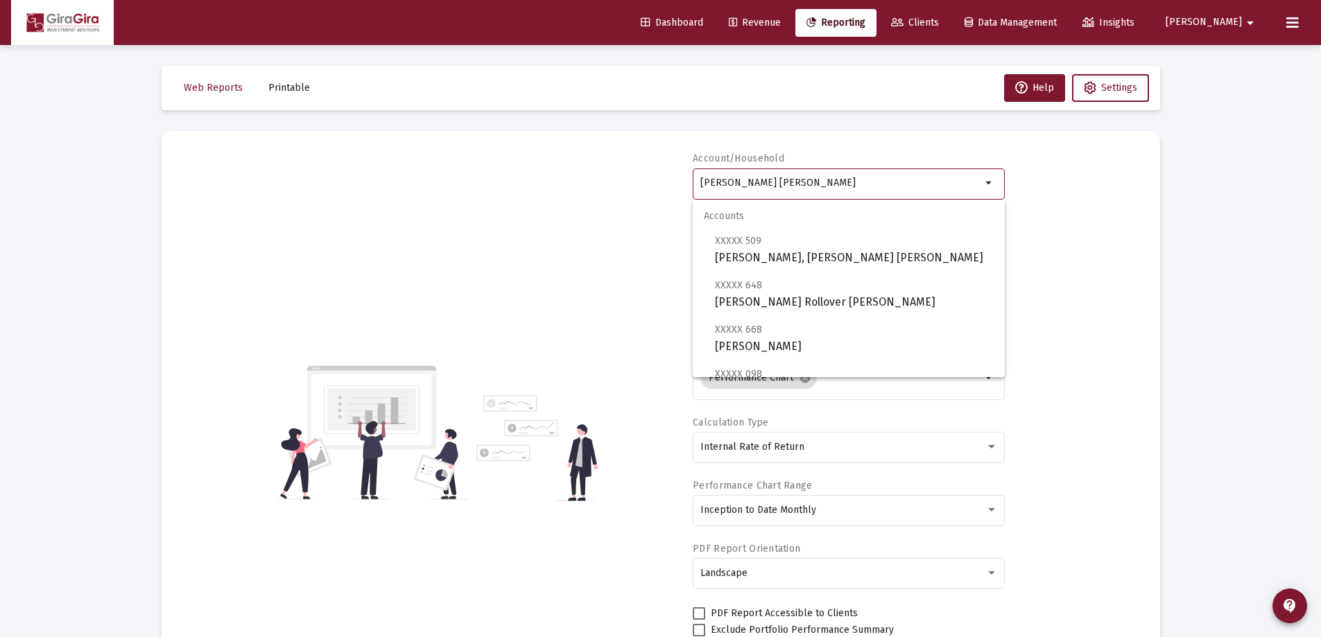
click at [750, 185] on input "[PERSON_NAME] [PERSON_NAME]" at bounding box center [840, 183] width 281 height 11
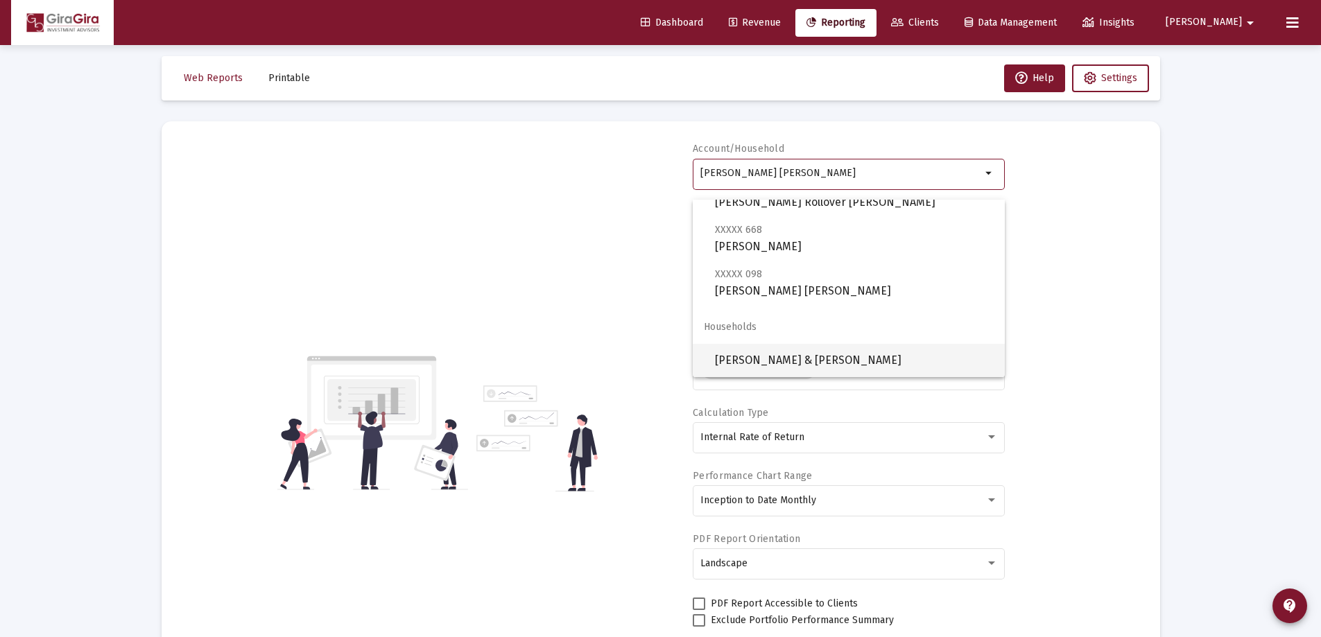
scroll to position [139, 0]
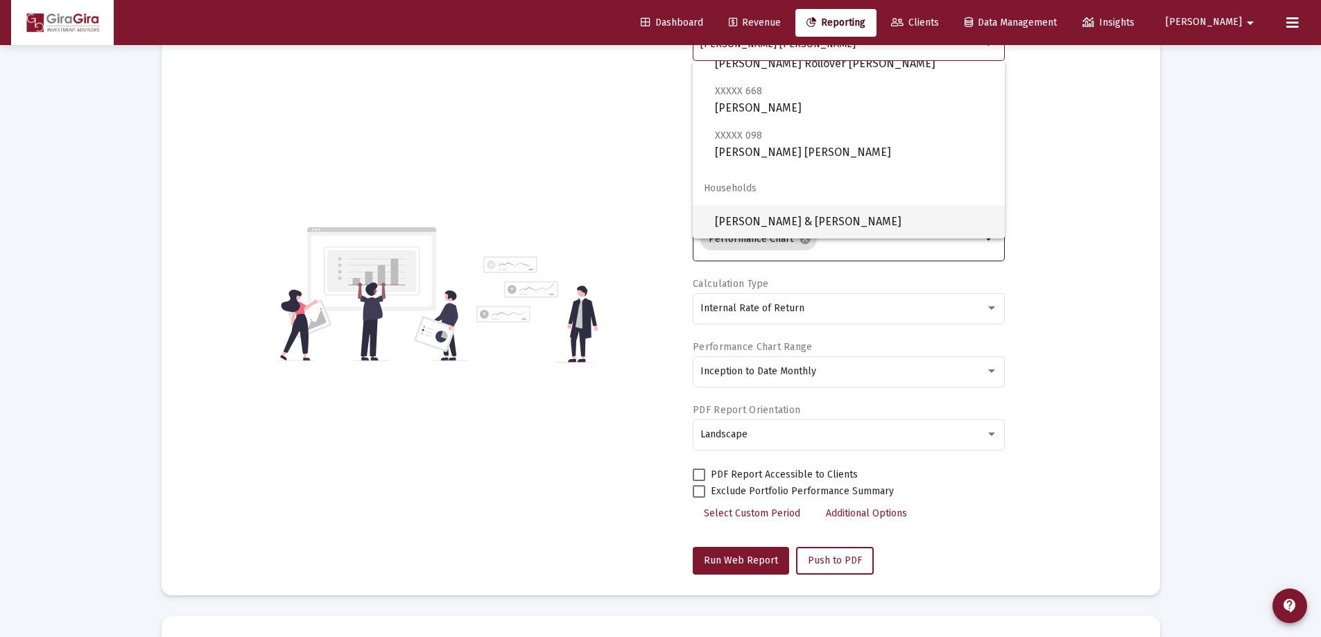
drag, startPoint x: 780, startPoint y: 212, endPoint x: 774, endPoint y: 218, distance: 8.4
click at [776, 216] on span "[PERSON_NAME] & [PERSON_NAME]" at bounding box center [854, 221] width 279 height 33
type input "[PERSON_NAME] & [PERSON_NAME]"
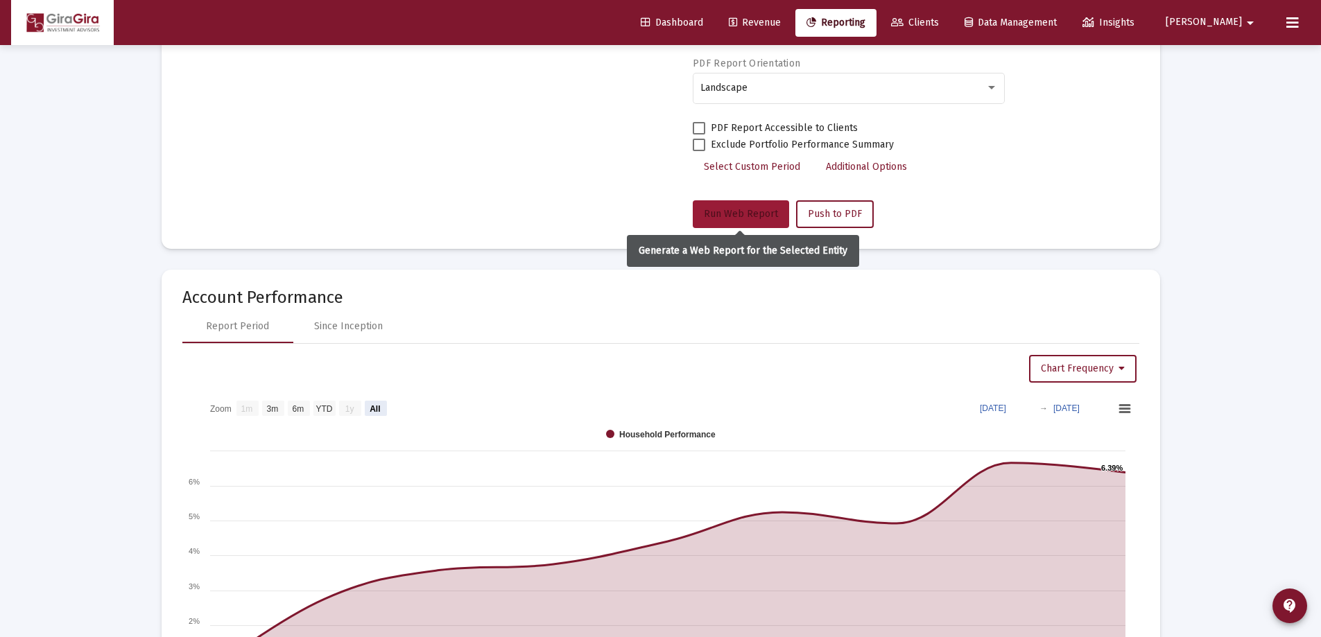
click at [746, 209] on span "Run Web Report" at bounding box center [741, 214] width 74 height 12
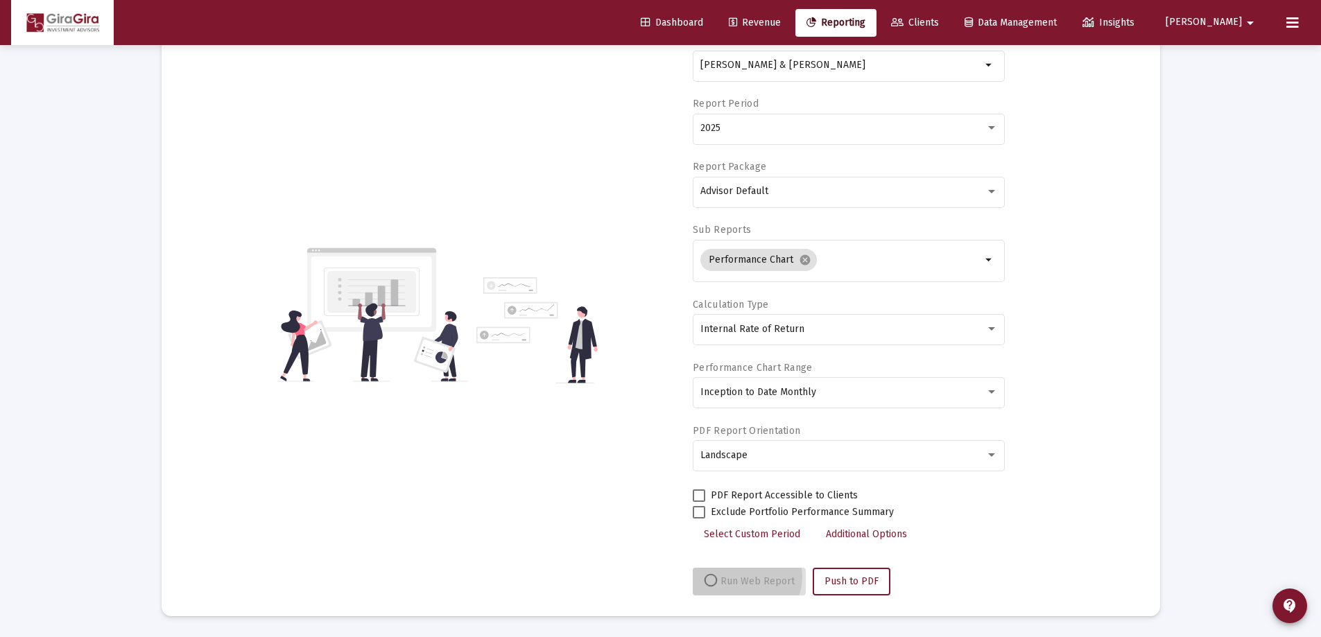
scroll to position [118, 0]
select select "View all"
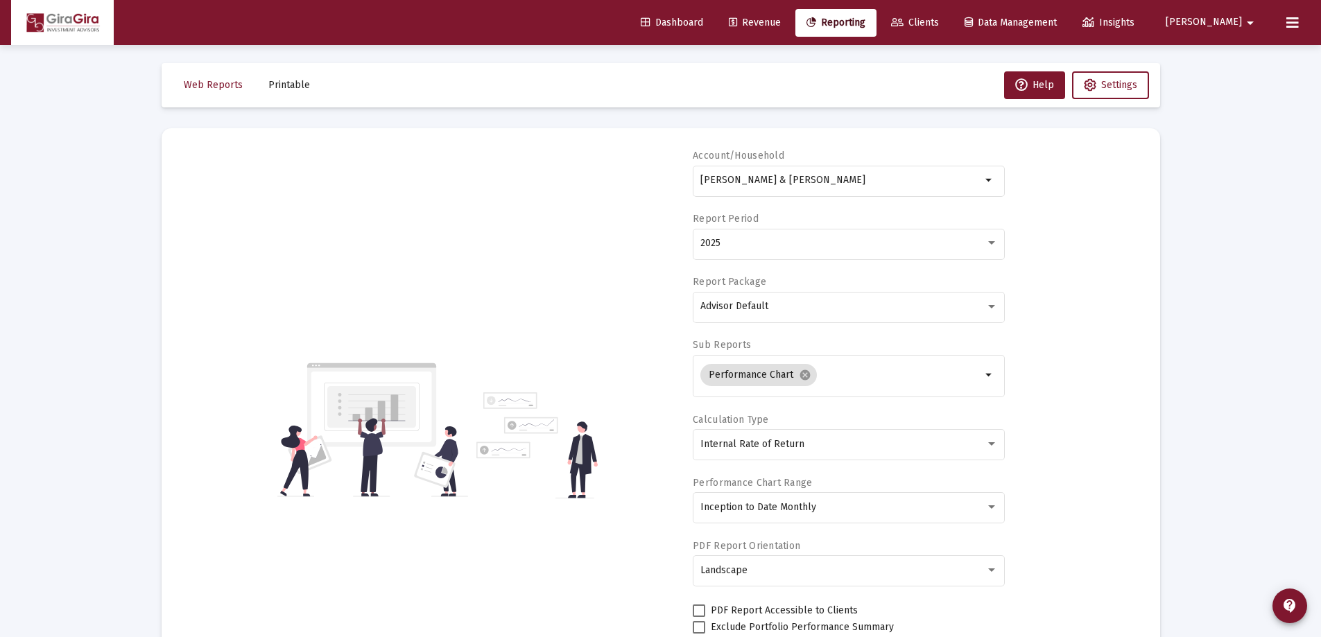
scroll to position [0, 0]
